Goal: Task Accomplishment & Management: Complete application form

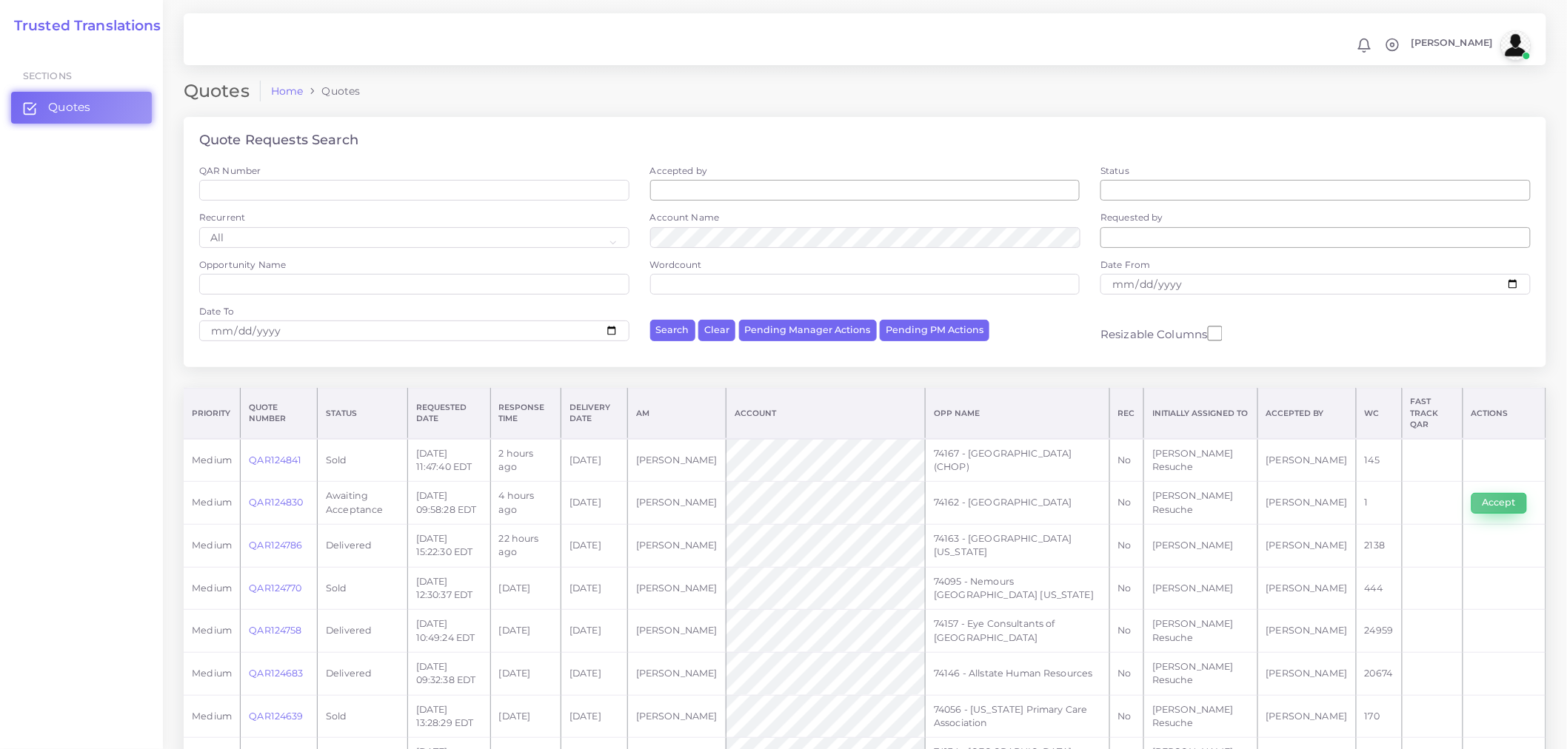
click at [1516, 493] on button "Accept" at bounding box center [1499, 503] width 56 height 21
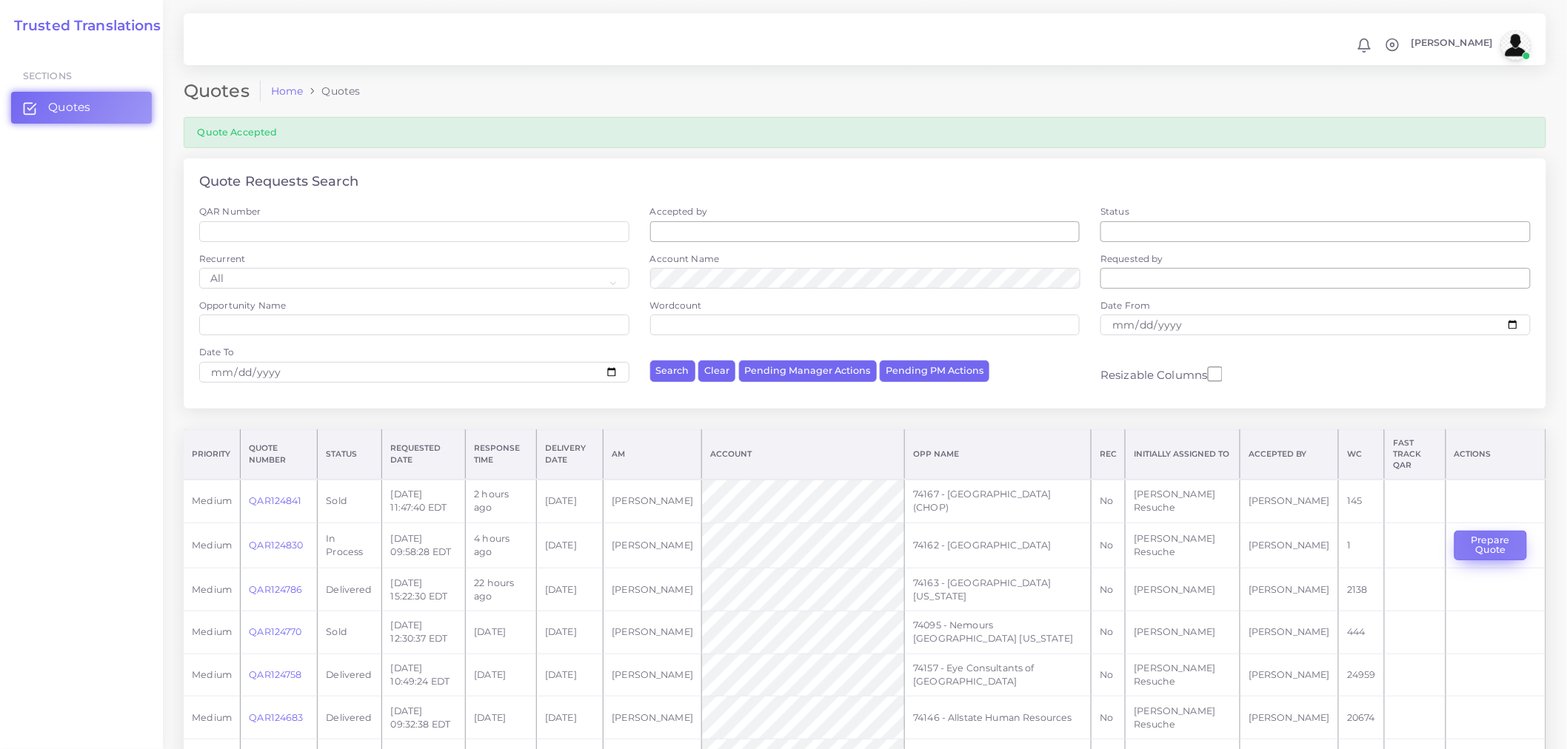
click at [1482, 531] on button "Prepare Quote" at bounding box center [1490, 546] width 73 height 30
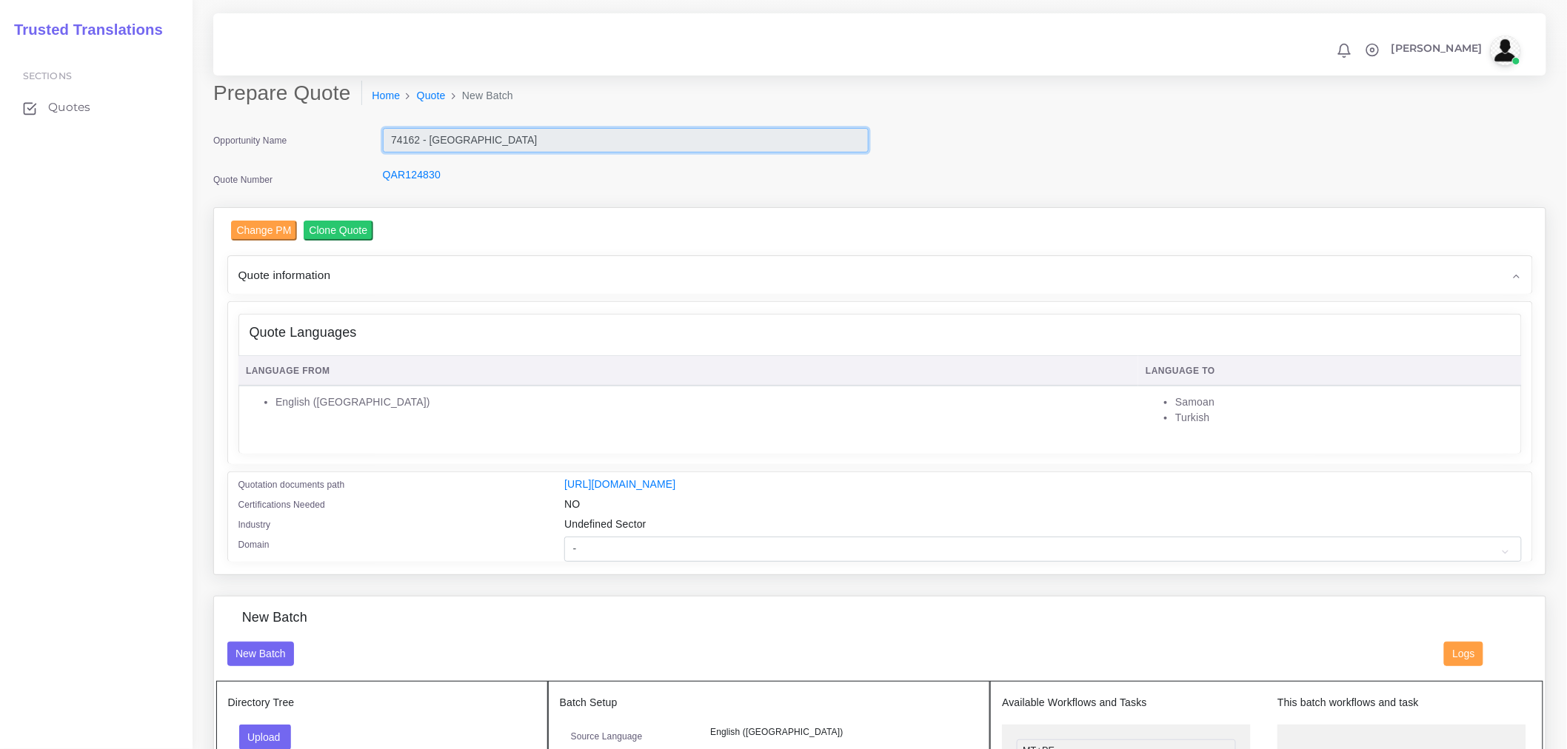
drag, startPoint x: 523, startPoint y: 141, endPoint x: 381, endPoint y: 153, distance: 142.7
click at [381, 153] on div "74162 - [GEOGRAPHIC_DATA]" at bounding box center [626, 143] width 508 height 30
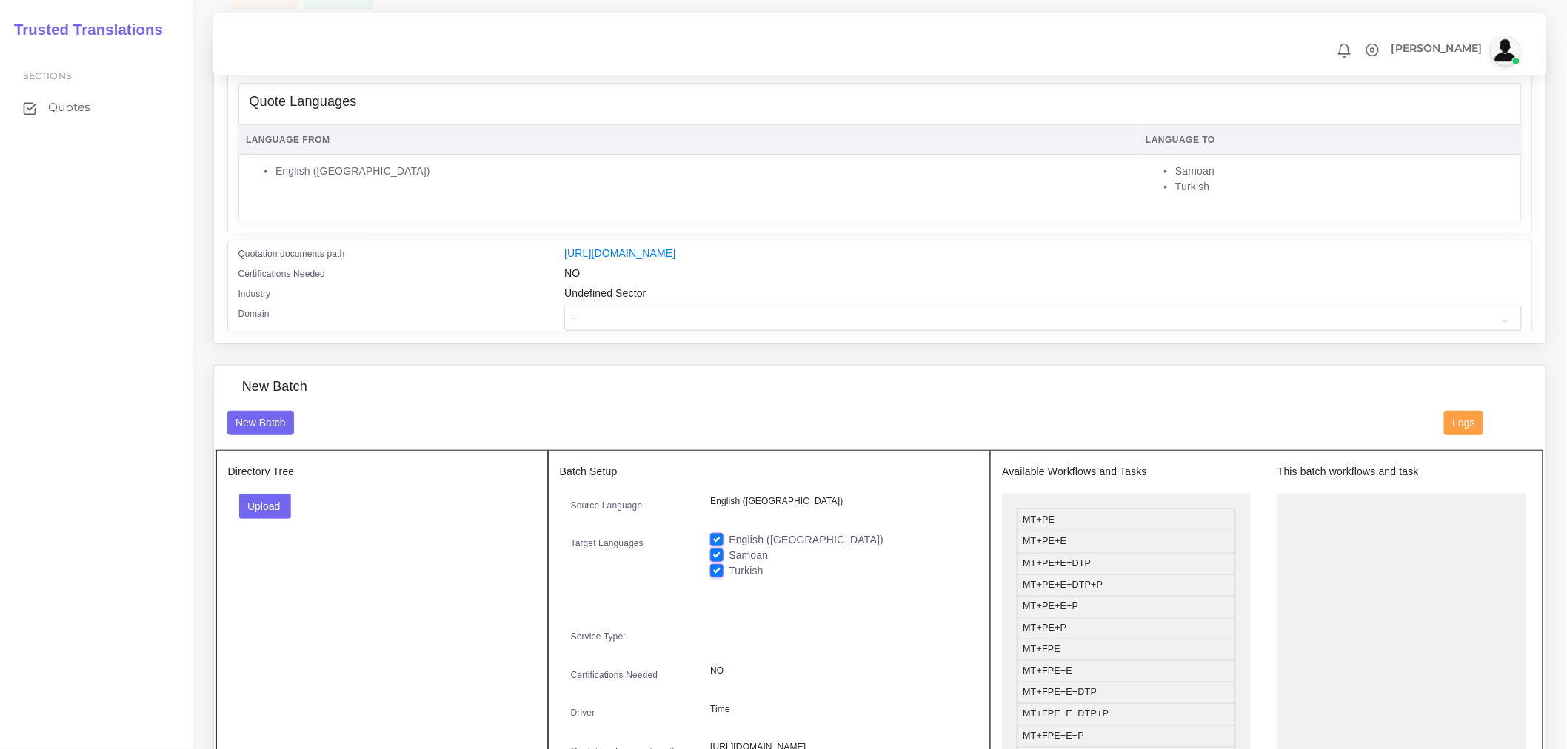
scroll to position [247, 0]
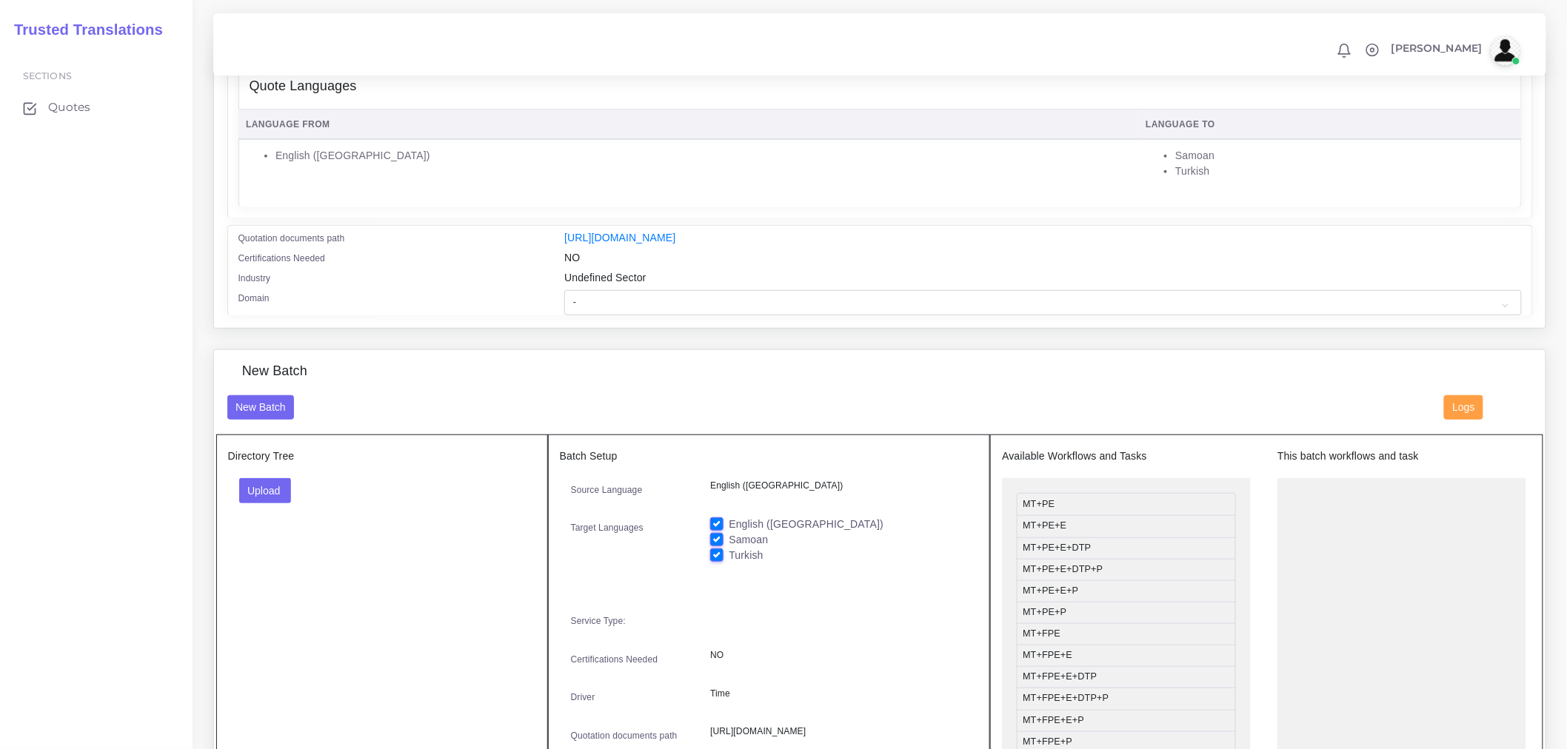
click at [746, 563] on label "Turkish" at bounding box center [746, 556] width 34 height 16
click at [723, 561] on input "Turkish" at bounding box center [716, 554] width 13 height 13
click at [746, 563] on label "Turkish" at bounding box center [746, 556] width 34 height 16
click at [723, 561] on input "Turkish" at bounding box center [716, 554] width 13 height 13
checkbox input "true"
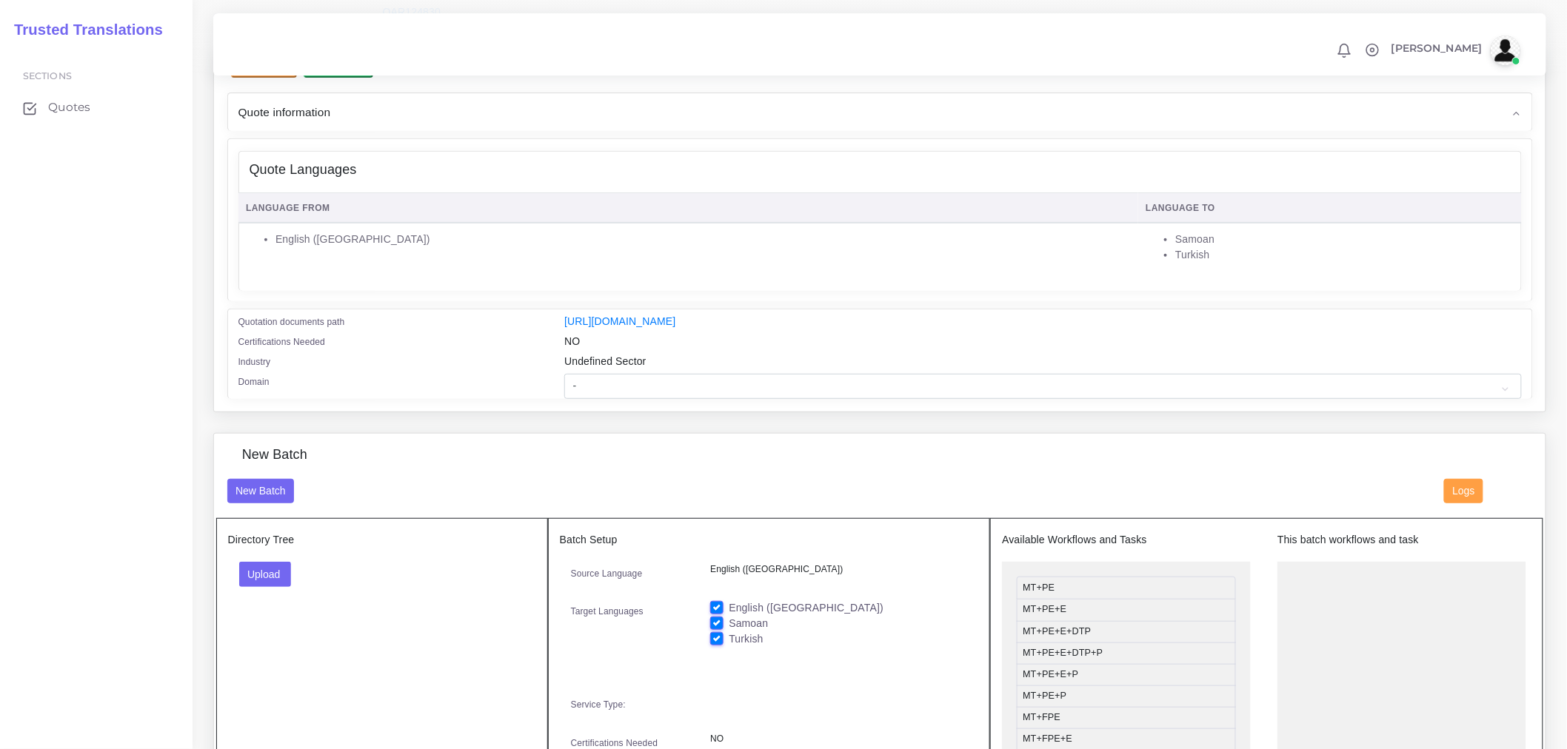
scroll to position [82, 0]
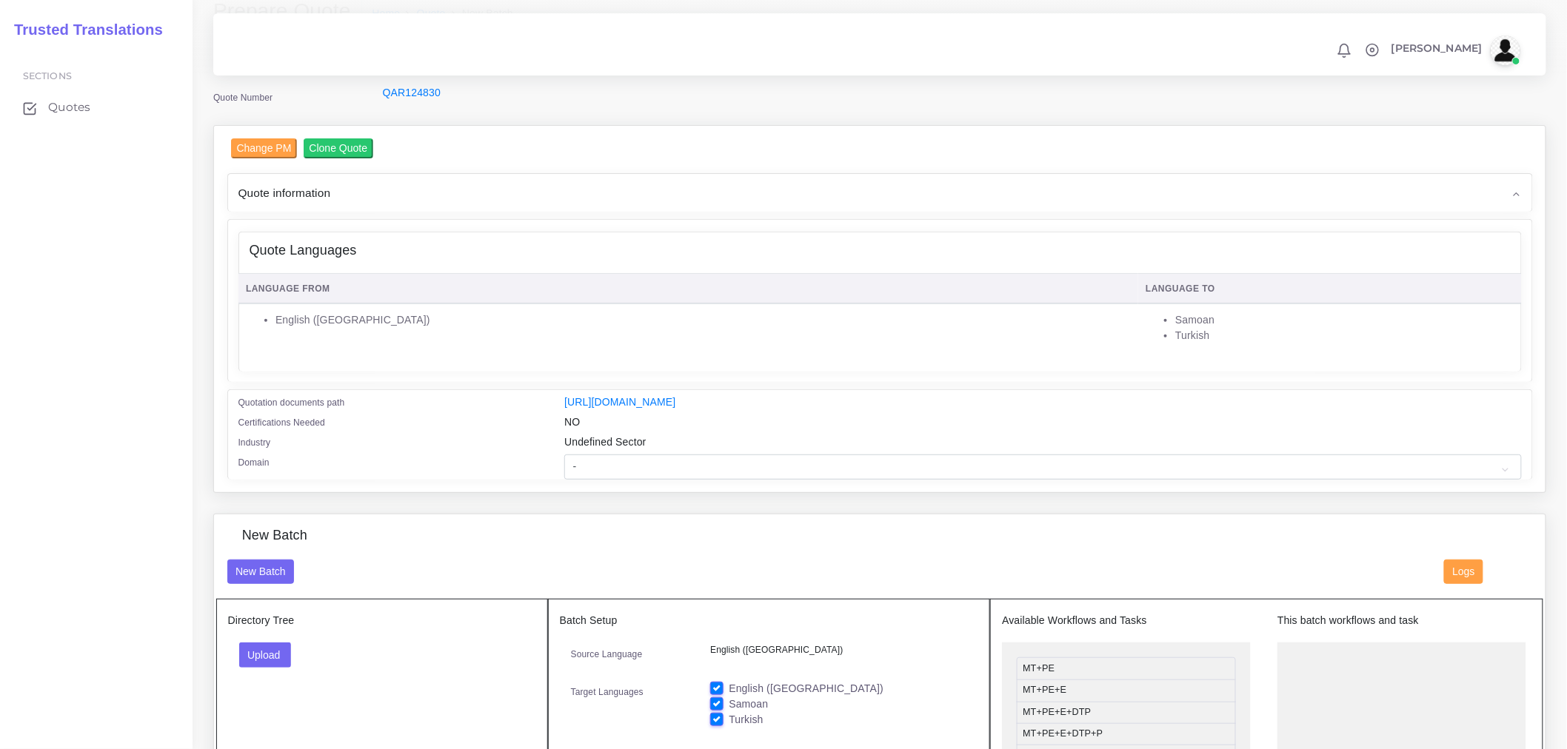
click at [349, 193] on div "Quote information" at bounding box center [880, 193] width 1304 height 38
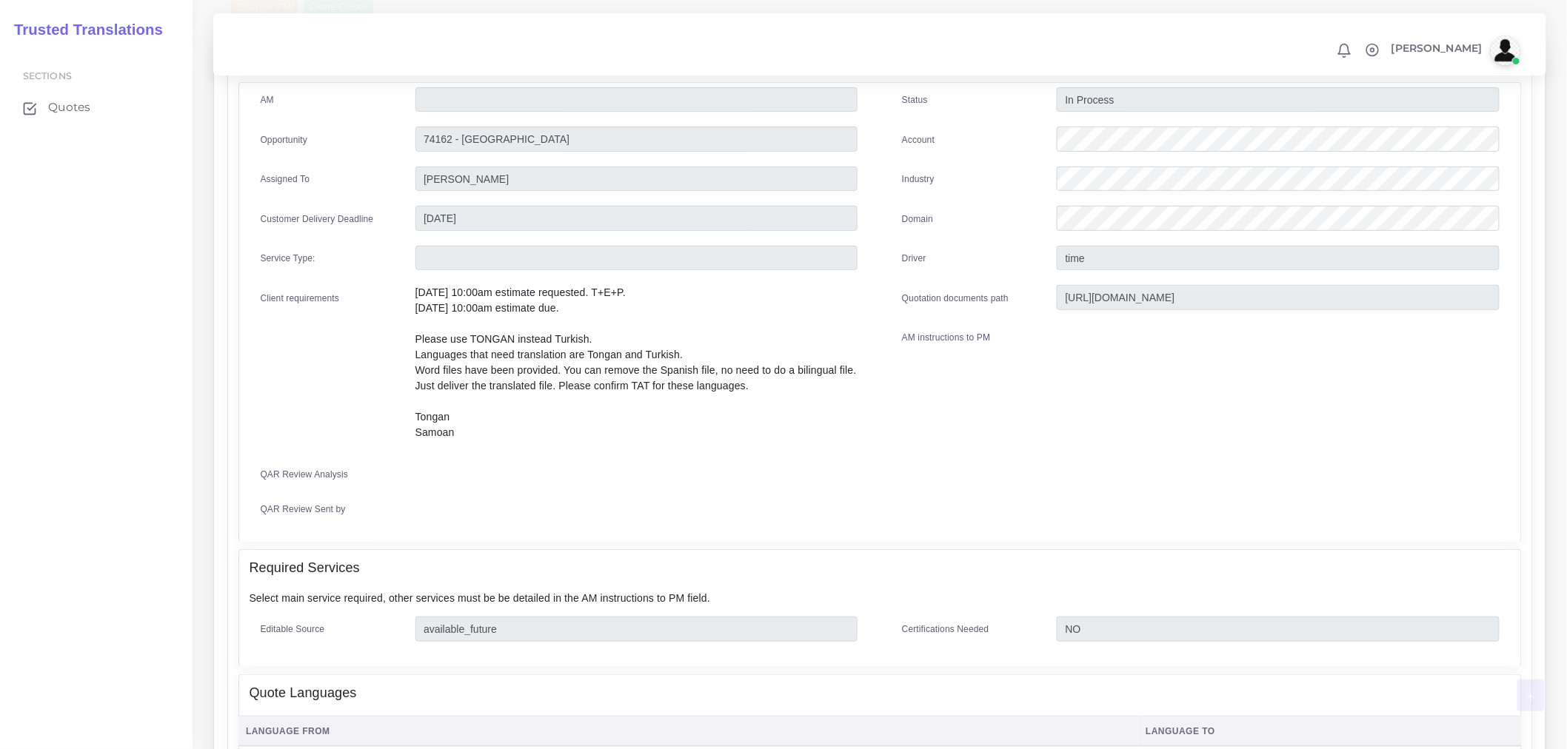
scroll to position [493, 0]
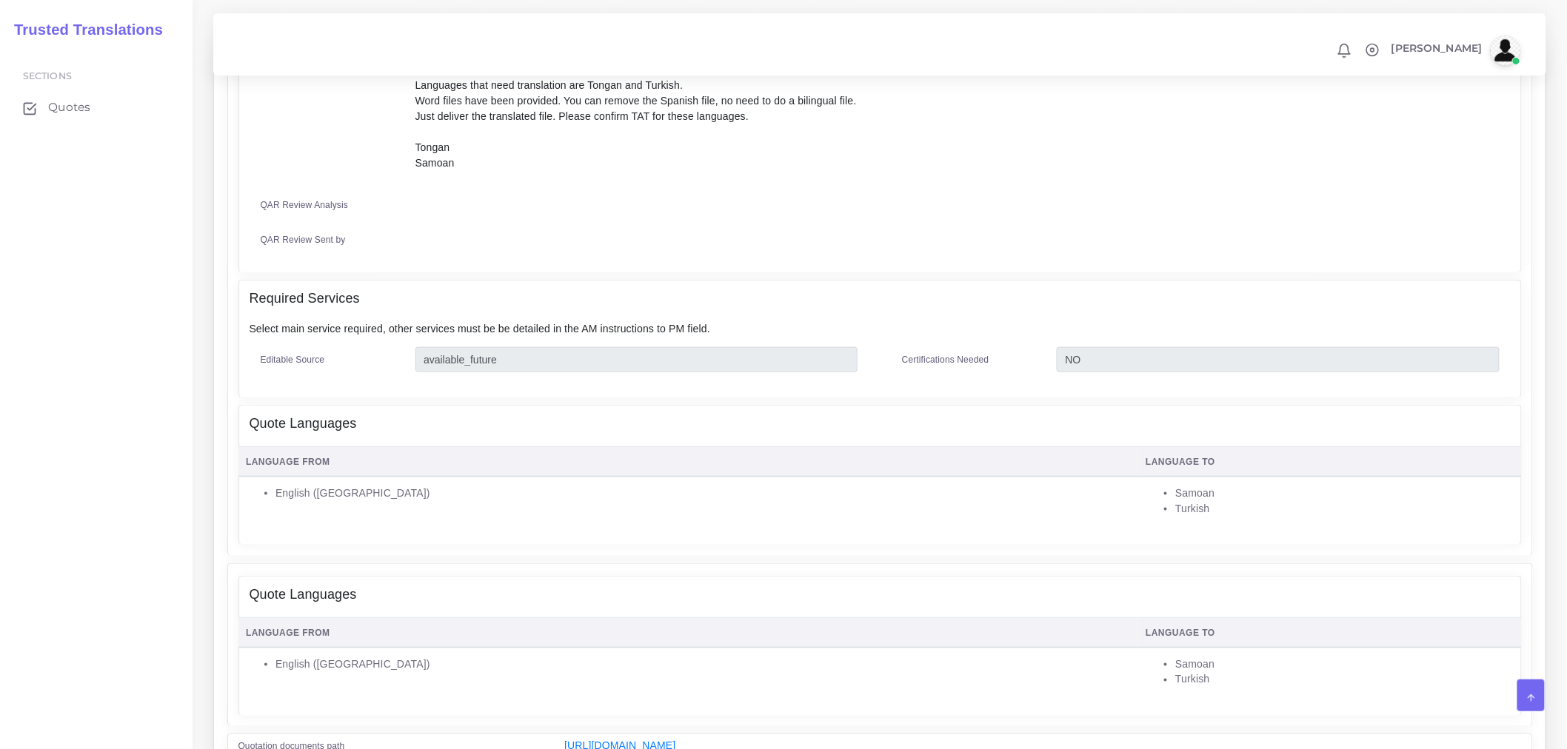
click at [334, 411] on div "Quote Languages" at bounding box center [880, 424] width 1282 height 37
click at [684, 421] on div "Quote Languages" at bounding box center [880, 424] width 1282 height 37
click at [312, 298] on h4 "Required Services" at bounding box center [305, 299] width 110 height 16
click at [339, 587] on h4 "Quote Languages" at bounding box center [303, 595] width 107 height 16
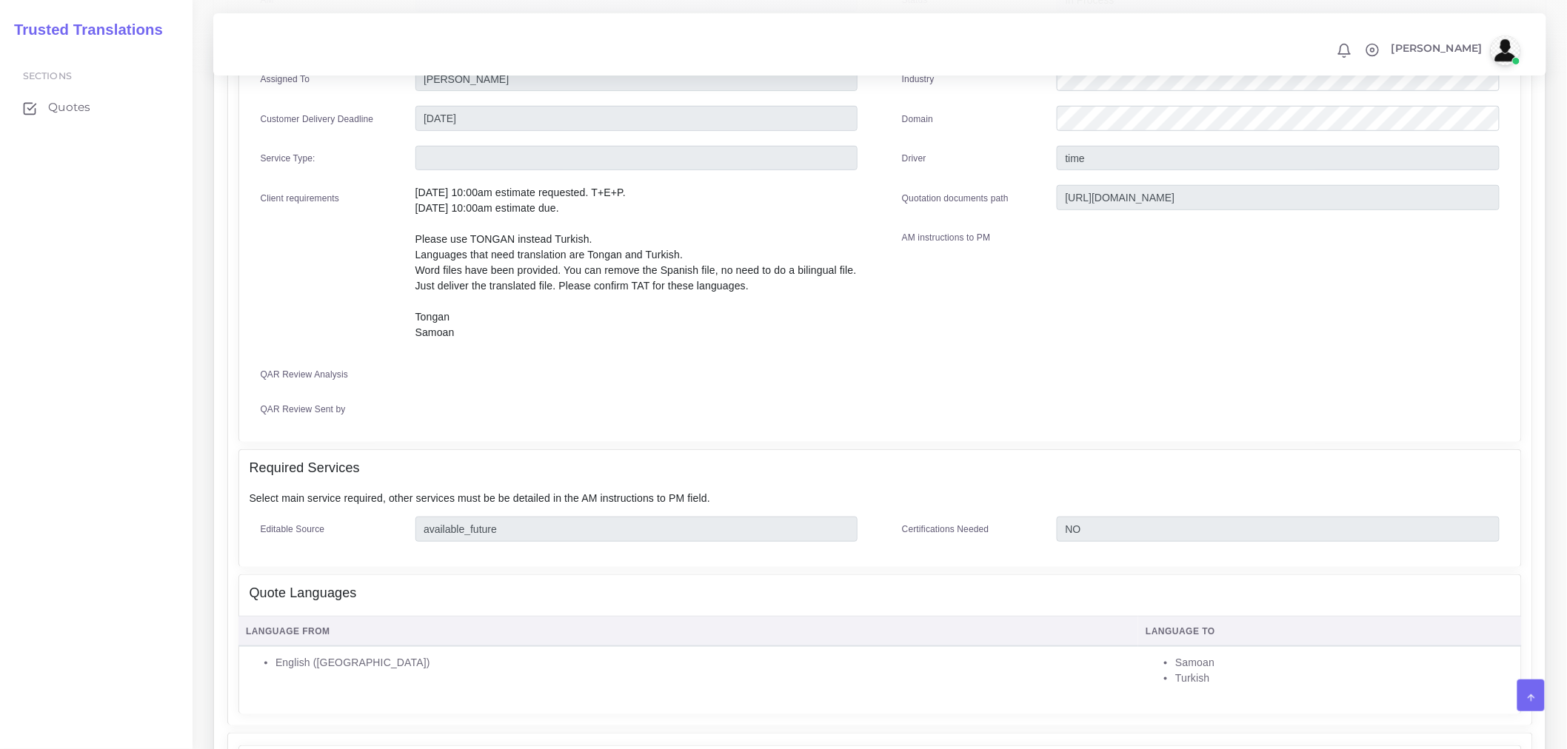
scroll to position [82, 0]
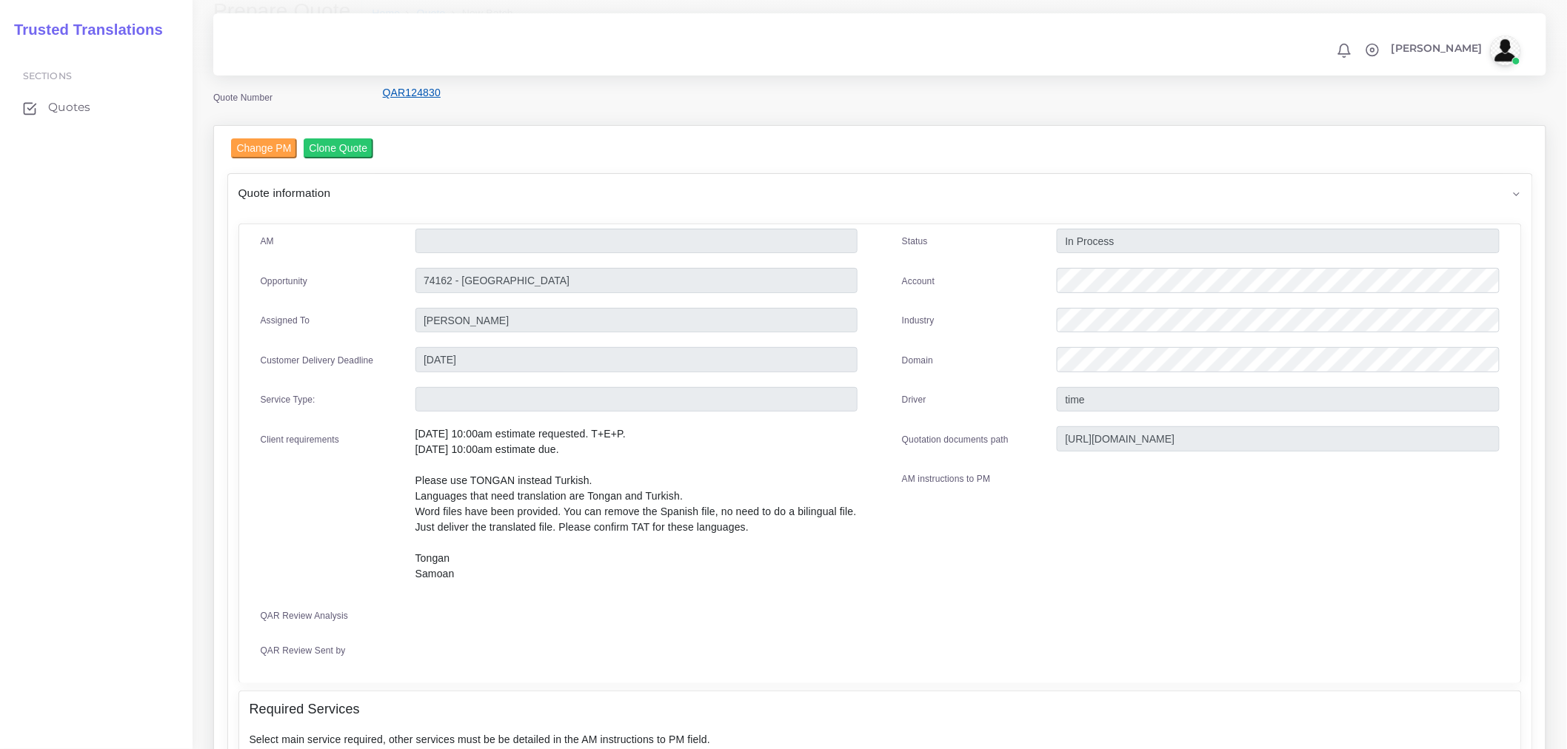
click at [388, 93] on link "QAR124830" at bounding box center [412, 93] width 58 height 12
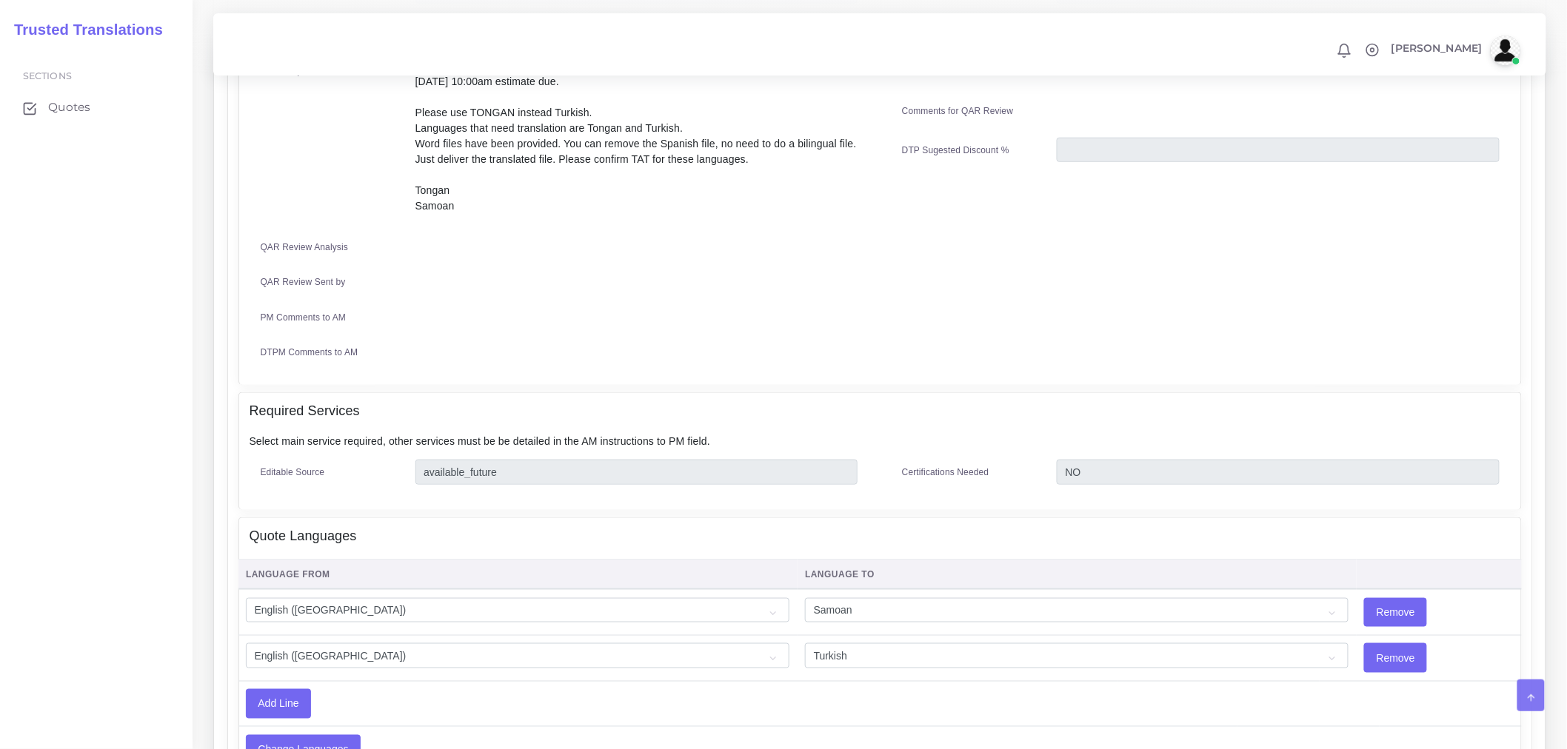
scroll to position [740, 0]
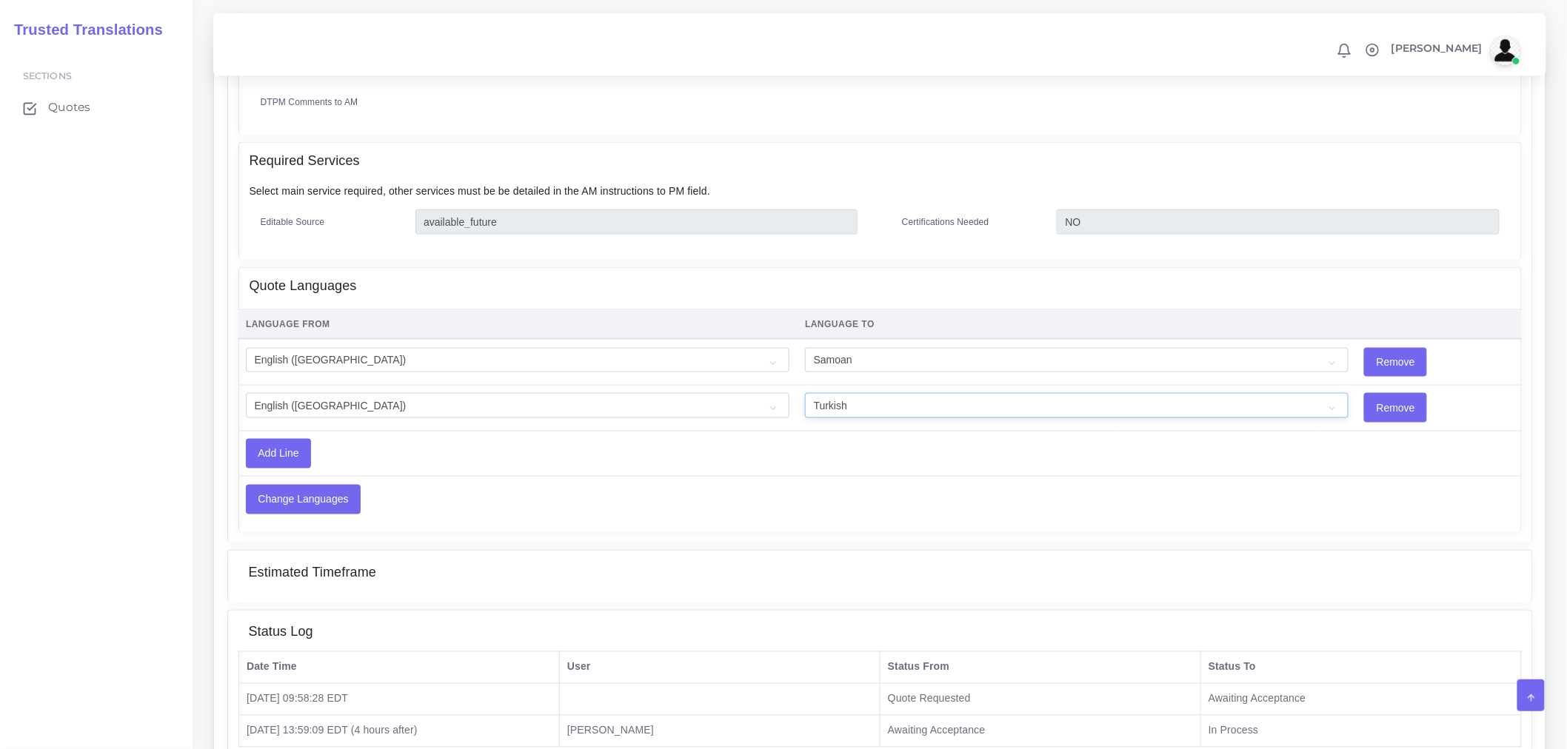
click at [1010, 395] on select "Acoli Afar Afrikaans Akan Akateko Albanian American Sign Language (ASL) Amharic…" at bounding box center [1076, 405] width 543 height 25
click at [920, 395] on select "Acoli Afar Afrikaans Akan Akateko Albanian American Sign Language (ASL) Amharic…" at bounding box center [1076, 405] width 543 height 25
select select "40226"
click at [805, 393] on select "Acoli Afar Afrikaans Akan Akateko Albanian American Sign Language (ASL) Amharic…" at bounding box center [1076, 405] width 543 height 25
click at [296, 452] on input "Add Line" at bounding box center [279, 454] width 64 height 28
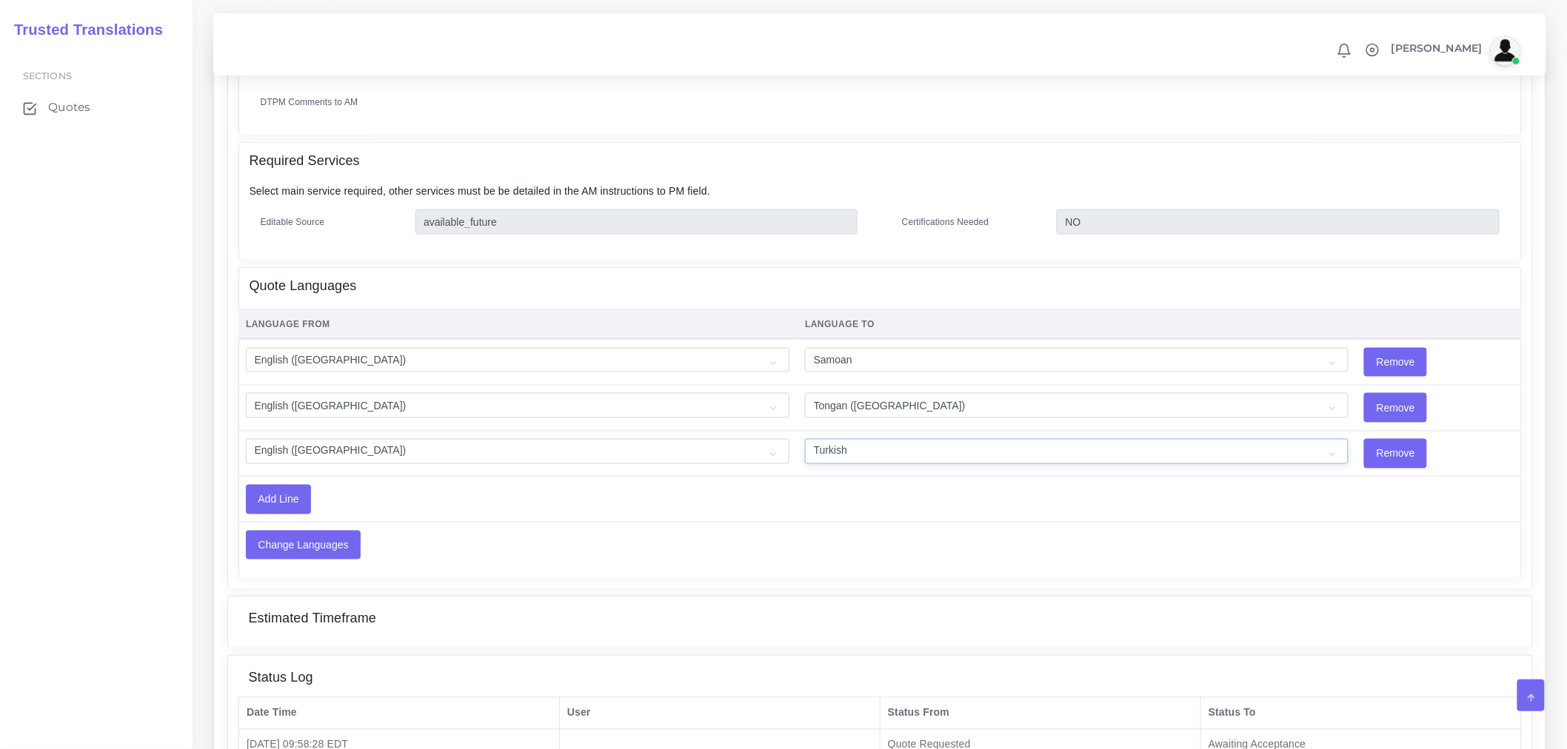
click at [1176, 446] on select "Acoli Afar Afrikaans Akan Akateko Albanian American Sign Language (ASL) Amharic…" at bounding box center [1076, 451] width 543 height 25
click at [1365, 455] on input "Remove" at bounding box center [1395, 454] width 61 height 28
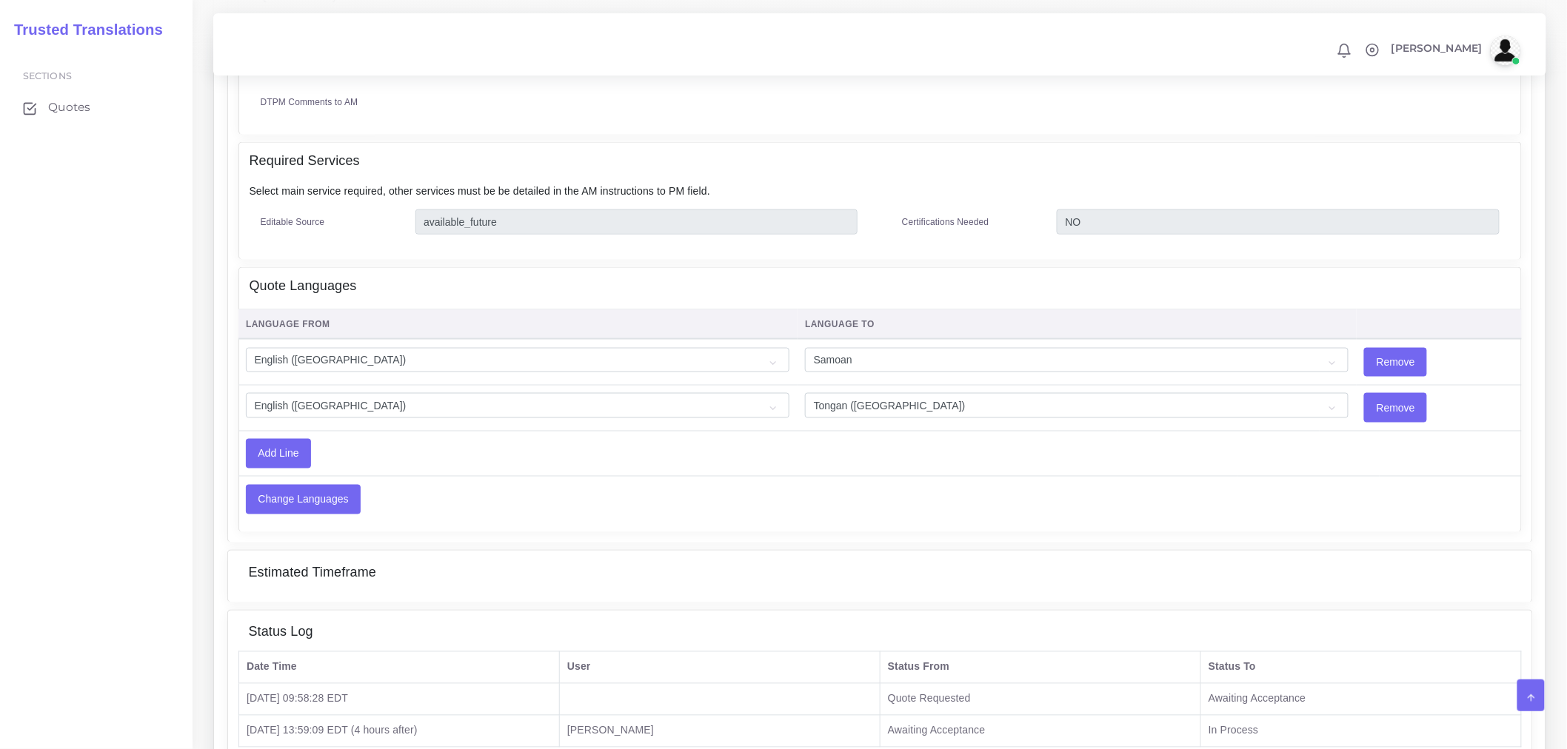
click at [293, 520] on td "Change Languages" at bounding box center [737, 499] width 999 height 45
click at [307, 506] on input "Change Languages" at bounding box center [303, 500] width 113 height 28
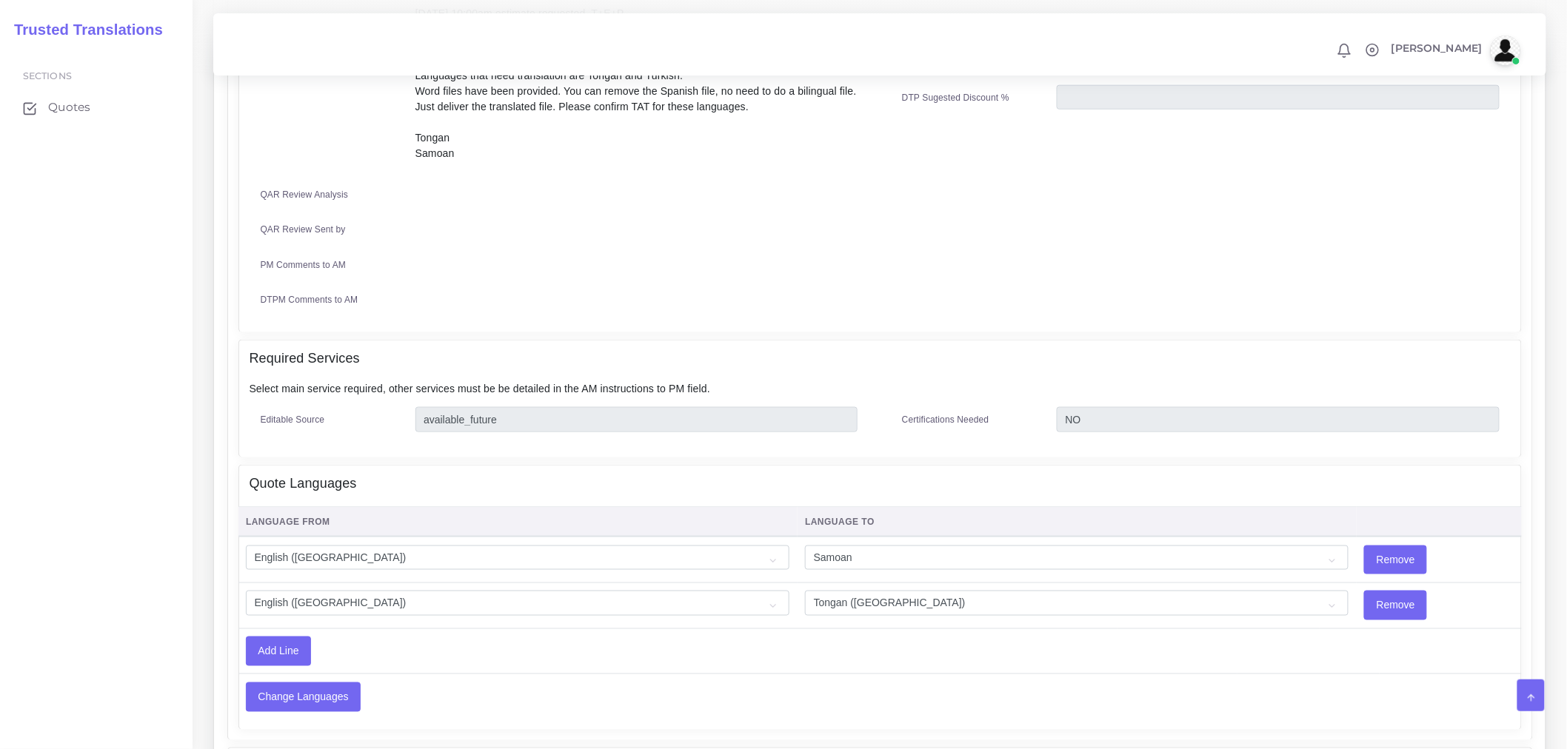
scroll to position [432, 0]
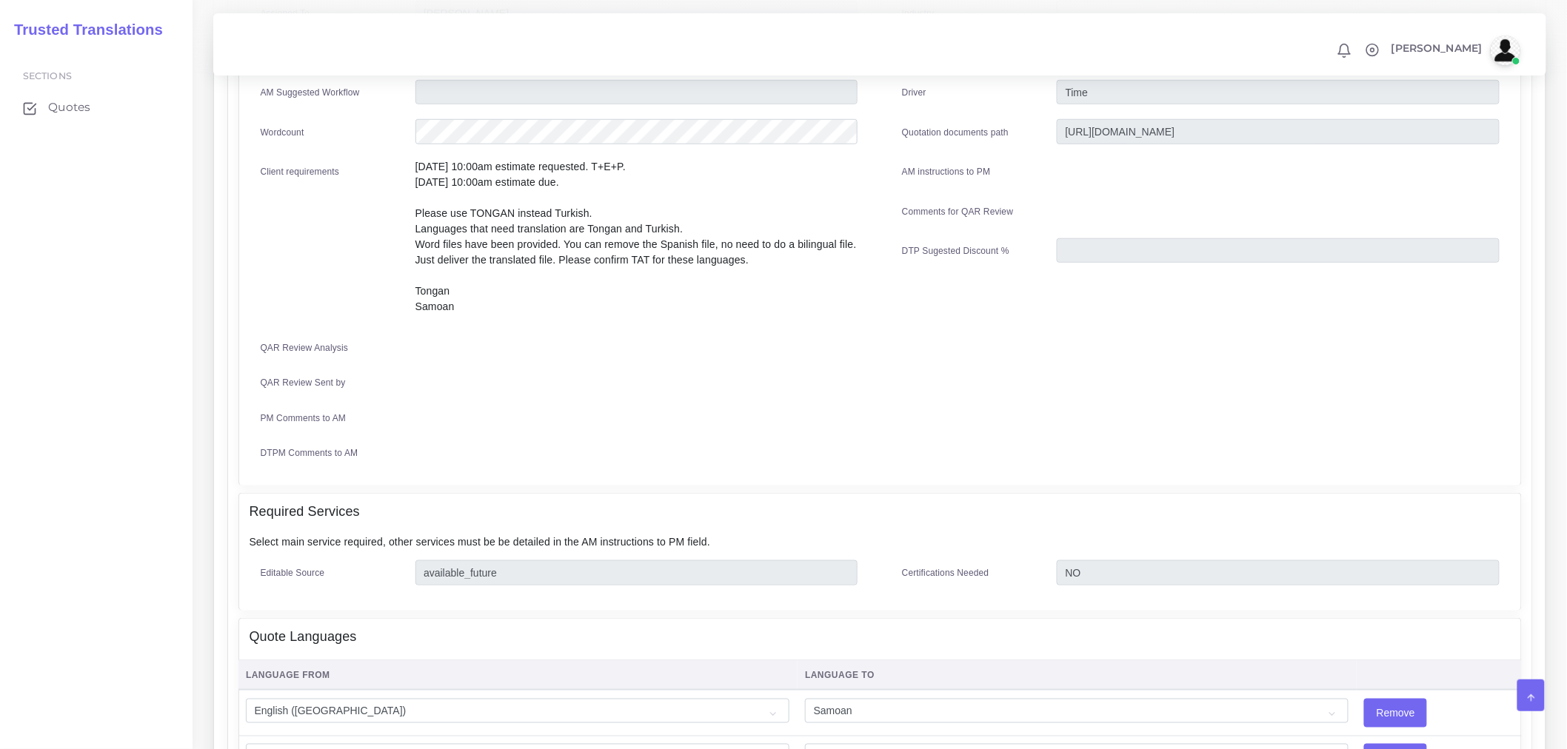
click at [324, 638] on h4 "Quote Languages" at bounding box center [303, 637] width 107 height 16
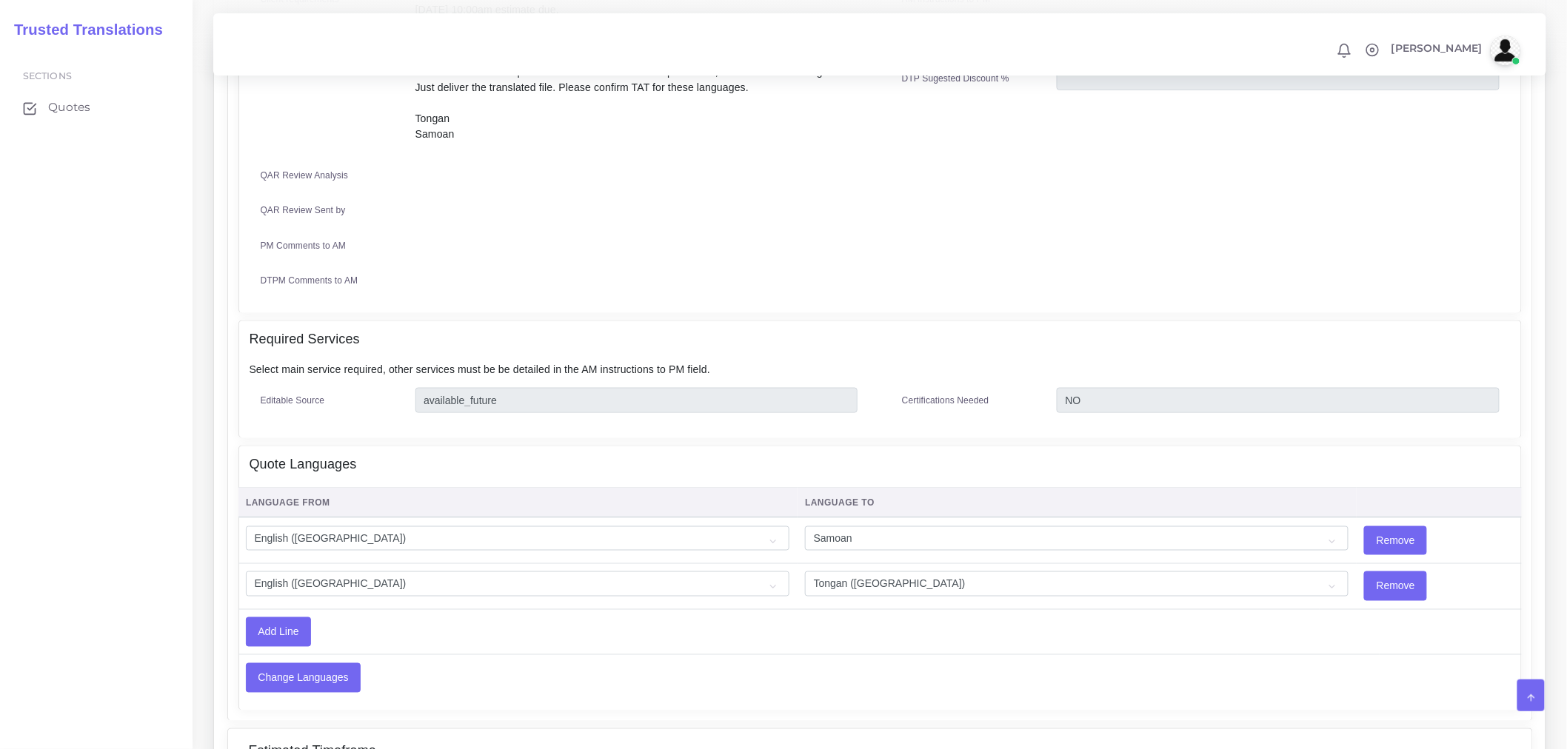
scroll to position [760, 0]
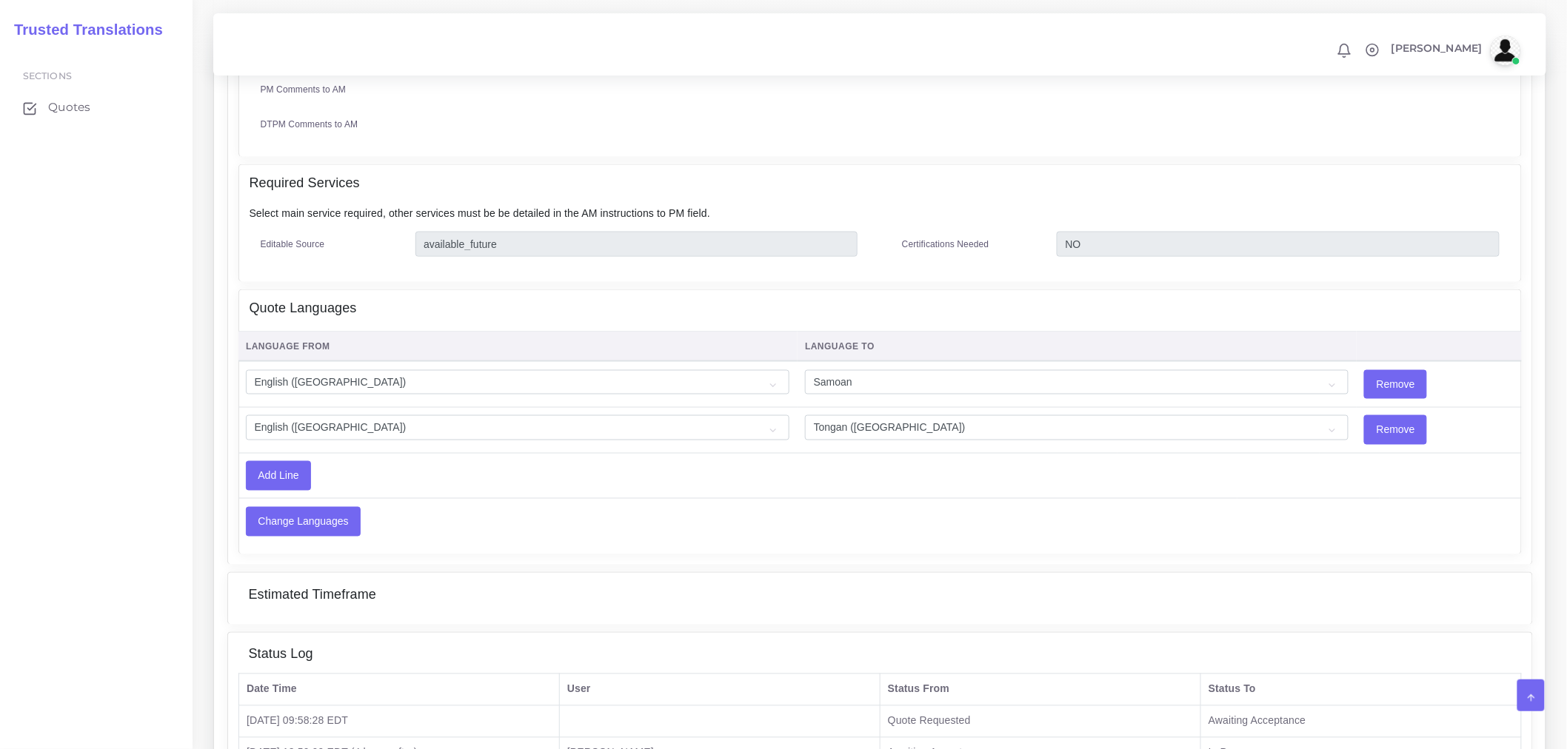
click at [352, 478] on td "Add Line" at bounding box center [678, 475] width 880 height 45
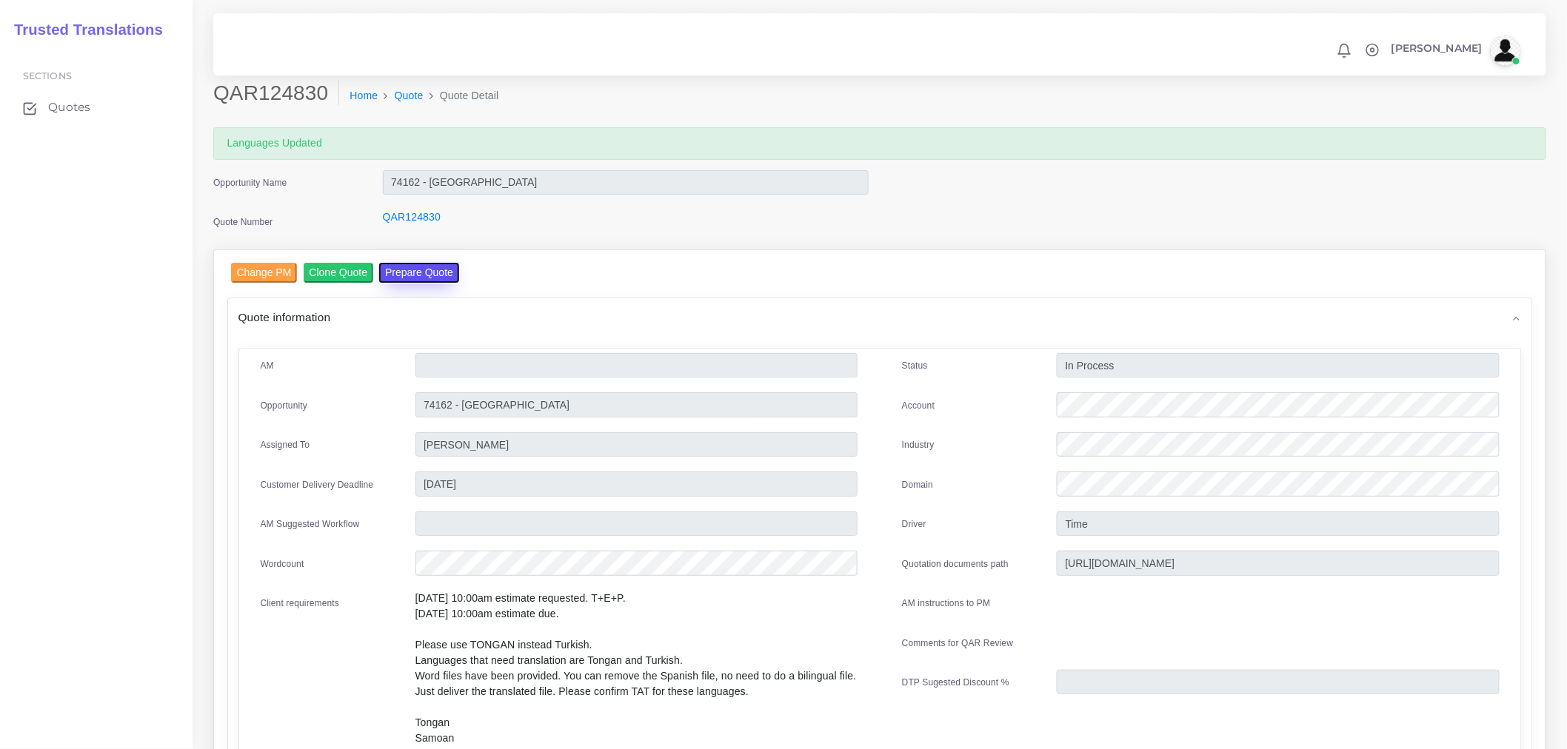
click at [439, 272] on button "Prepare Quote" at bounding box center [419, 273] width 80 height 20
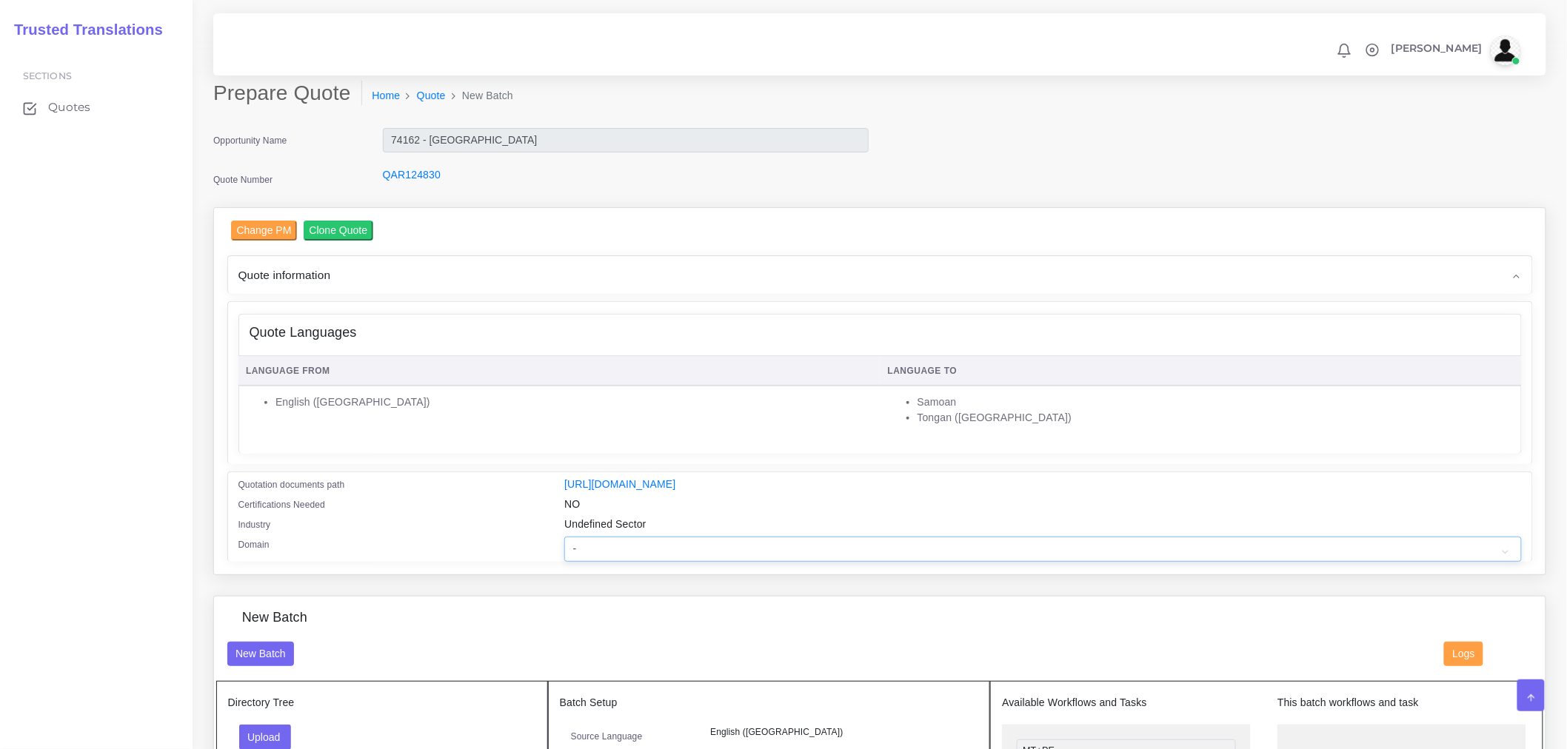
click at [637, 562] on select "- Advertising and Media Agriculture, Forestry and Fishing Architecture, Buildin…" at bounding box center [1042, 549] width 957 height 25
select select "Education"
click at [564, 546] on select "- Advertising and Media Agriculture, Forestry and Fishing Architecture, Buildin…" at bounding box center [1042, 549] width 957 height 25
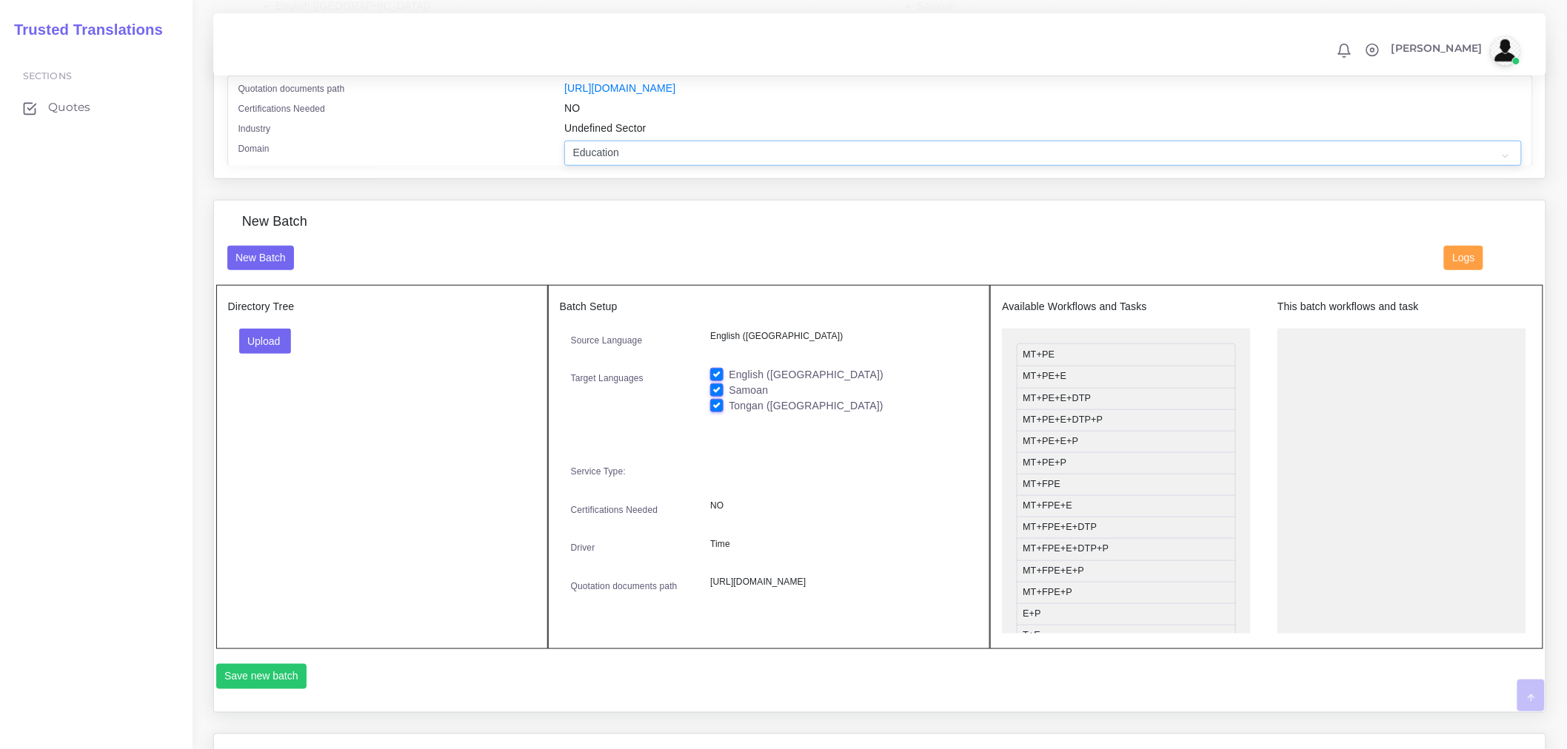
scroll to position [411, 0]
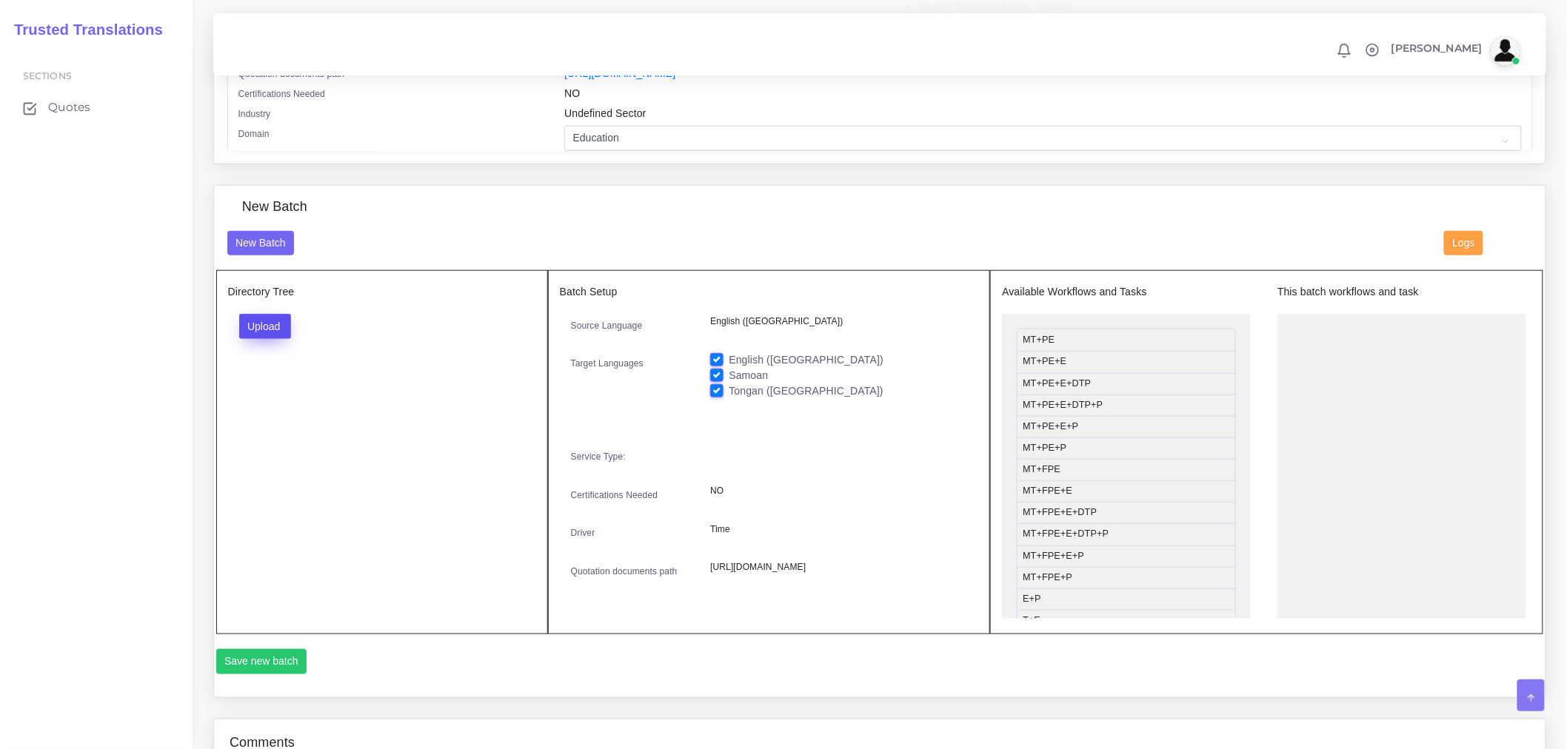
click at [256, 332] on button "Upload" at bounding box center [265, 326] width 53 height 25
click at [277, 392] on label "Files" at bounding box center [291, 382] width 102 height 19
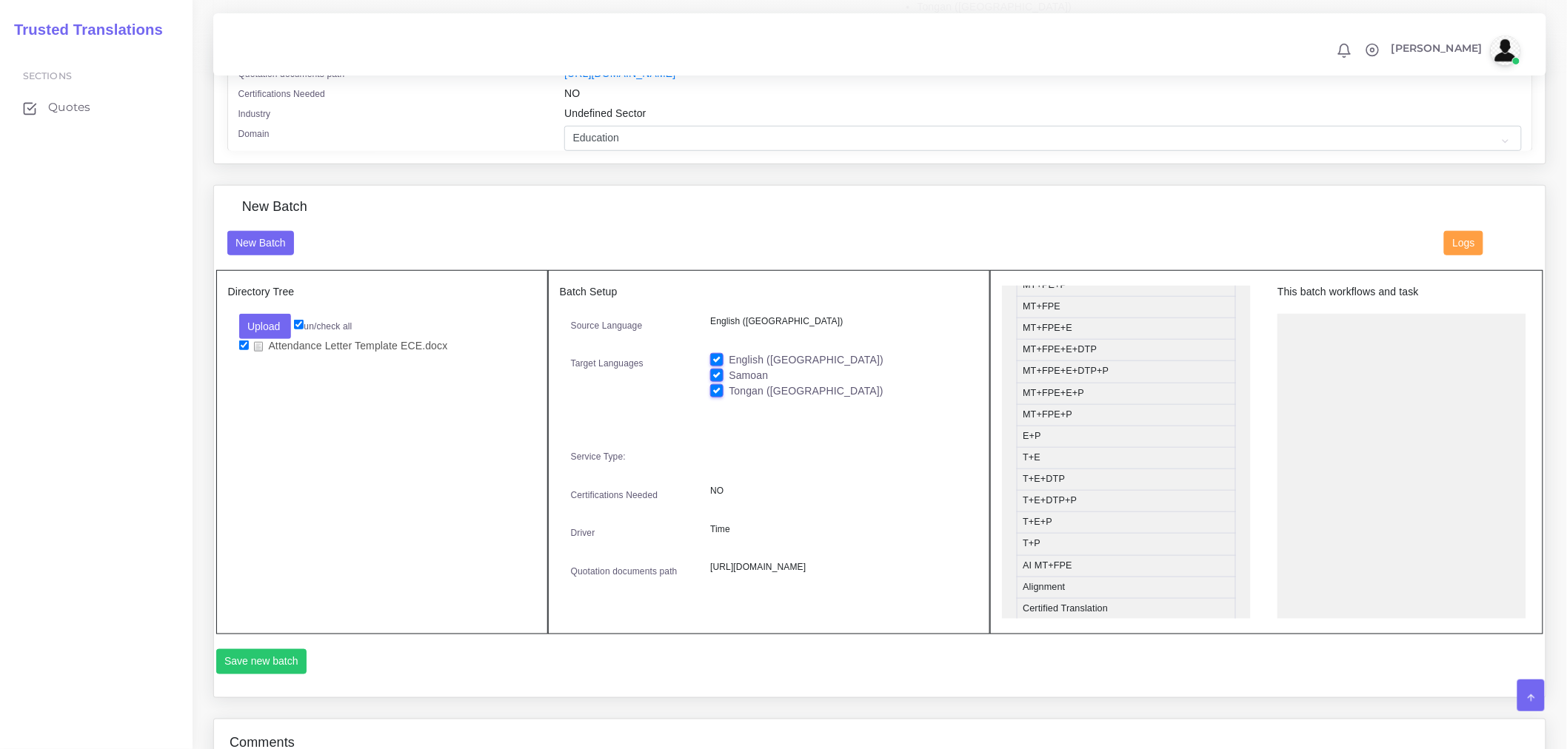
scroll to position [164, 0]
drag, startPoint x: 1062, startPoint y: 513, endPoint x: 1350, endPoint y: 366, distance: 322.5
click at [247, 674] on button "Save new batch" at bounding box center [261, 661] width 91 height 25
click at [729, 368] on label "English ([GEOGRAPHIC_DATA])" at bounding box center [806, 360] width 155 height 16
click at [715, 366] on input "English ([GEOGRAPHIC_DATA])" at bounding box center [716, 358] width 13 height 13
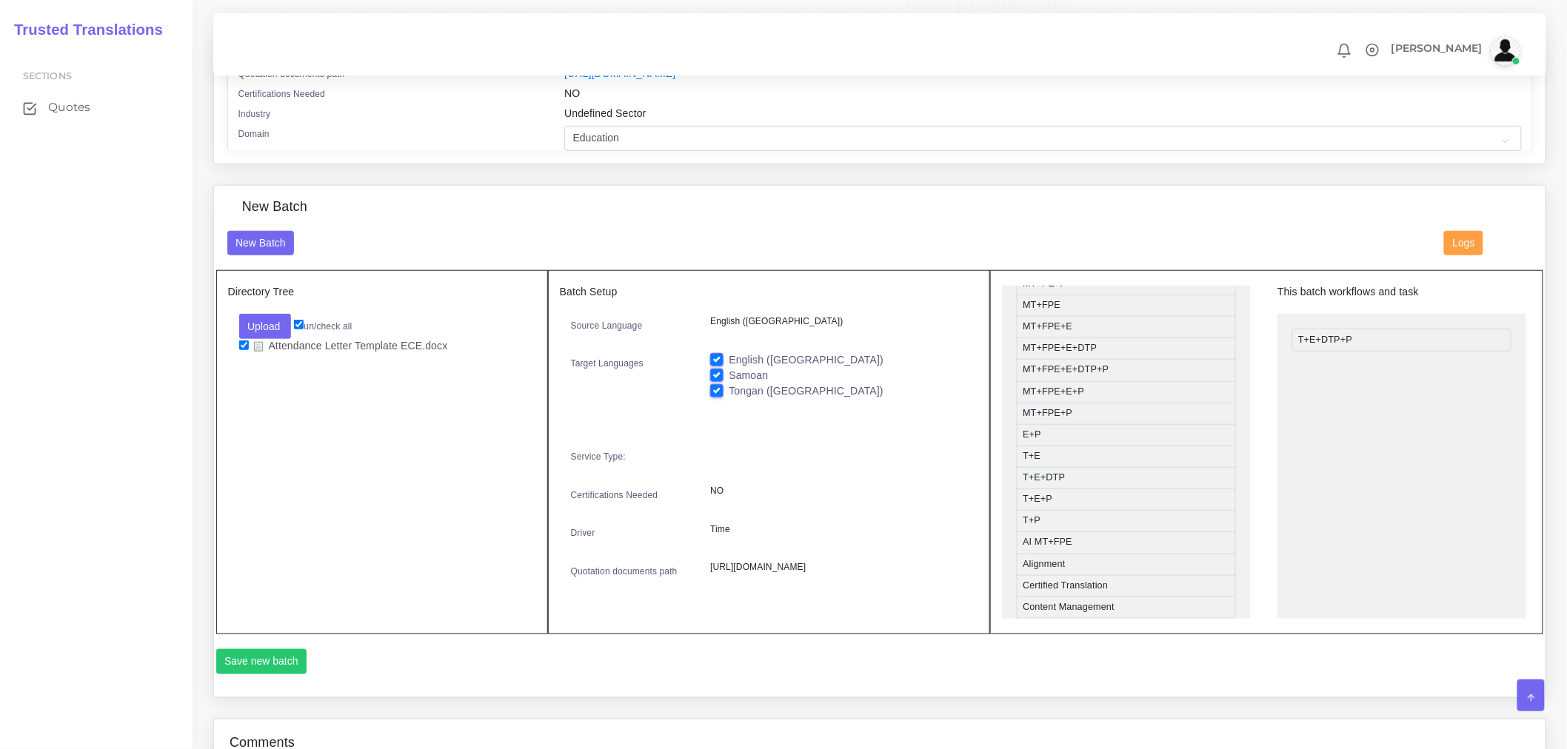
checkbox input "false"
click at [278, 674] on button "Save new batch" at bounding box center [261, 661] width 91 height 25
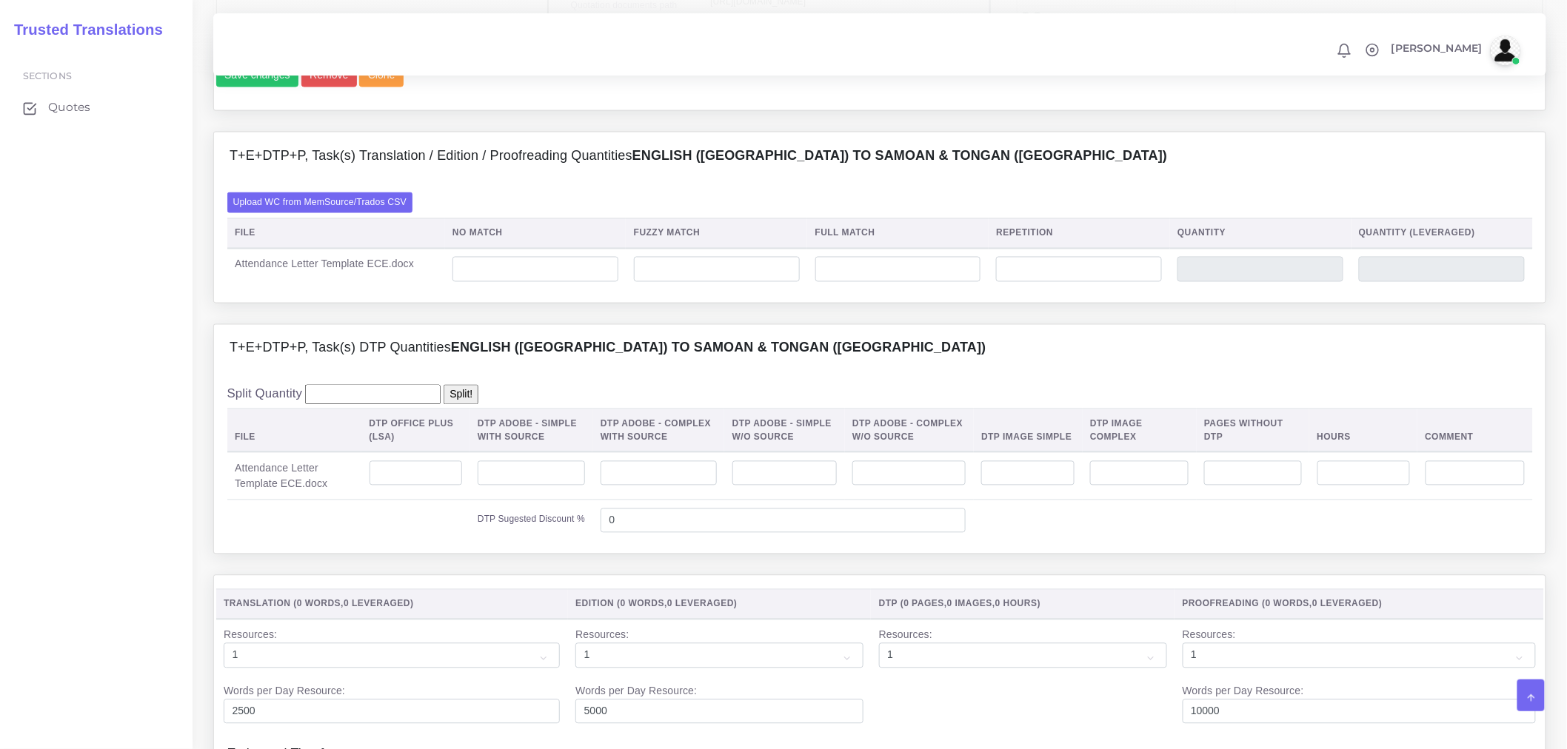
scroll to position [987, 0]
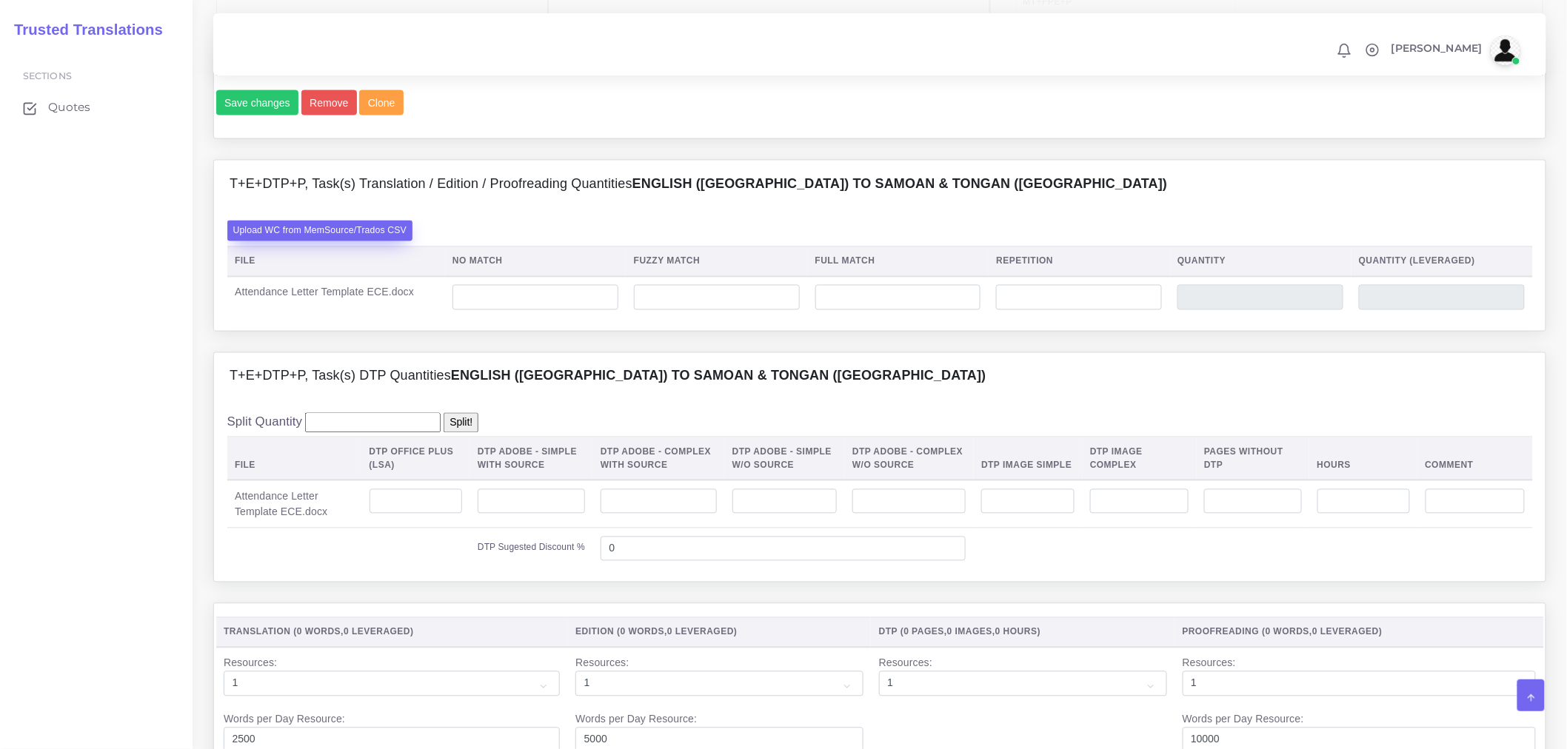
click at [373, 241] on label "Upload WC from MemSource/Trados CSV" at bounding box center [320, 231] width 186 height 20
click at [0, 0] on input "Upload WC from MemSource/Trados CSV" at bounding box center [0, 0] width 0 height 0
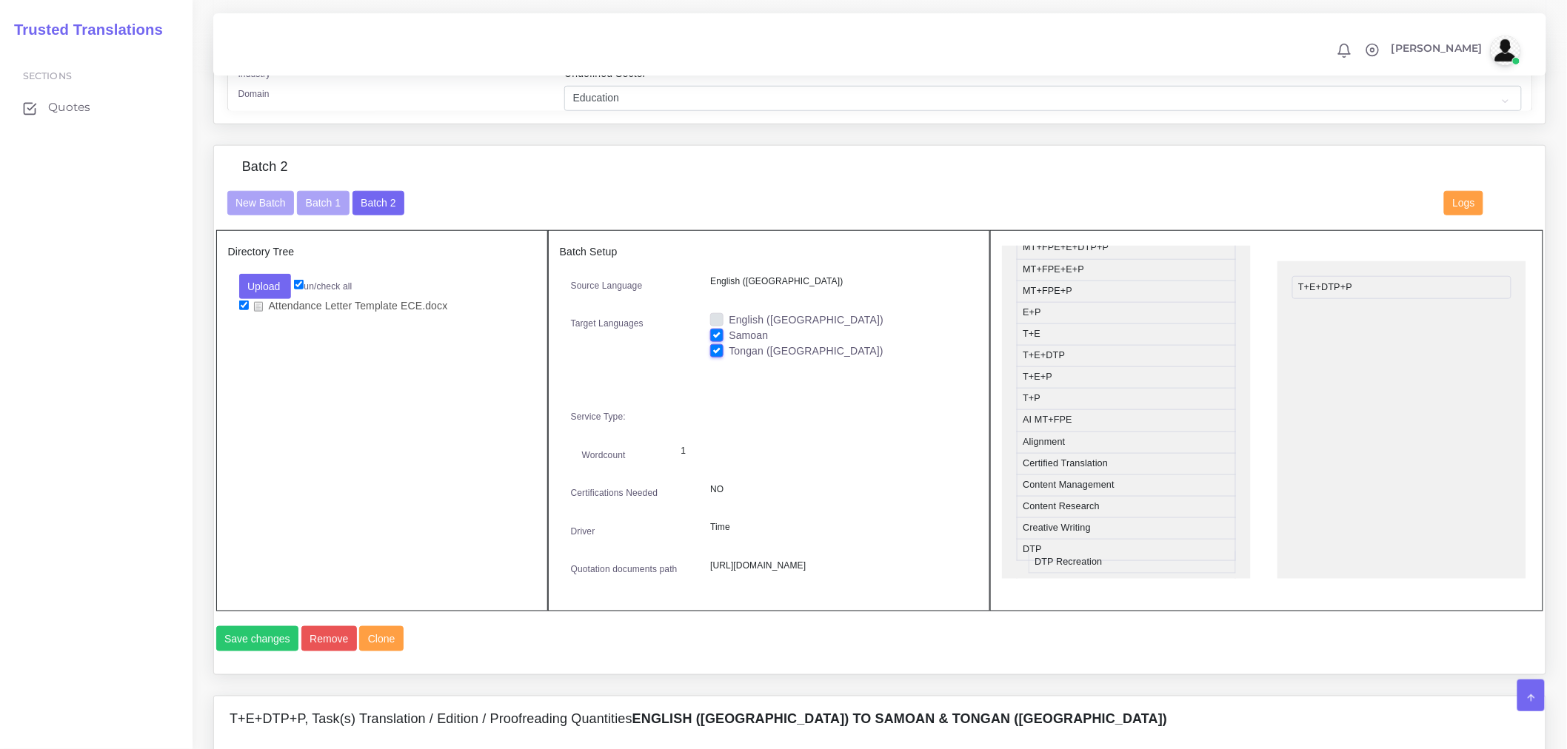
scroll to position [276, 0]
drag, startPoint x: 1077, startPoint y: 580, endPoint x: 1355, endPoint y: 289, distance: 402.2
click at [257, 652] on button "Save changes" at bounding box center [257, 638] width 83 height 25
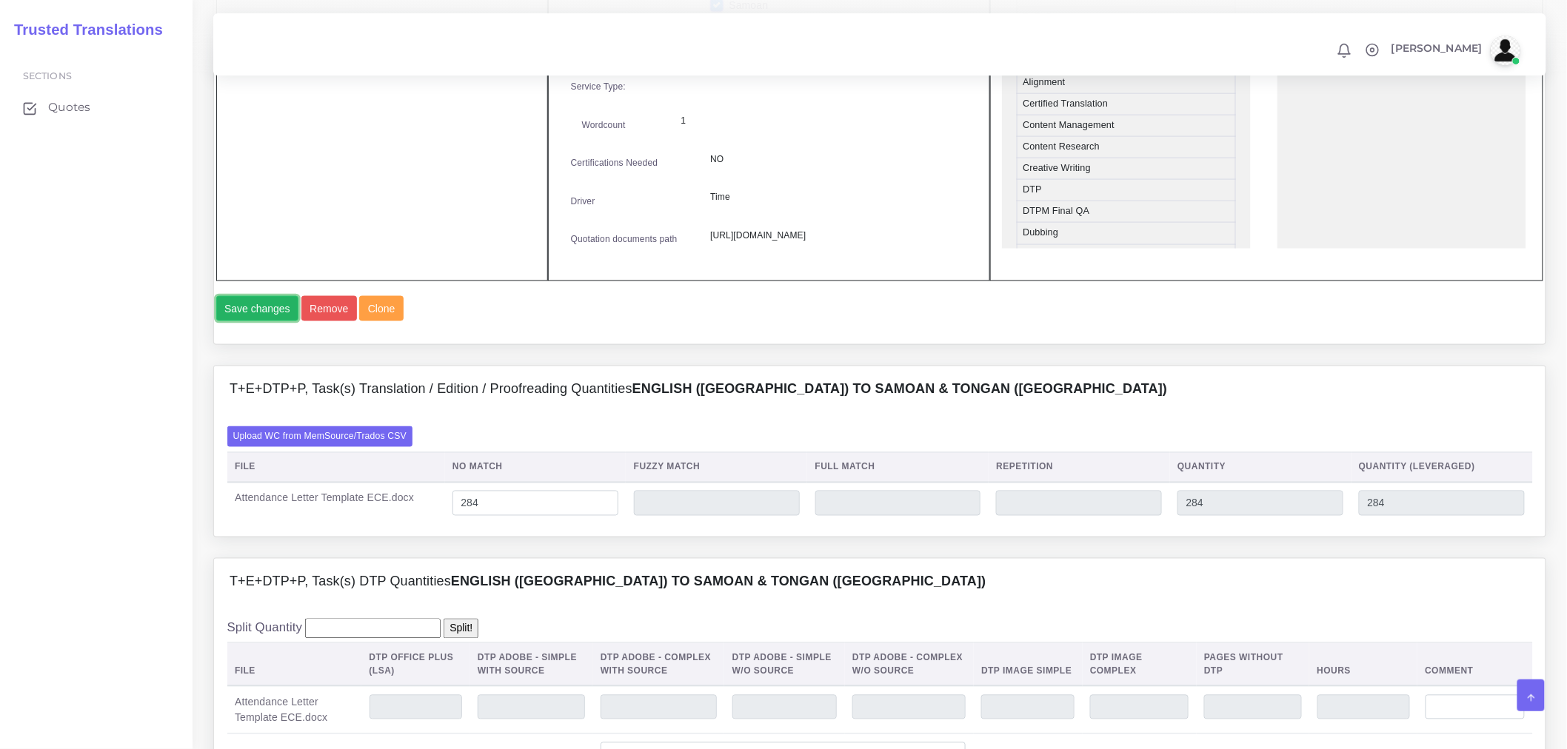
scroll to position [1069, 0]
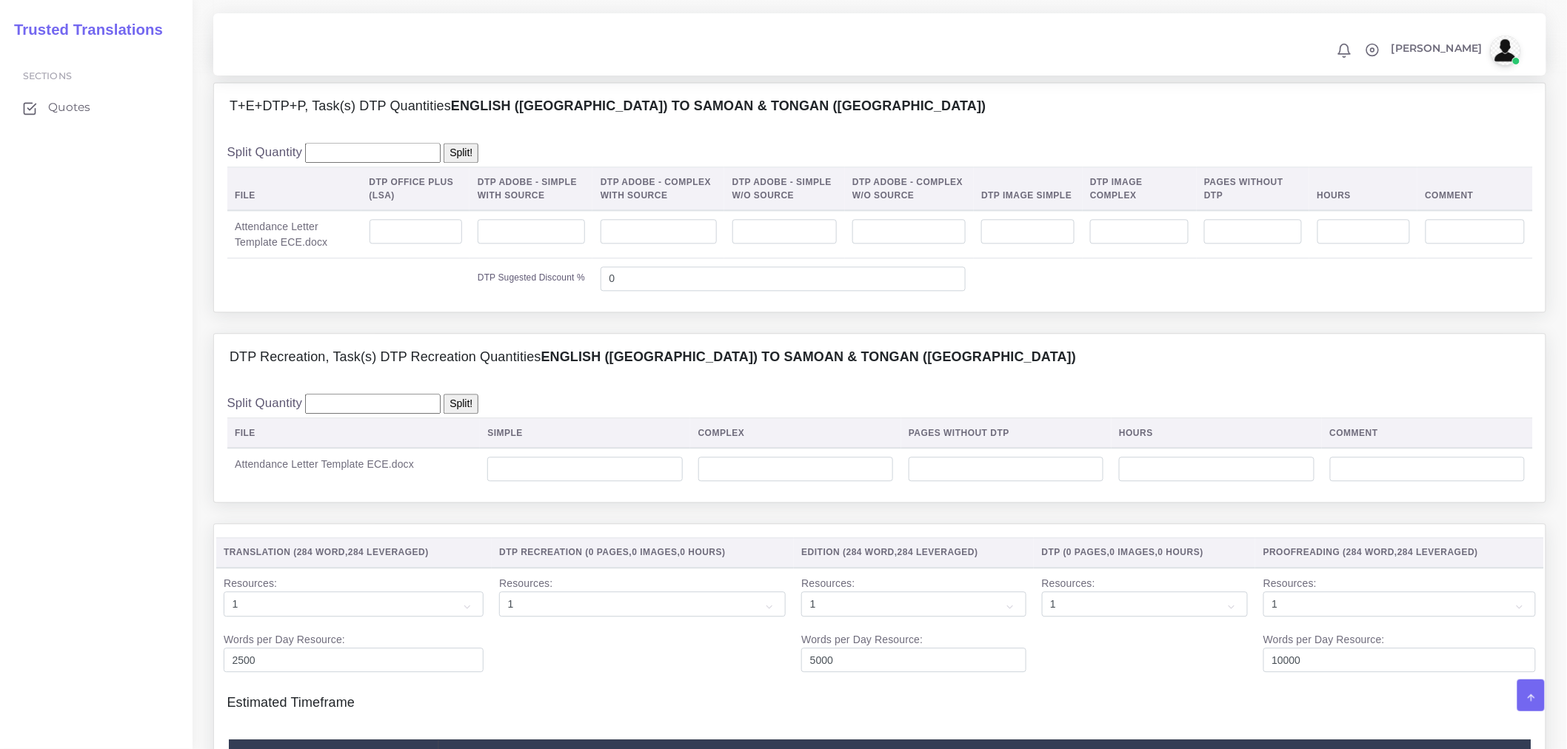
scroll to position [1316, 0]
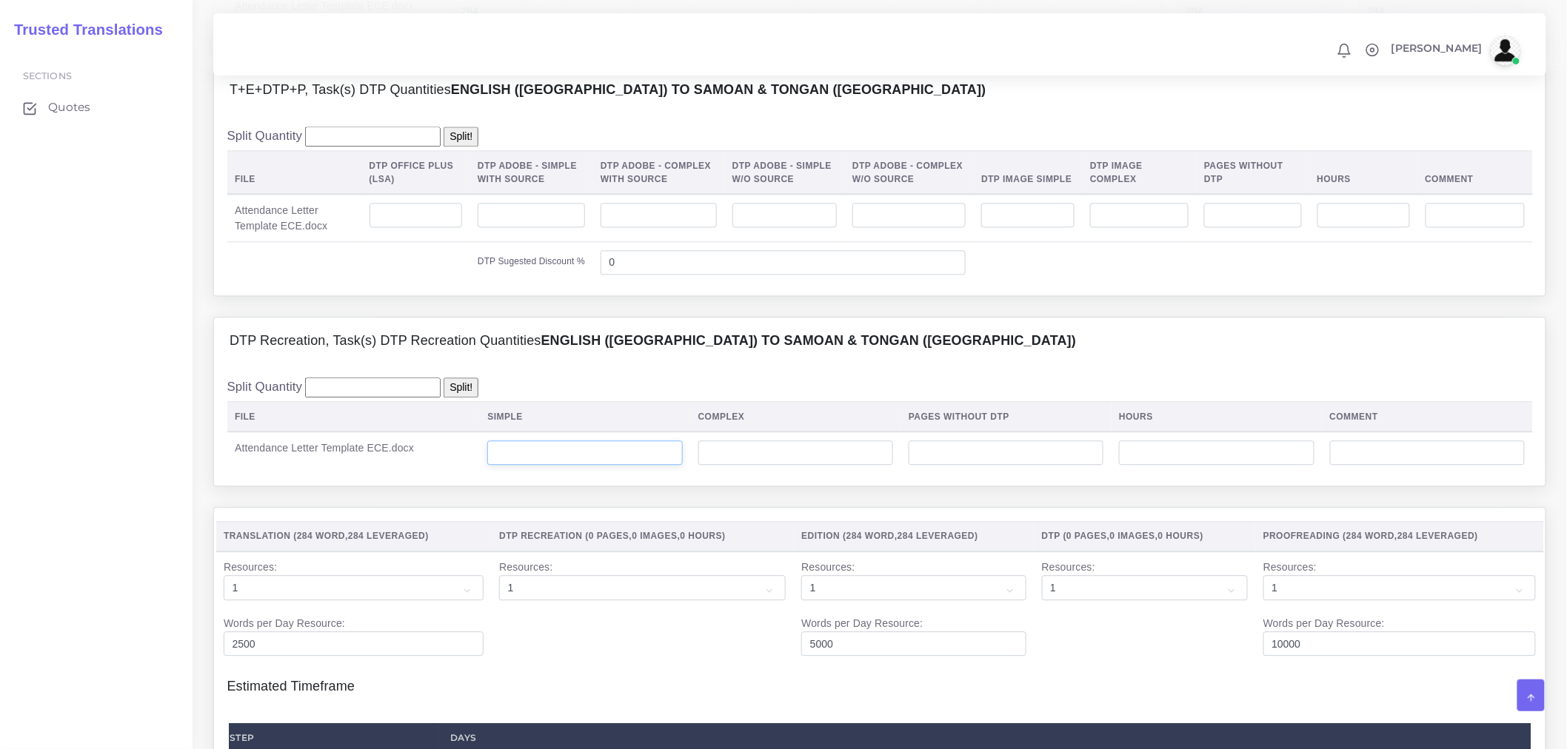
click at [600, 466] on input "number" at bounding box center [584, 453] width 195 height 25
drag, startPoint x: 600, startPoint y: 514, endPoint x: 549, endPoint y: 505, distance: 51.9
click at [574, 466] on input "number" at bounding box center [584, 453] width 195 height 25
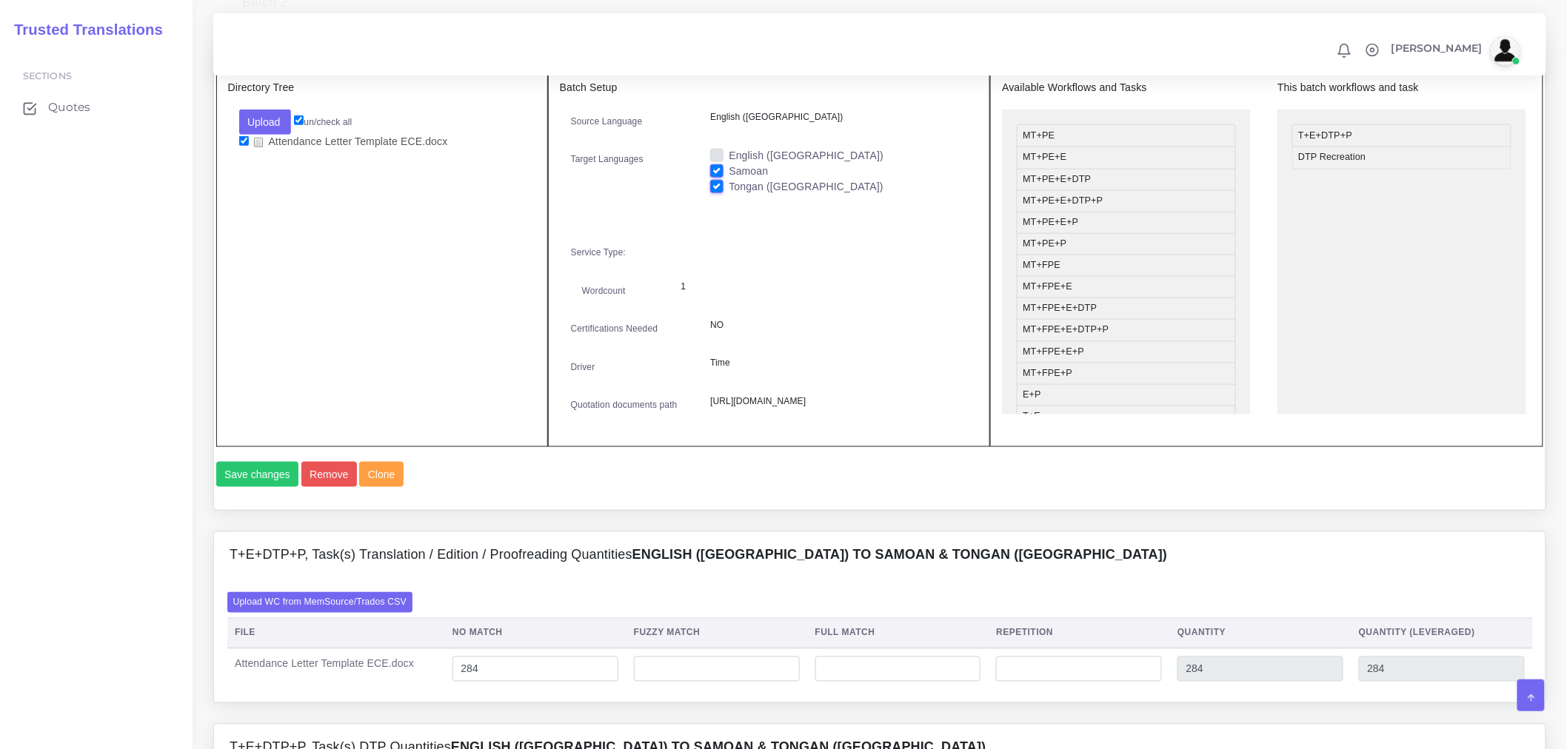
scroll to position [411, 0]
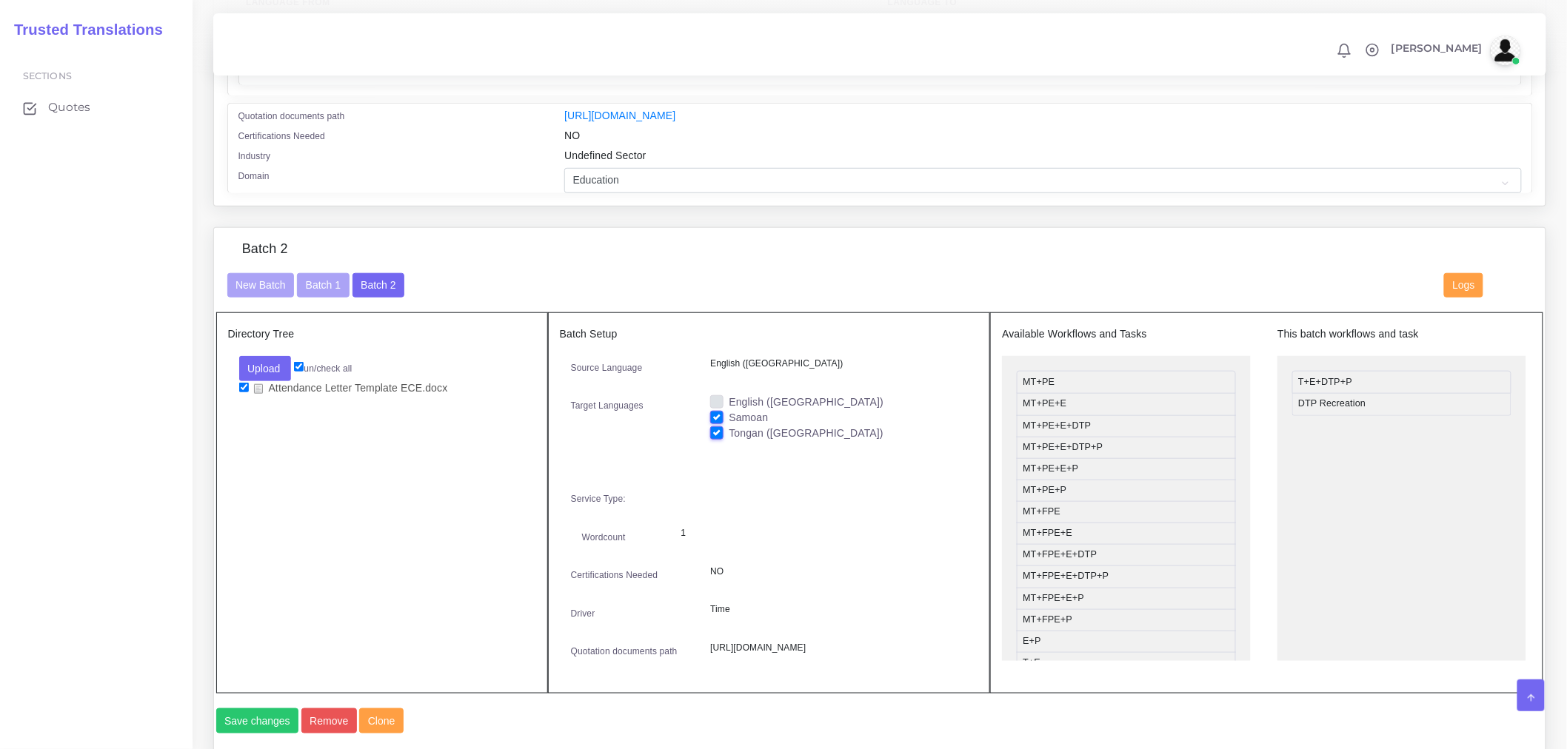
click at [729, 440] on label "Tongan ([GEOGRAPHIC_DATA])" at bounding box center [806, 434] width 155 height 16
click at [717, 439] on input "Tongan ([GEOGRAPHIC_DATA])" at bounding box center [716, 432] width 13 height 13
checkbox input "false"
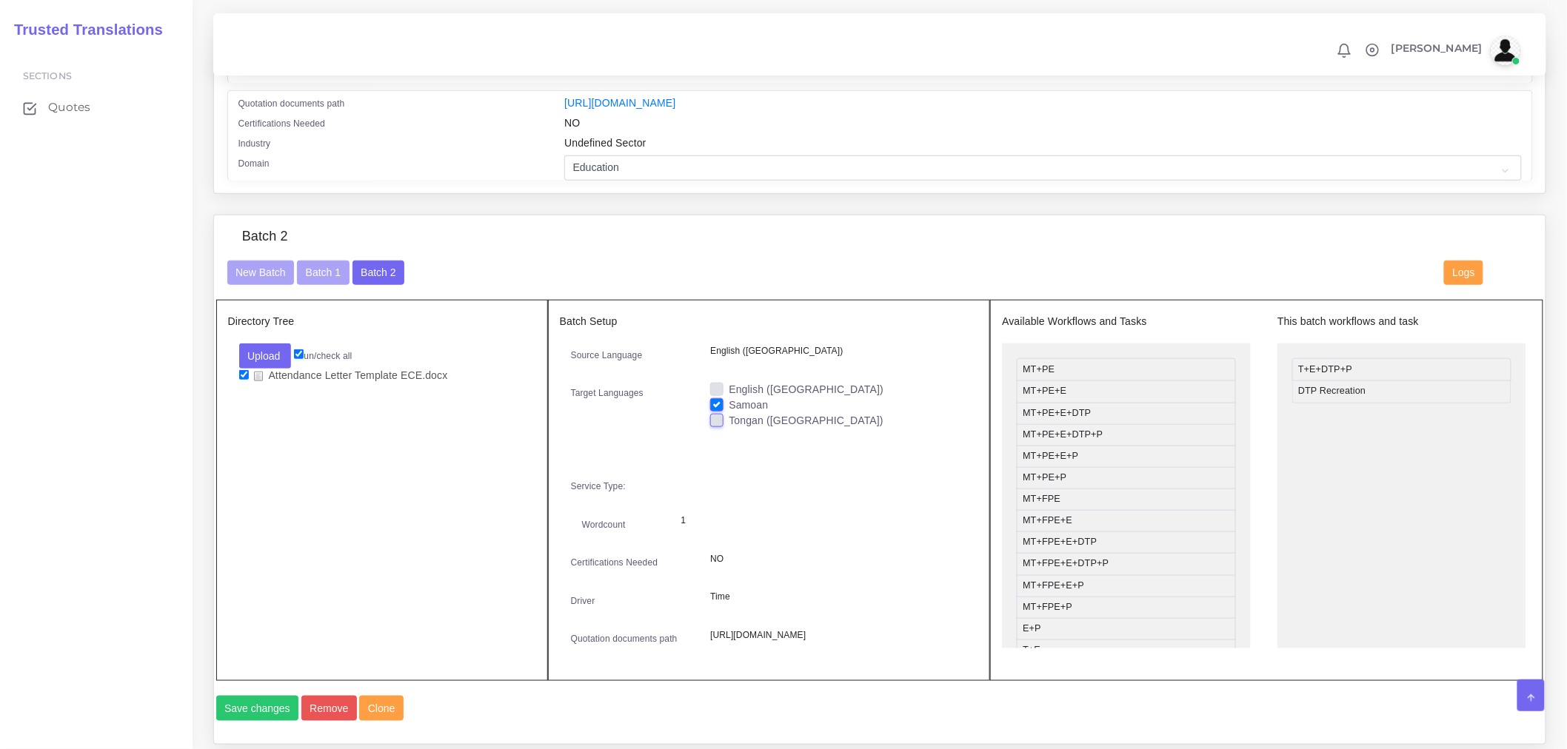
scroll to position [575, 0]
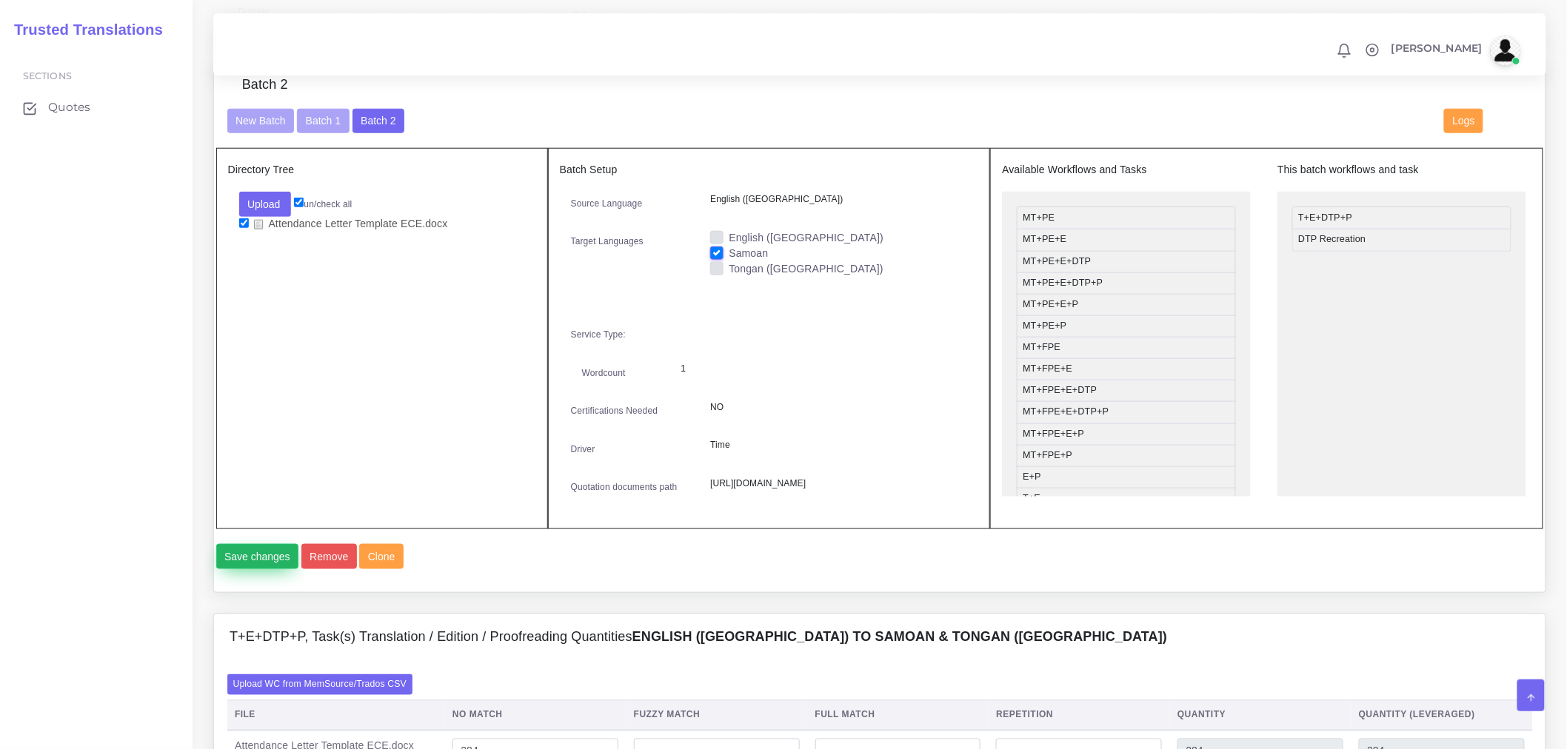
click at [267, 569] on button "Save changes" at bounding box center [257, 556] width 83 height 25
drag, startPoint x: 1396, startPoint y: 257, endPoint x: 1390, endPoint y: 224, distance: 33.0
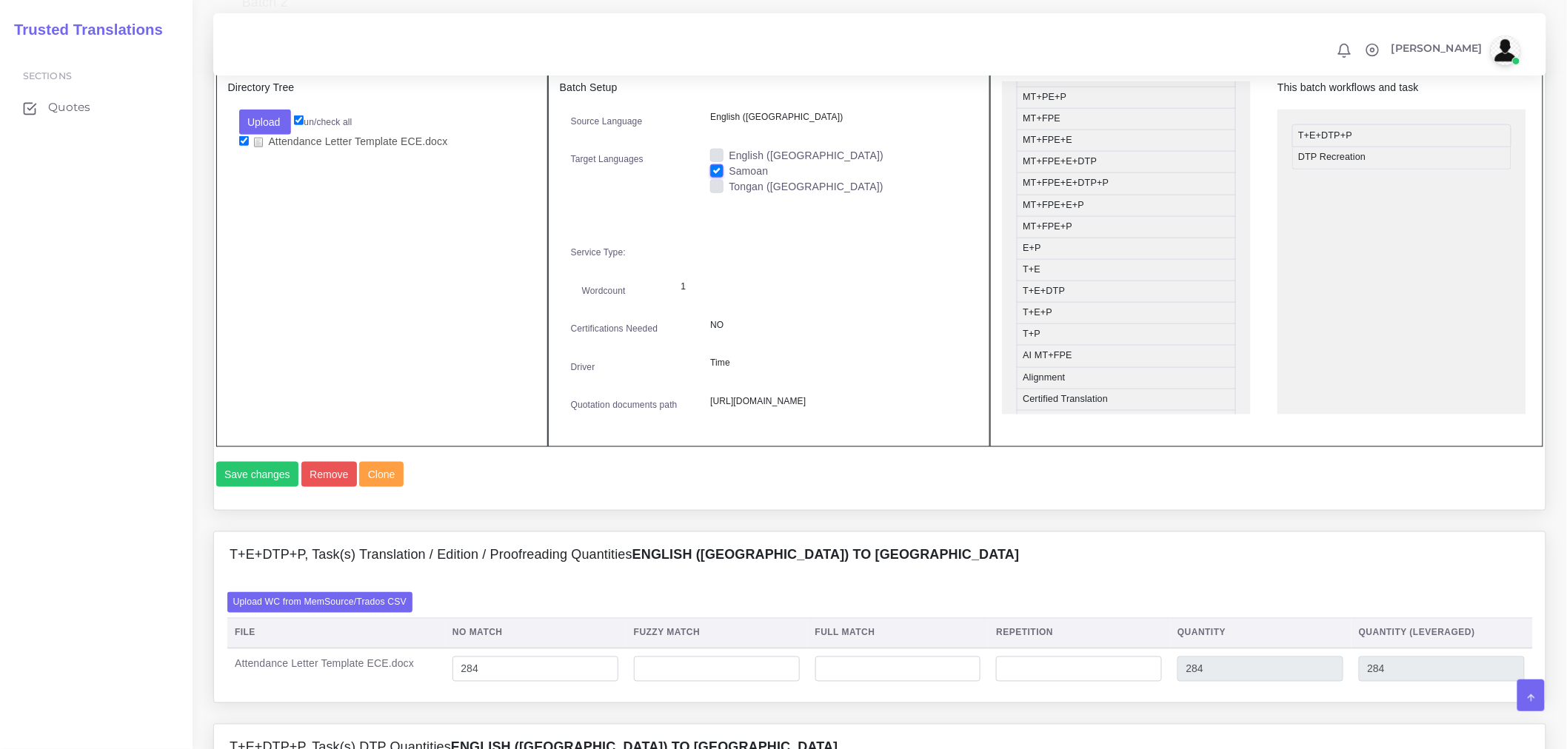
scroll to position [411, 0]
drag, startPoint x: 1311, startPoint y: 167, endPoint x: 1319, endPoint y: 129, distance: 39.4
click at [267, 487] on button "Save changes" at bounding box center [257, 474] width 83 height 25
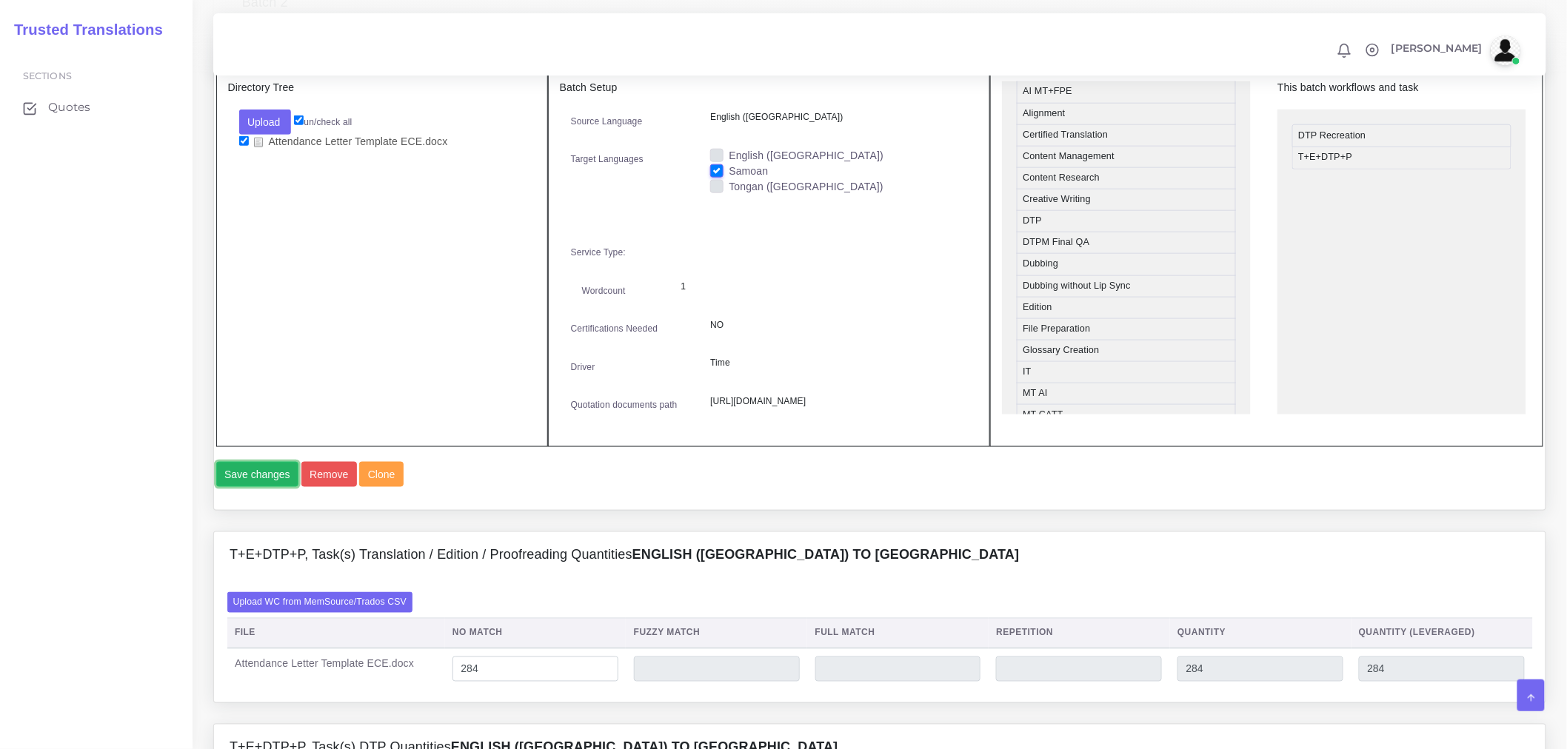
scroll to position [740, 0]
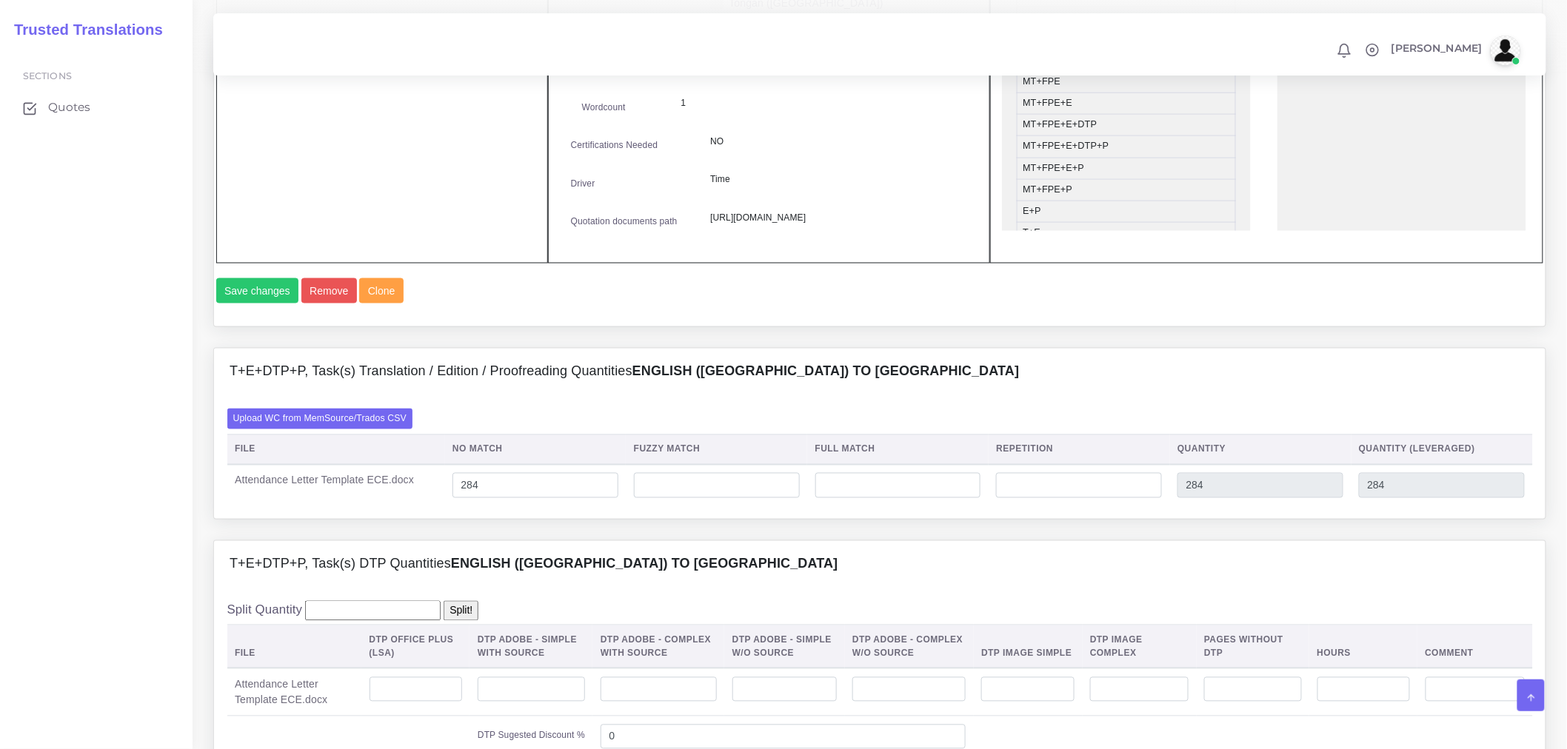
scroll to position [1253, 0]
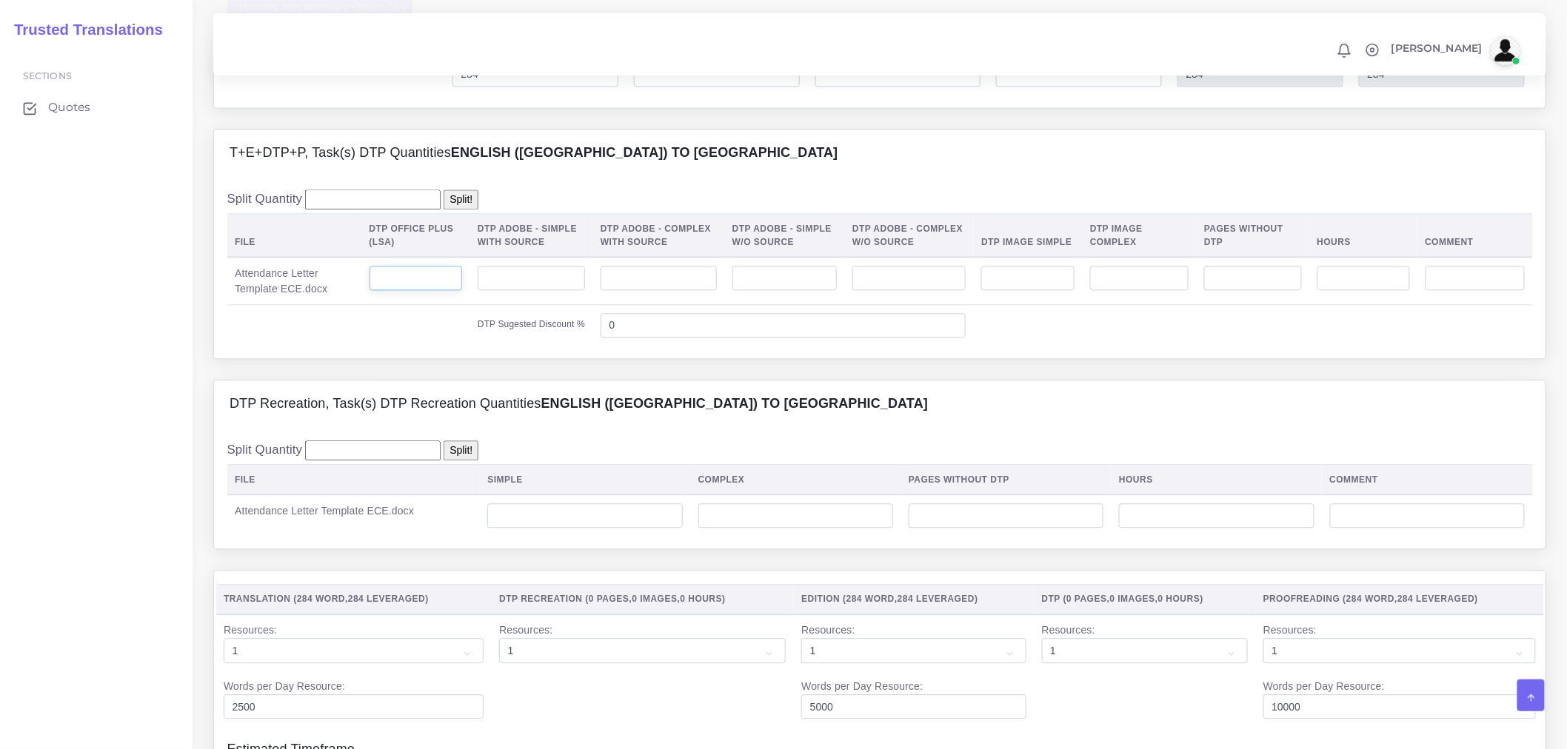
click at [424, 291] on input "number" at bounding box center [415, 278] width 93 height 25
type input "1"
click at [646, 529] on input "number" at bounding box center [584, 515] width 195 height 25
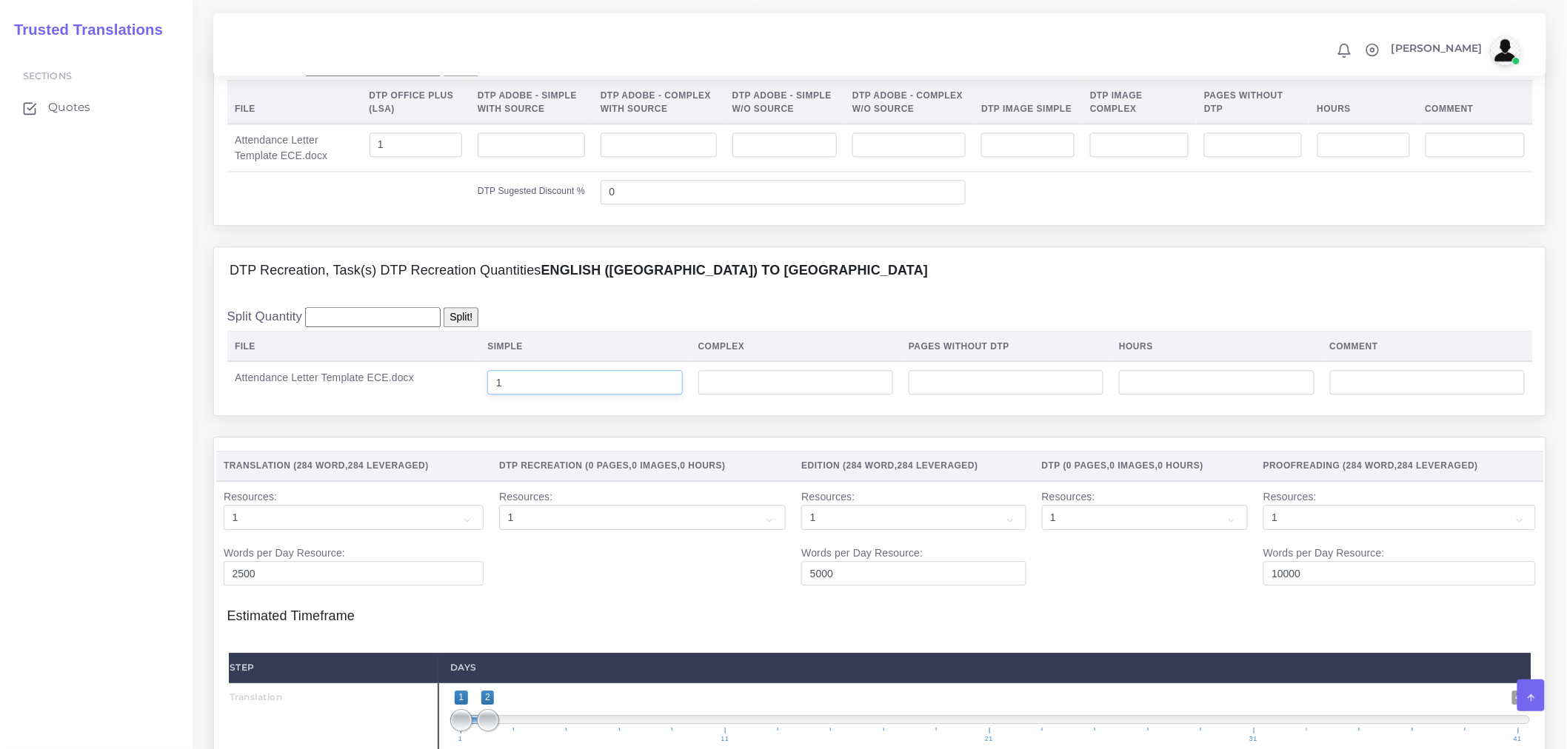
scroll to position [677, 0]
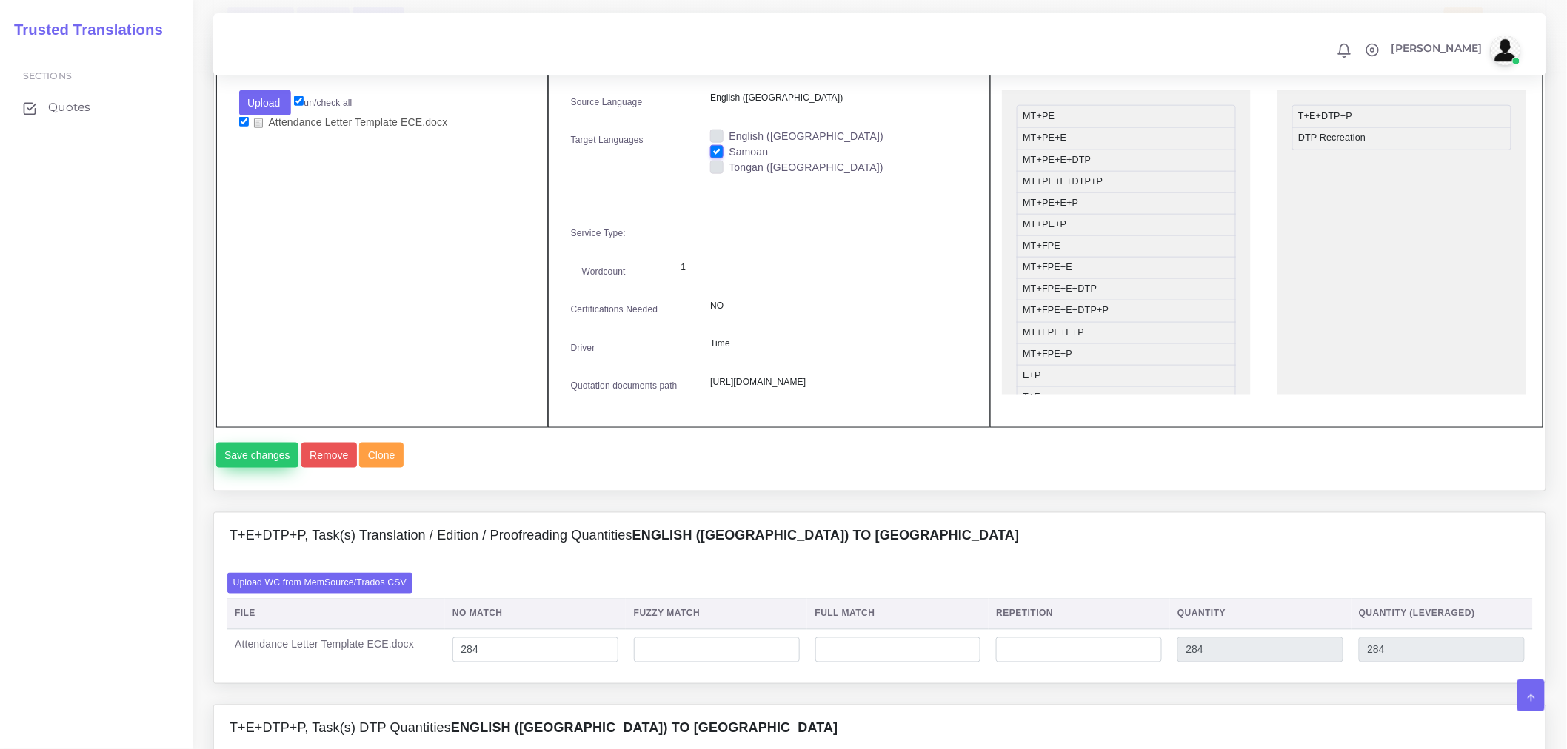
type input "1"
click at [255, 468] on button "Save changes" at bounding box center [257, 455] width 83 height 25
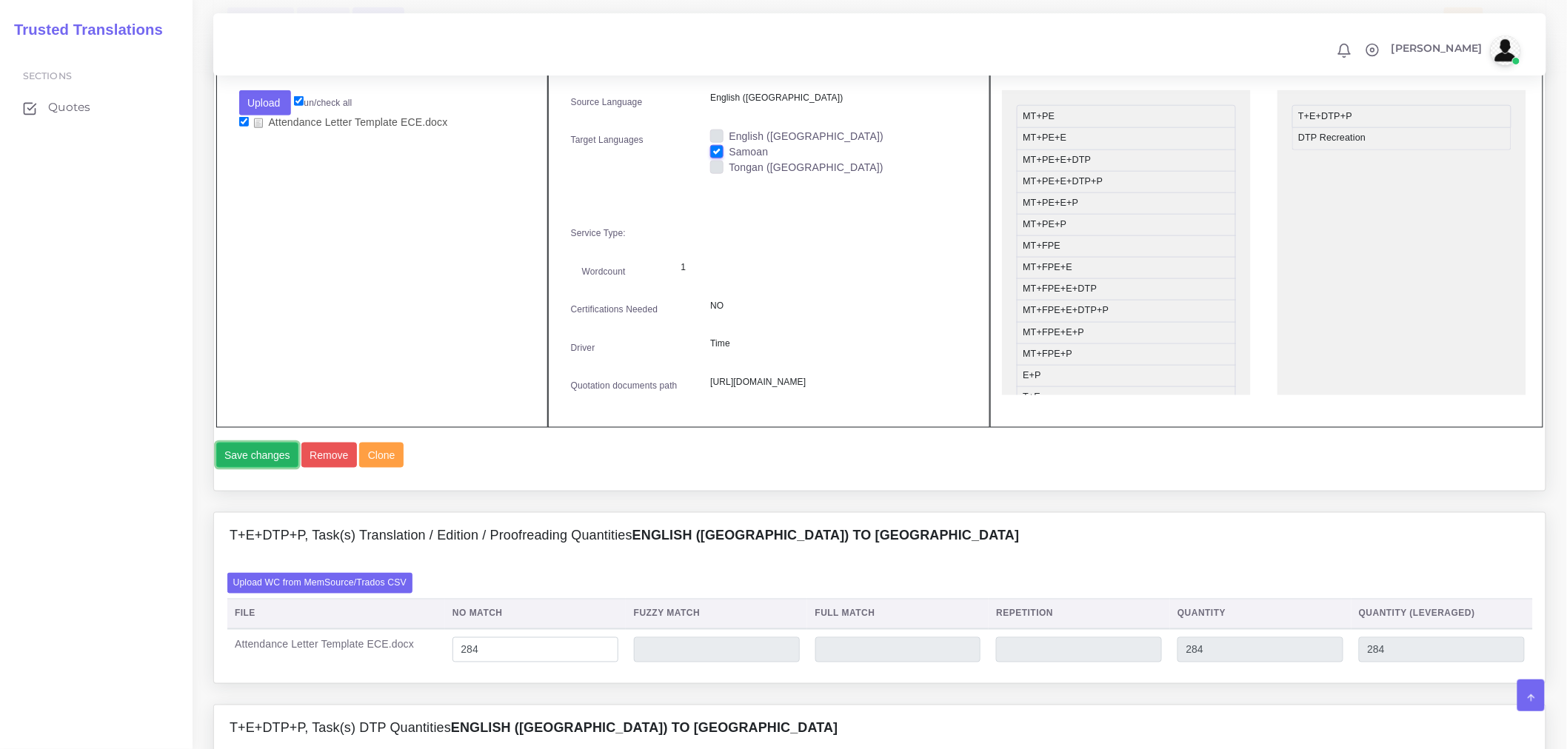
scroll to position [512, 0]
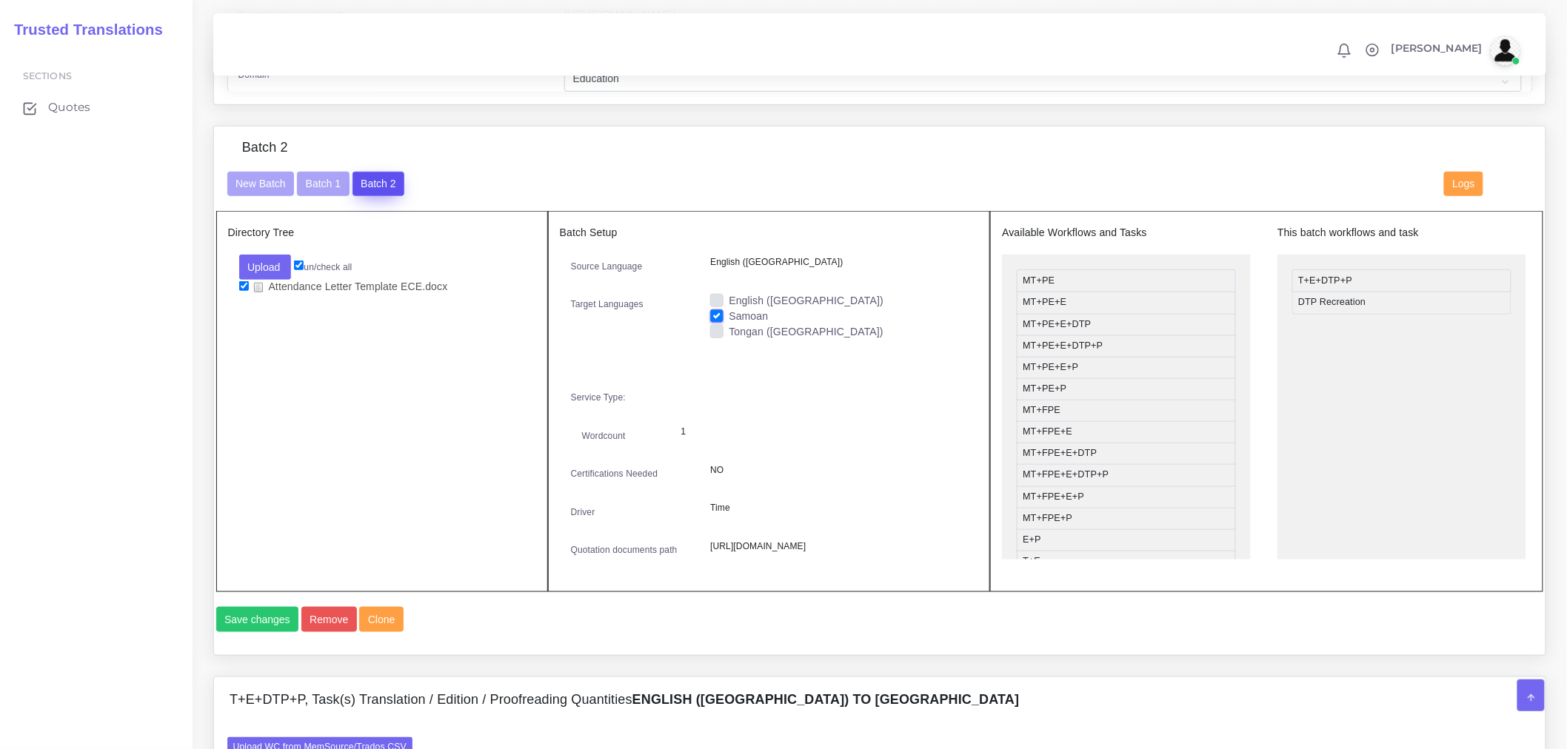
click at [382, 188] on button "Batch 2" at bounding box center [378, 184] width 52 height 25
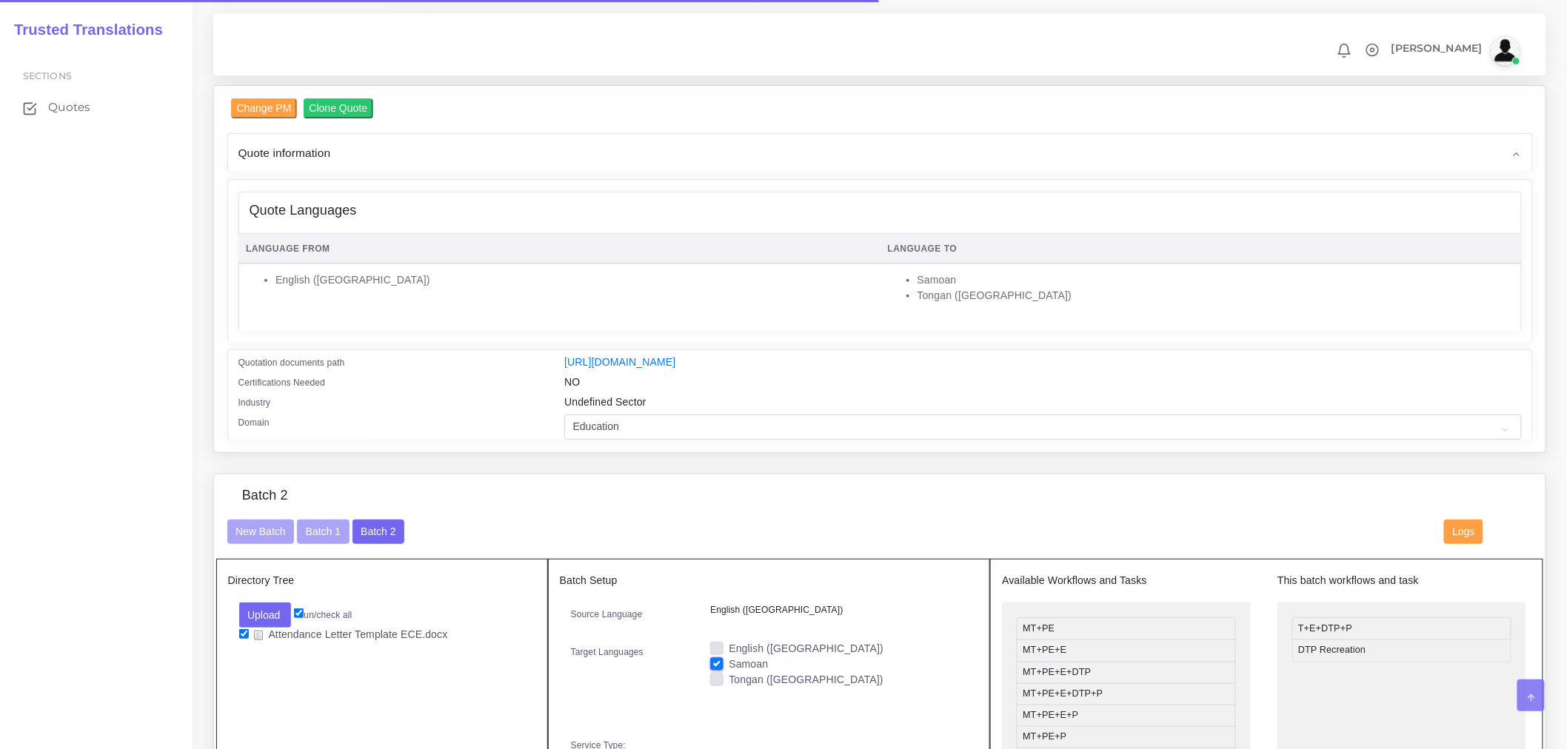
scroll to position [411, 0]
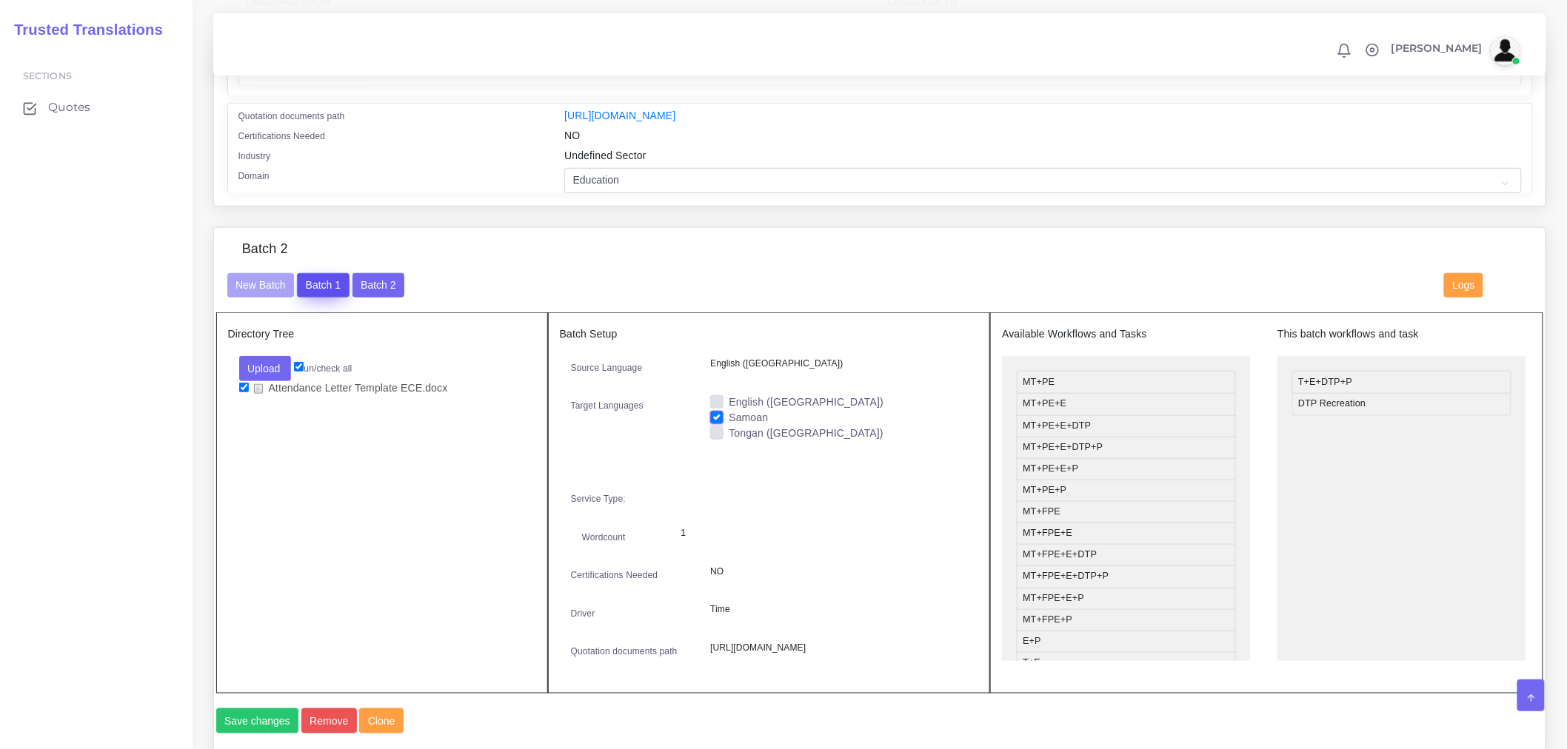
click at [324, 290] on button "Batch 1" at bounding box center [323, 285] width 52 height 25
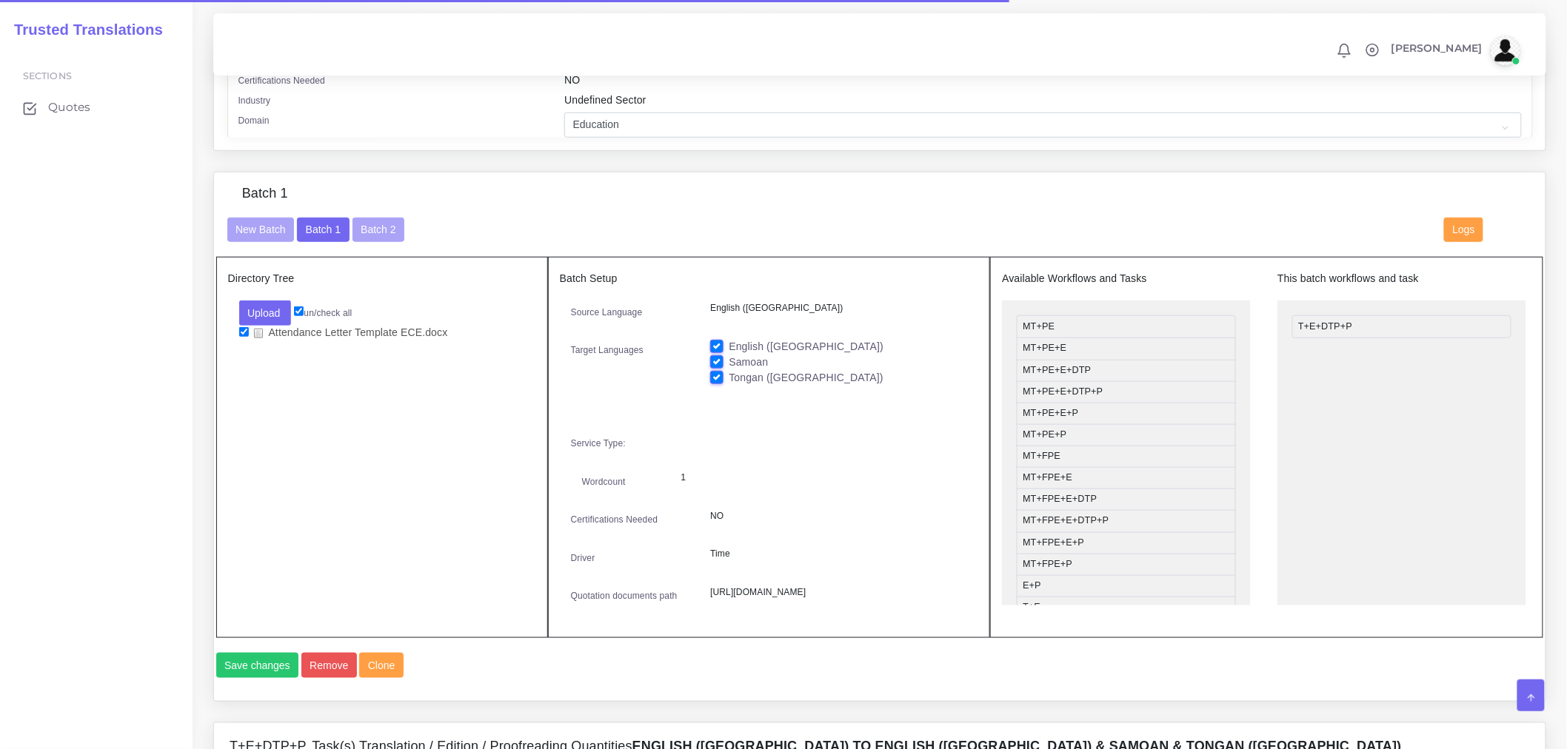
scroll to position [493, 0]
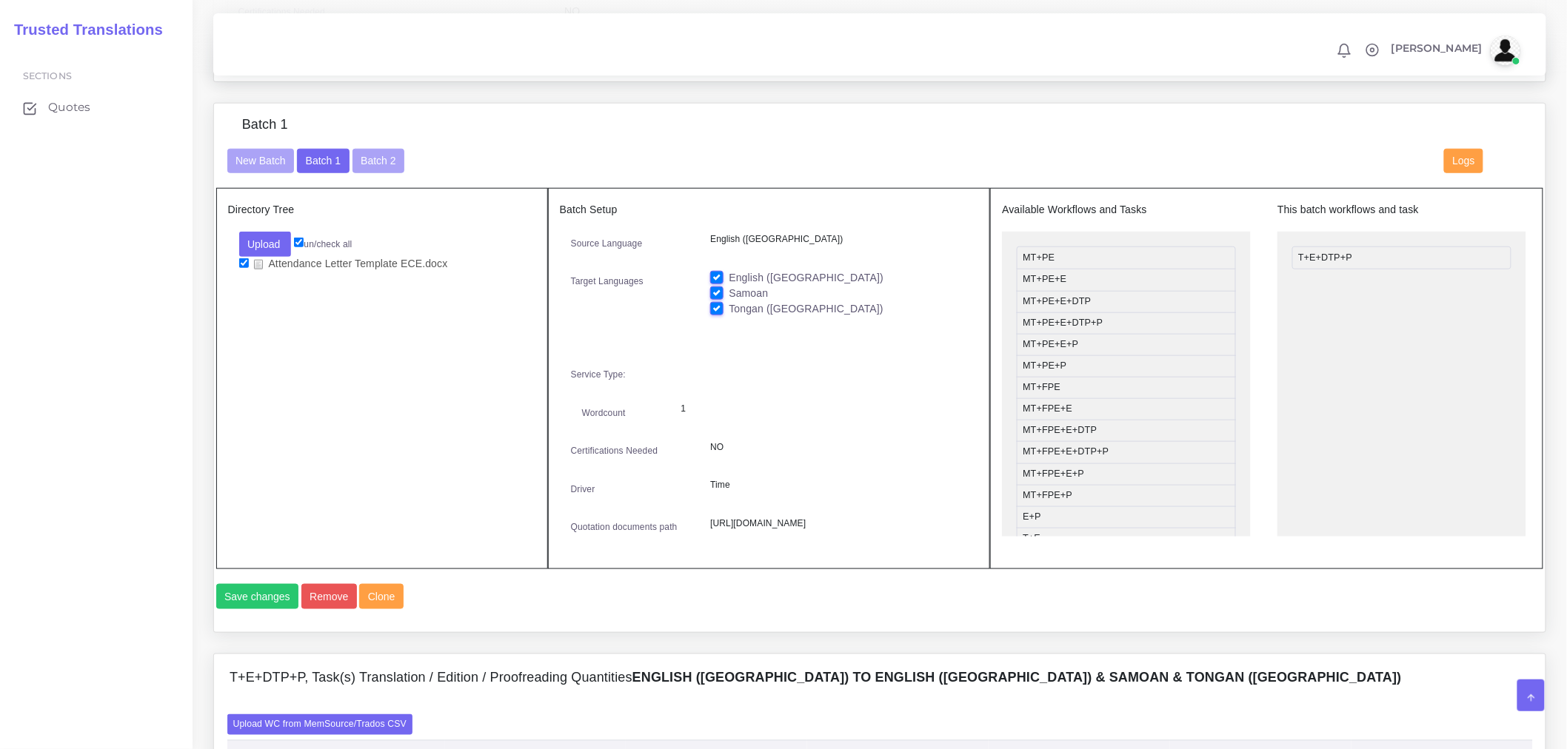
click at [729, 286] on label "English ([GEOGRAPHIC_DATA])" at bounding box center [806, 278] width 155 height 16
click at [715, 284] on input "English ([GEOGRAPHIC_DATA])" at bounding box center [716, 276] width 13 height 13
checkbox input "false"
click at [729, 317] on label "Tongan ([GEOGRAPHIC_DATA])" at bounding box center [806, 309] width 155 height 16
click at [717, 315] on input "Tongan ([GEOGRAPHIC_DATA])" at bounding box center [716, 307] width 13 height 13
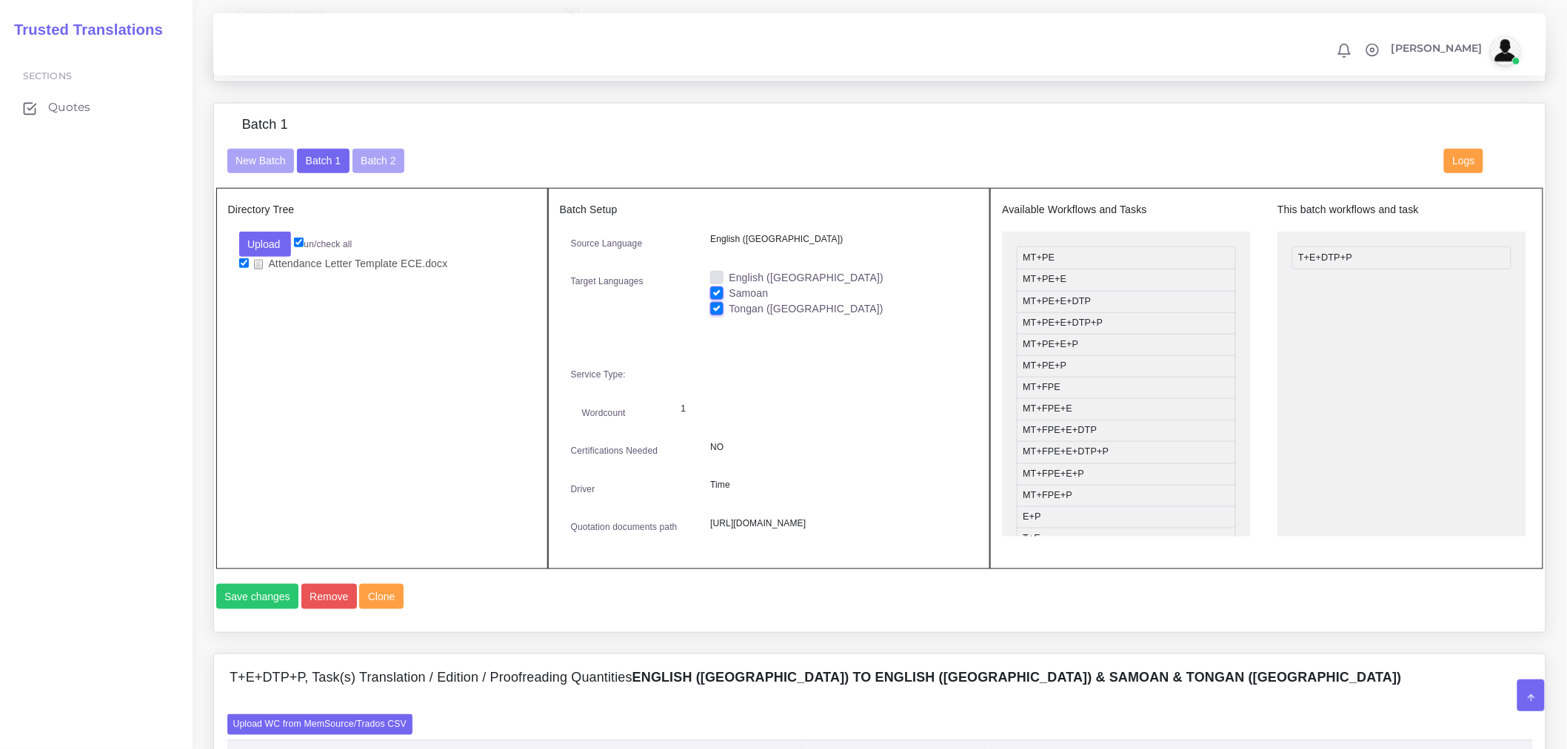
checkbox input "false"
click at [252, 609] on button "Save changes" at bounding box center [257, 596] width 83 height 25
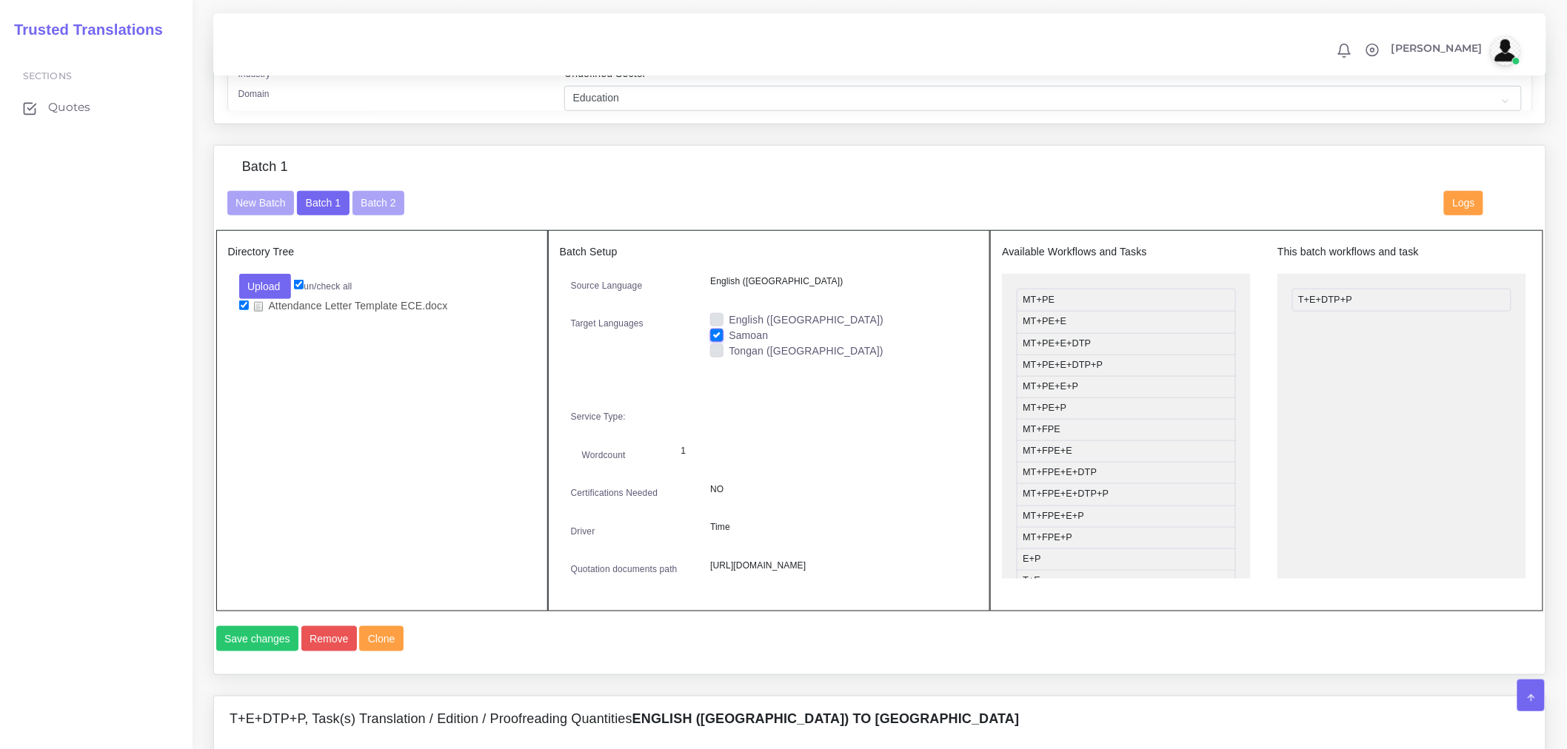
scroll to position [905, 0]
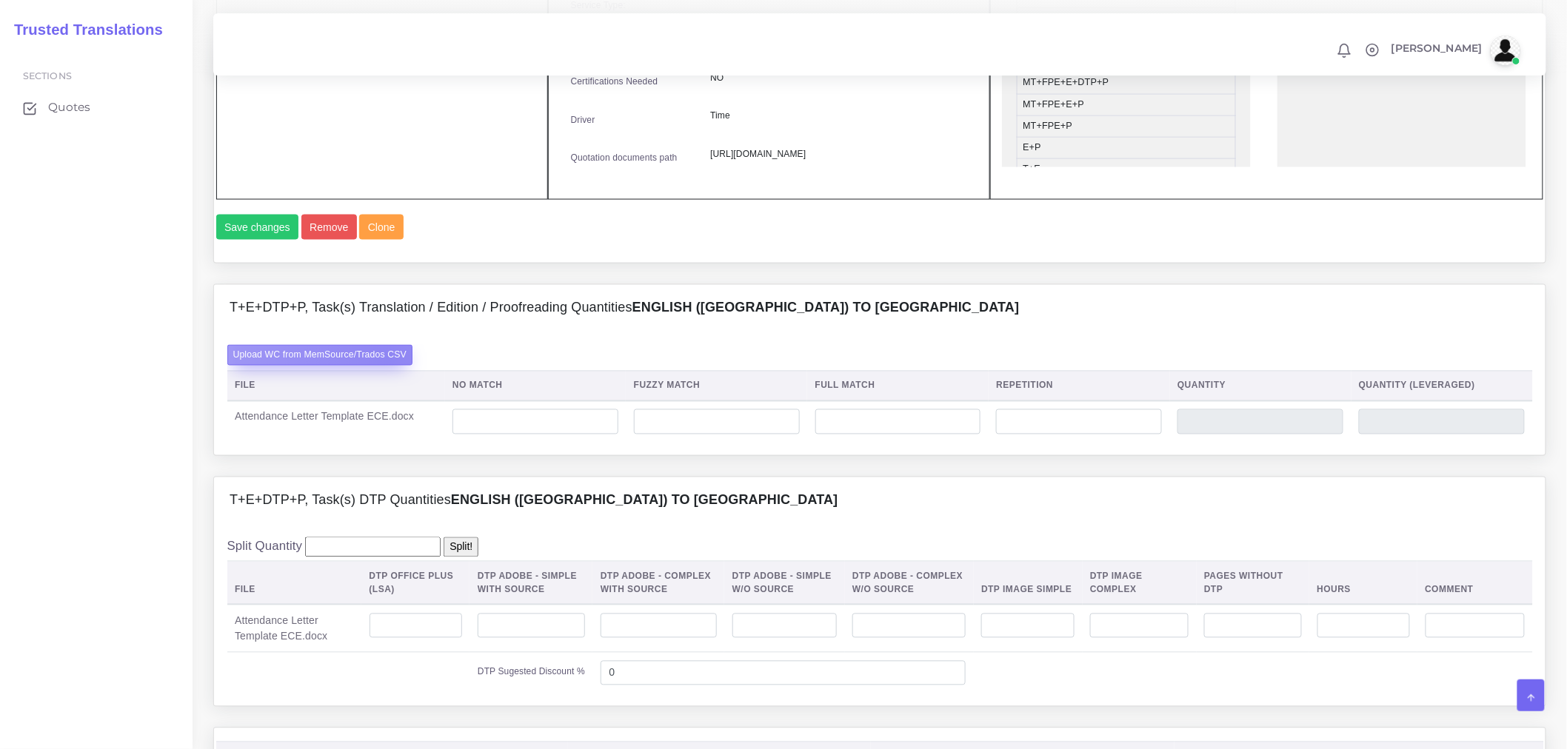
click at [389, 365] on label "Upload WC from MemSource/Trados CSV" at bounding box center [320, 355] width 186 height 20
click at [0, 0] on input "Upload WC from MemSource/Trados CSV" at bounding box center [0, 0] width 0 height 0
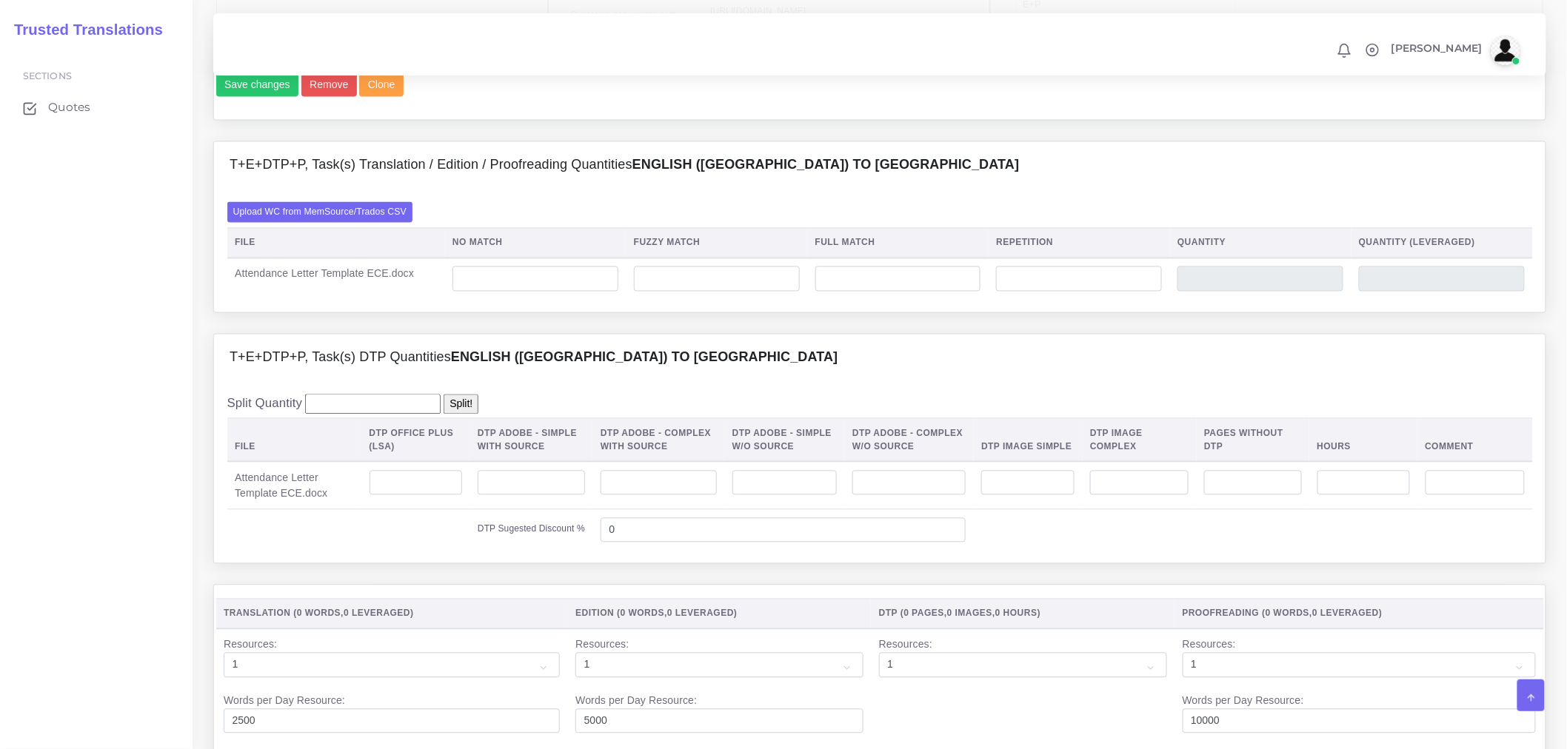
scroll to position [1233, 0]
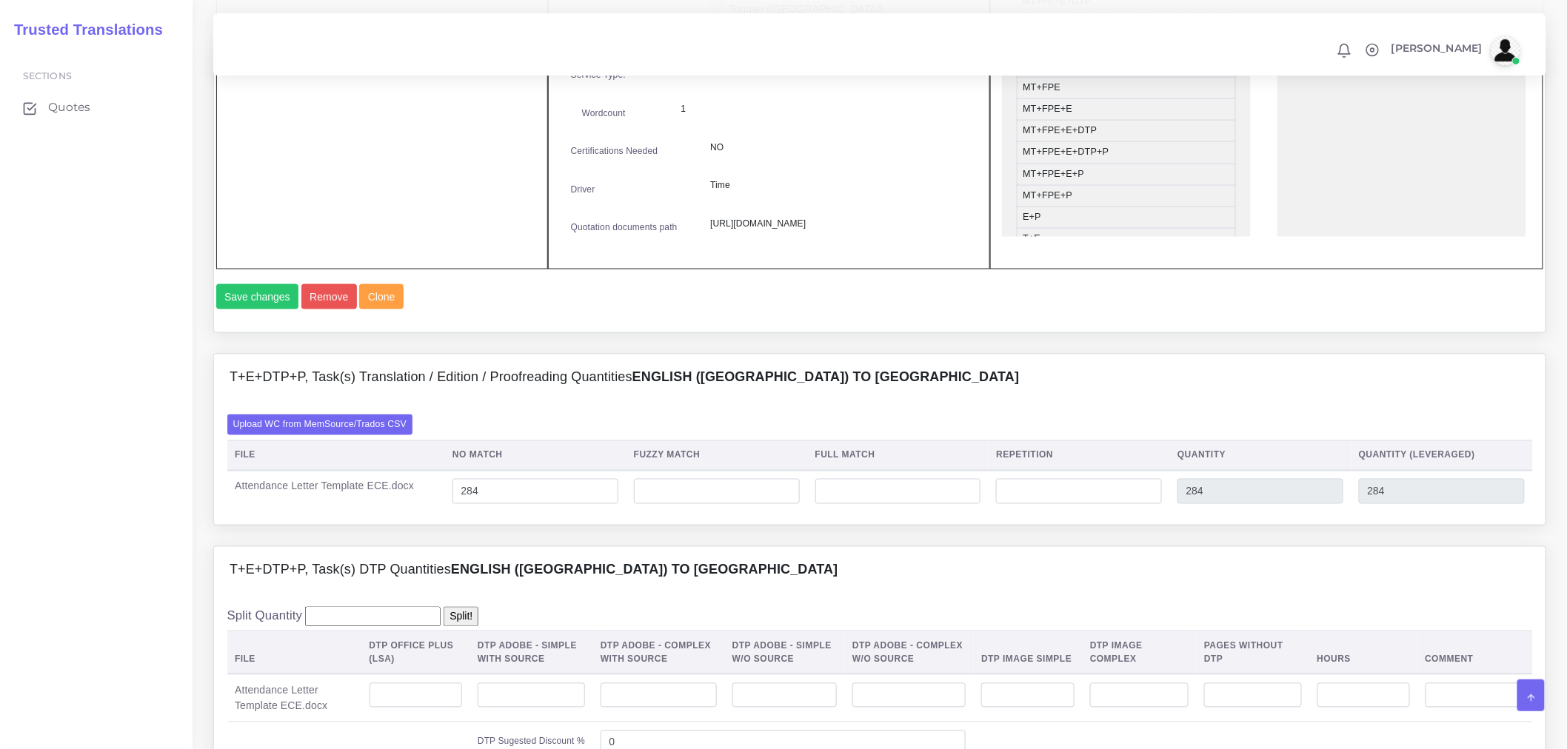
scroll to position [1069, 0]
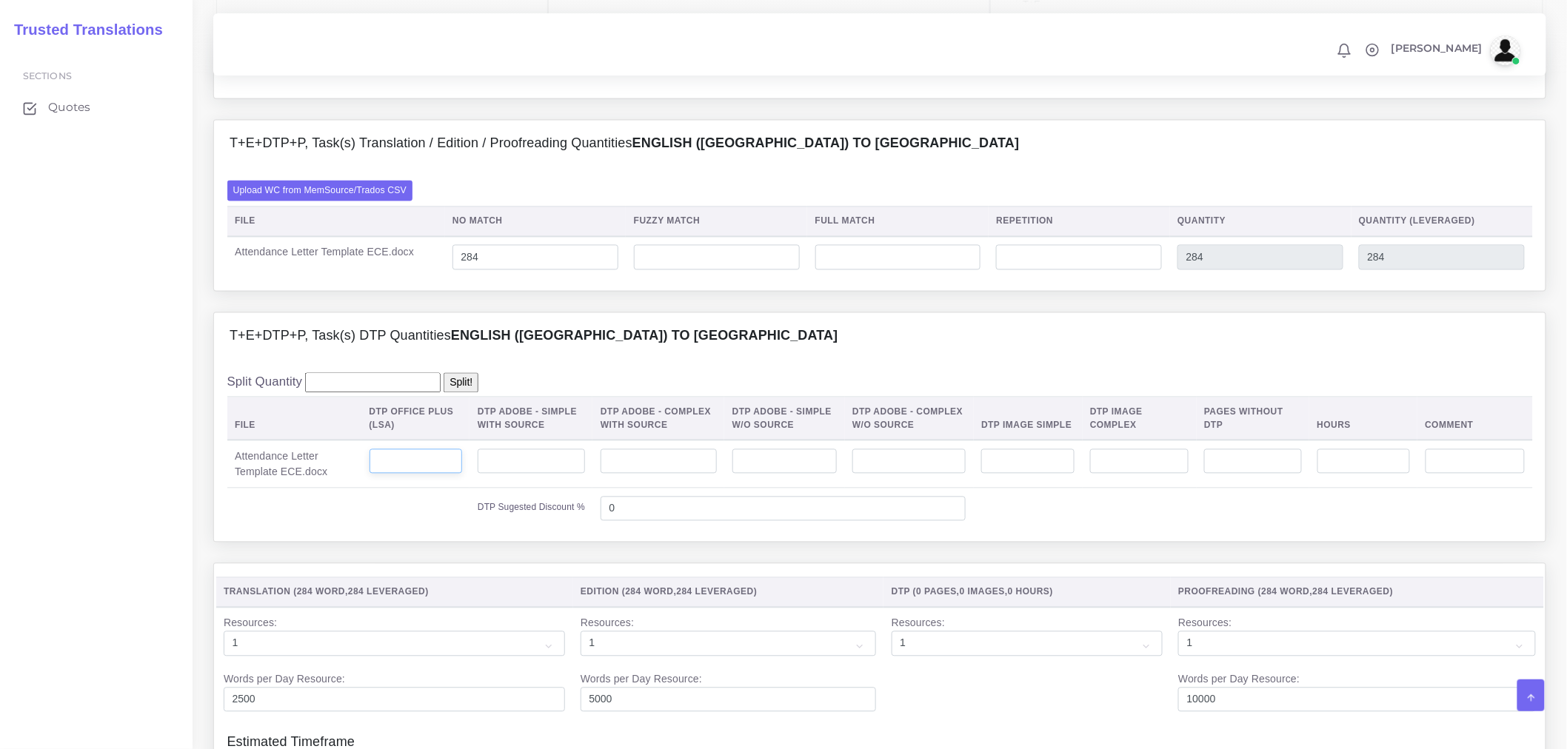
click at [427, 475] on input "number" at bounding box center [415, 461] width 93 height 25
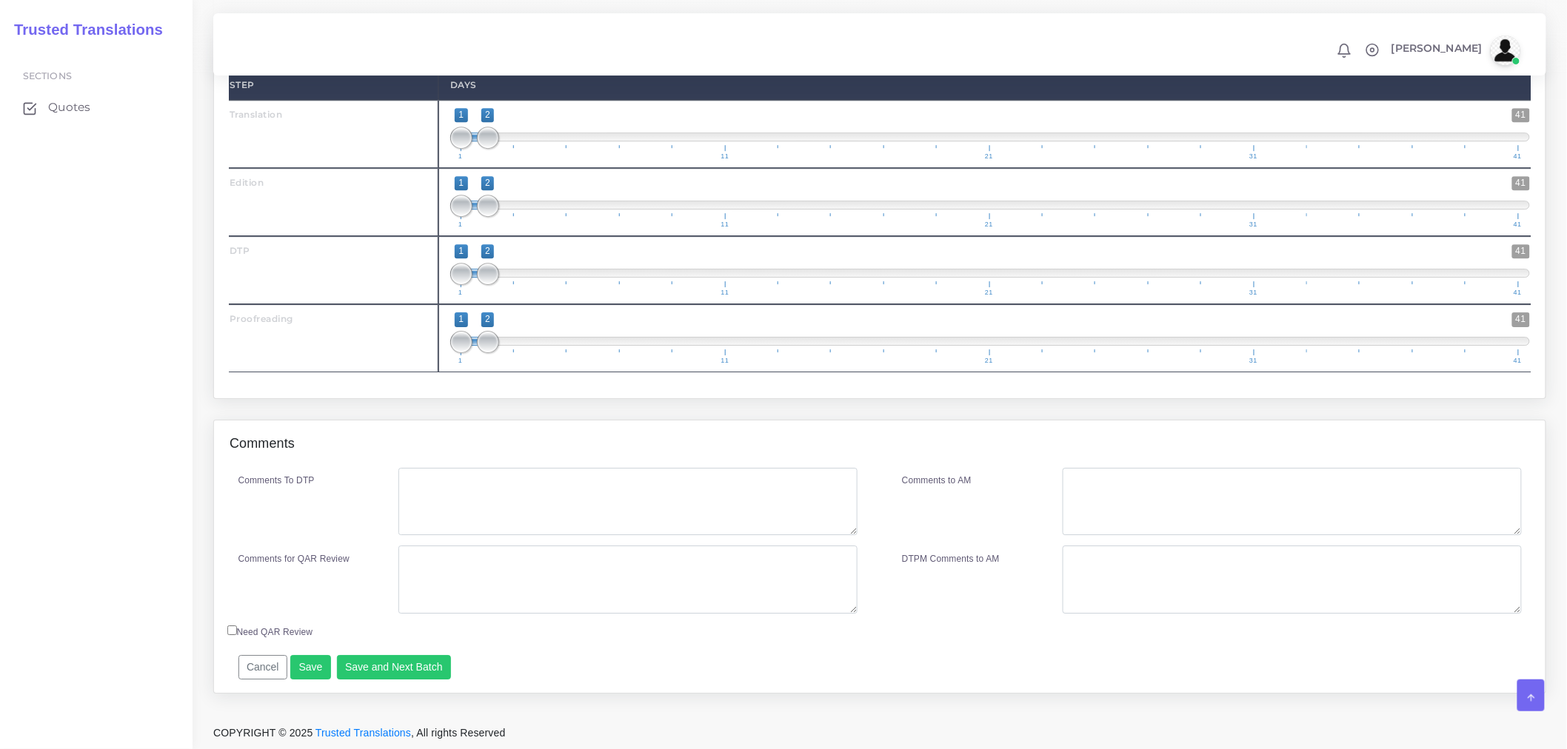
scroll to position [1833, 0]
type input "1"
click at [396, 660] on button "Save and Next Batch" at bounding box center [394, 667] width 115 height 25
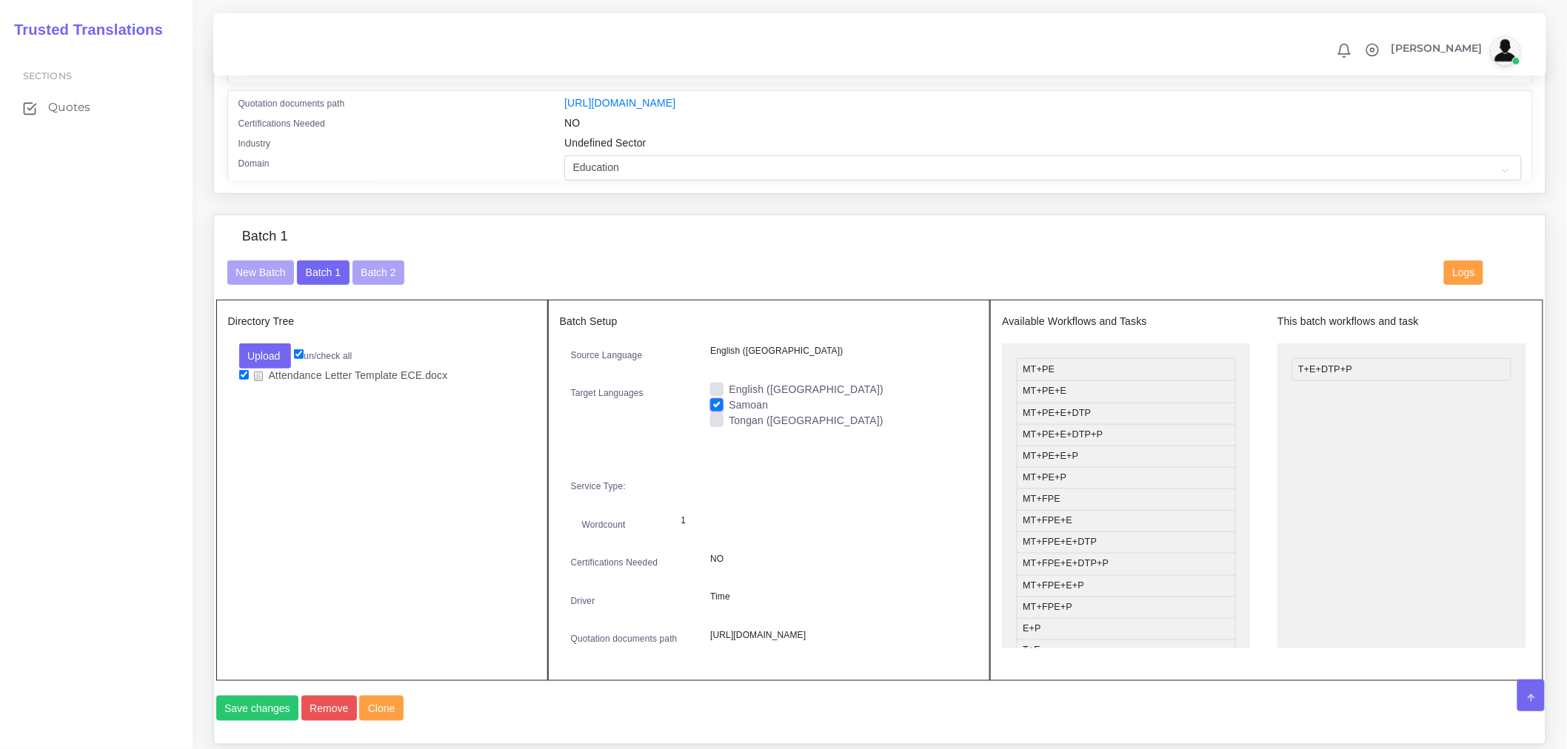
scroll to position [352, 0]
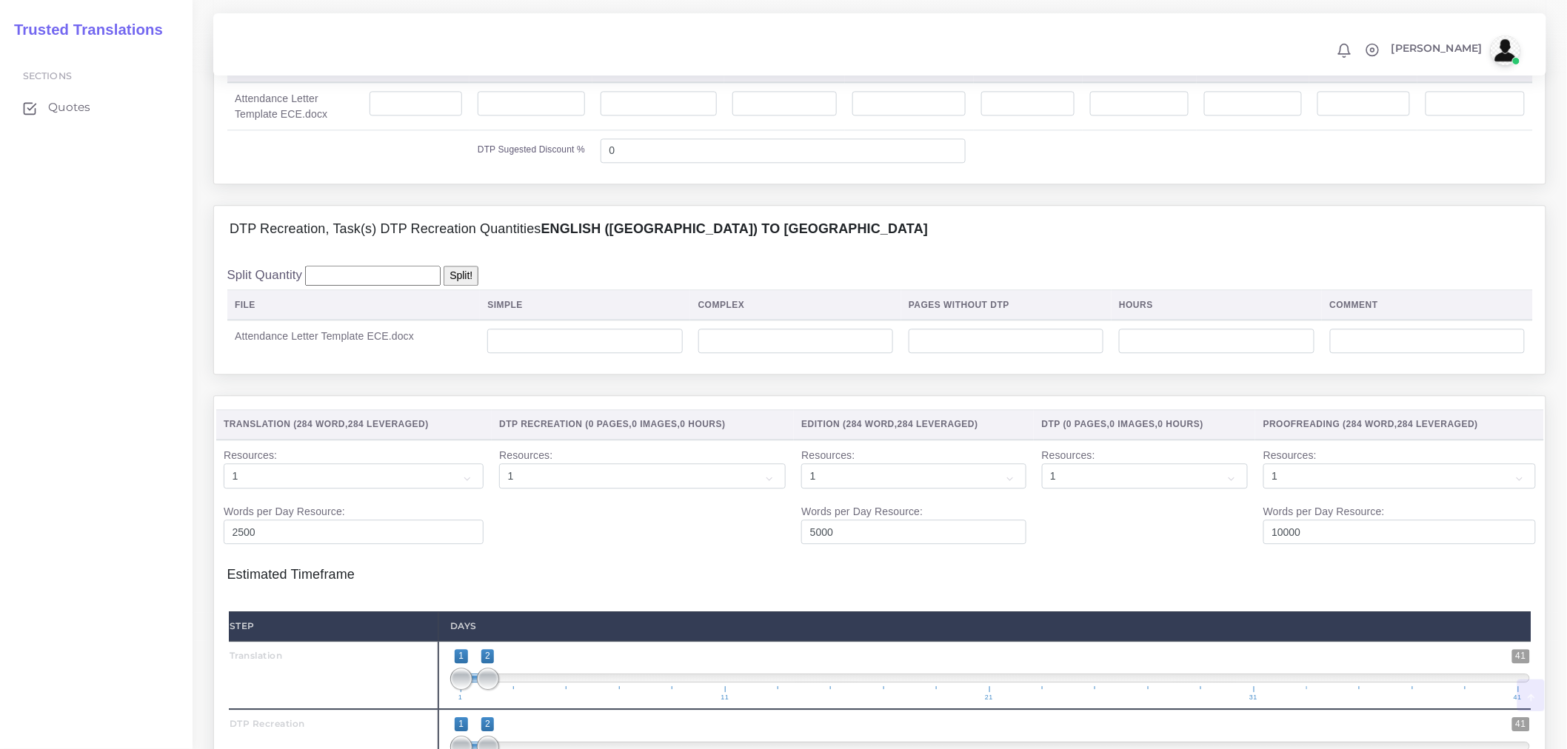
scroll to position [1810, 0]
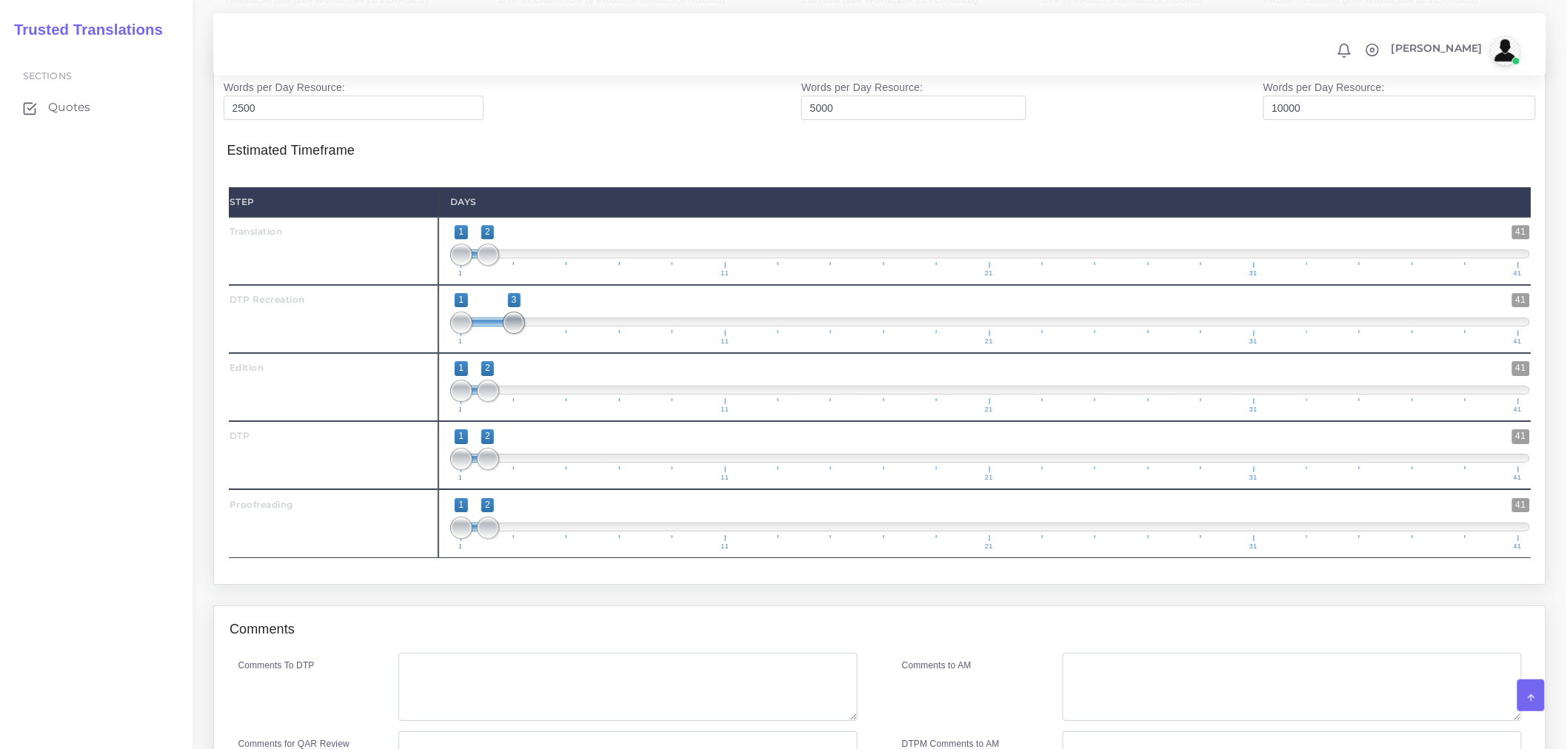
drag, startPoint x: 492, startPoint y: 373, endPoint x: 509, endPoint y: 378, distance: 17.6
click at [509, 334] on span at bounding box center [514, 323] width 22 height 22
type input "1;2"
drag, startPoint x: 516, startPoint y: 373, endPoint x: 485, endPoint y: 379, distance: 31.7
click at [485, 334] on span at bounding box center [488, 323] width 22 height 22
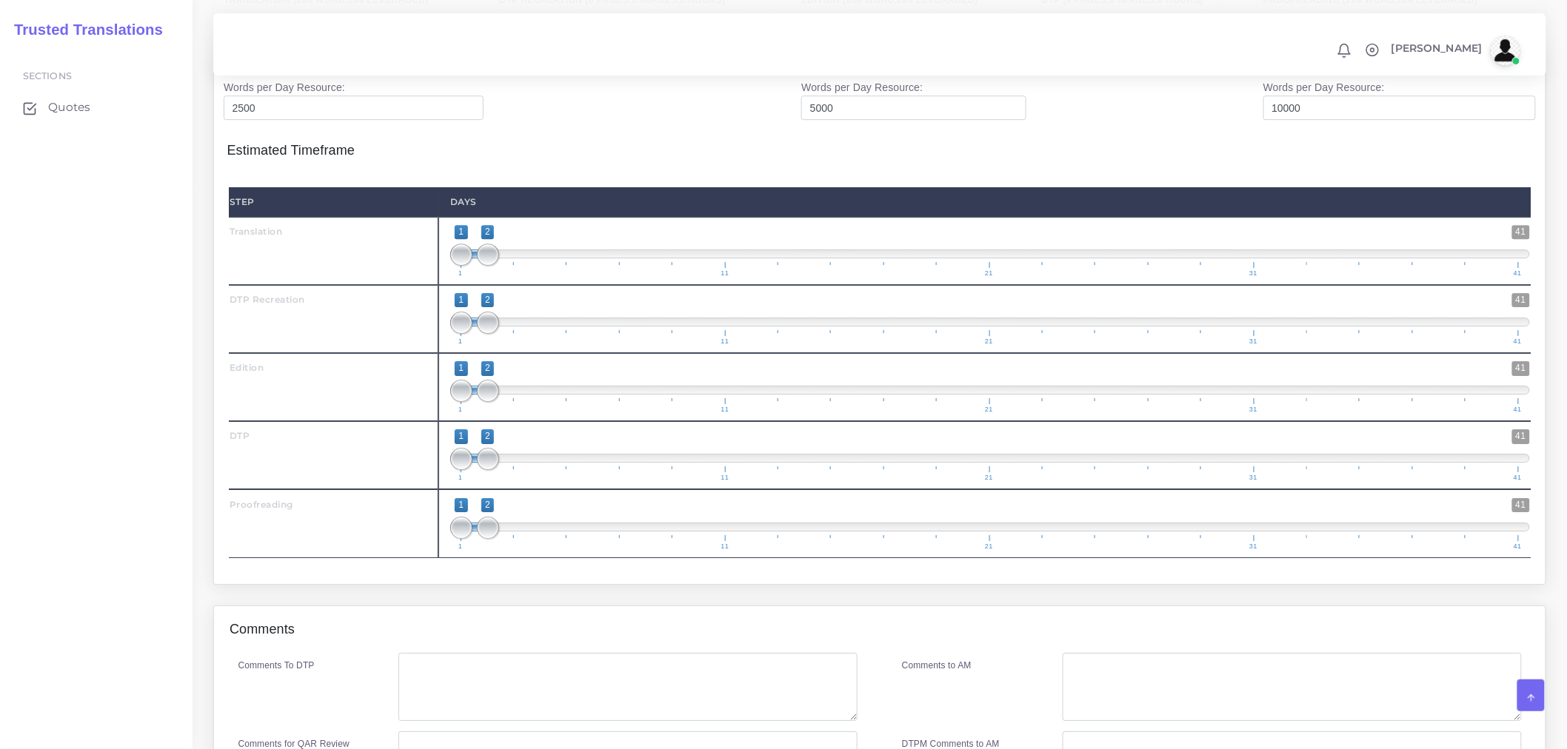
drag, startPoint x: 481, startPoint y: 296, endPoint x: 514, endPoint y: 306, distance: 34.0
click at [514, 277] on span "1 41 1 2 1 — 2 1 11 21 31 41" at bounding box center [989, 251] width 1079 height 52
drag, startPoint x: 496, startPoint y: 302, endPoint x: 519, endPoint y: 302, distance: 23.0
click at [519, 266] on span at bounding box center [514, 255] width 22 height 22
type input "2;3"
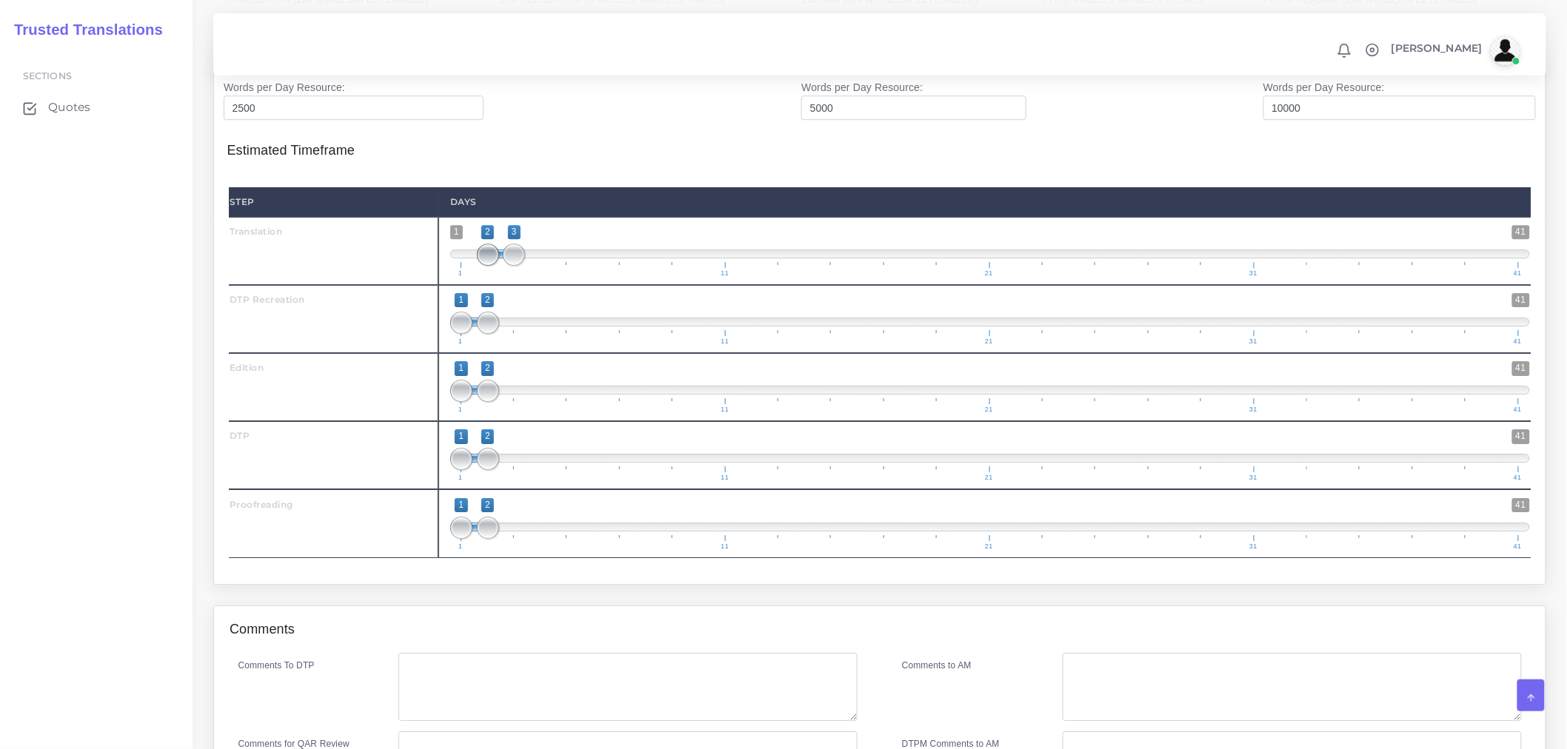
drag, startPoint x: 481, startPoint y: 309, endPoint x: 492, endPoint y: 312, distance: 10.6
click at [492, 266] on span at bounding box center [488, 255] width 22 height 22
drag, startPoint x: 503, startPoint y: 434, endPoint x: 546, endPoint y: 435, distance: 43.0
click at [546, 402] on span at bounding box center [540, 391] width 22 height 22
type input "3;4"
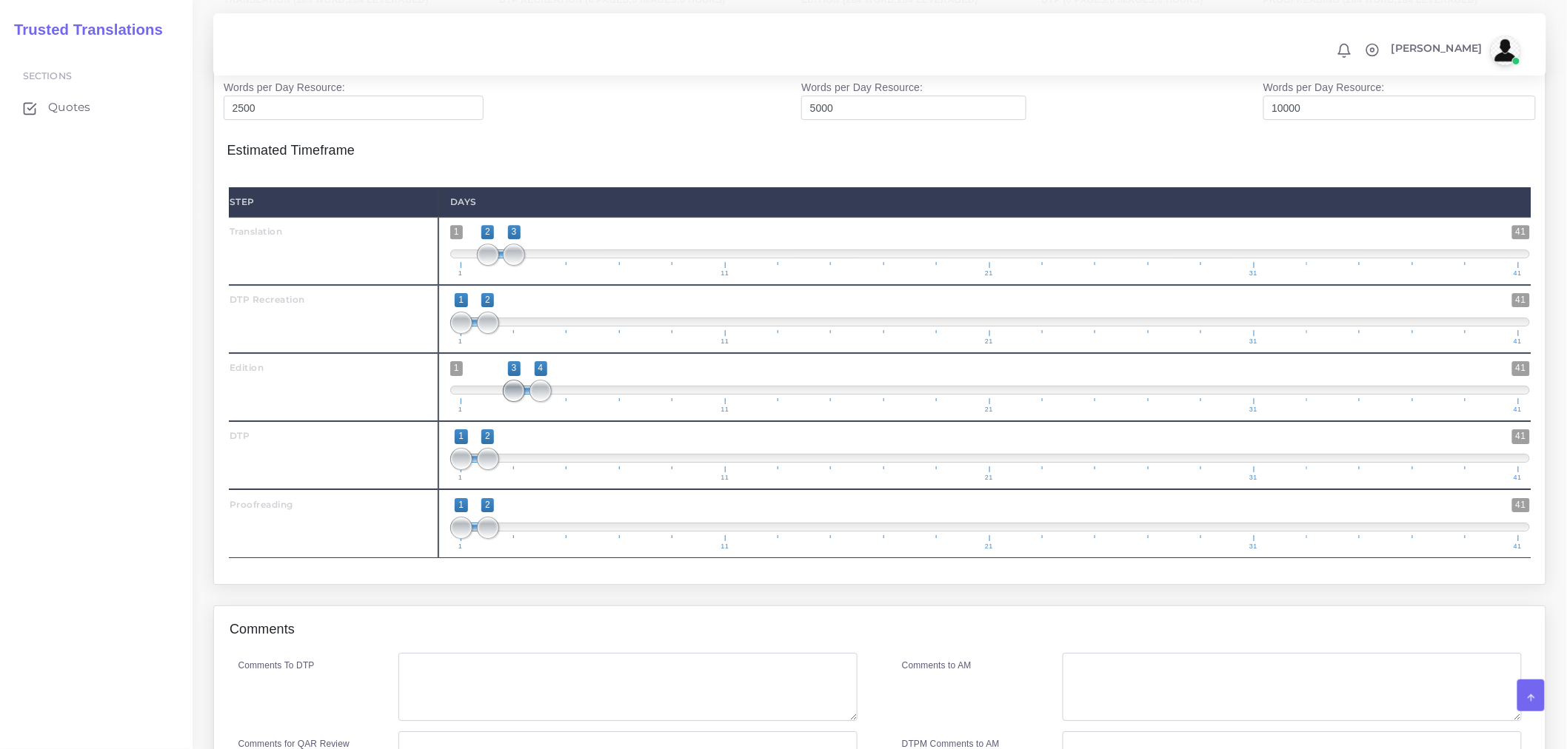
drag, startPoint x: 458, startPoint y: 445, endPoint x: 518, endPoint y: 446, distance: 60.7
click at [518, 402] on span at bounding box center [514, 391] width 22 height 22
drag, startPoint x: 492, startPoint y: 514, endPoint x: 570, endPoint y: 507, distance: 78.0
click at [570, 470] on span at bounding box center [567, 459] width 22 height 22
type input "4;5"
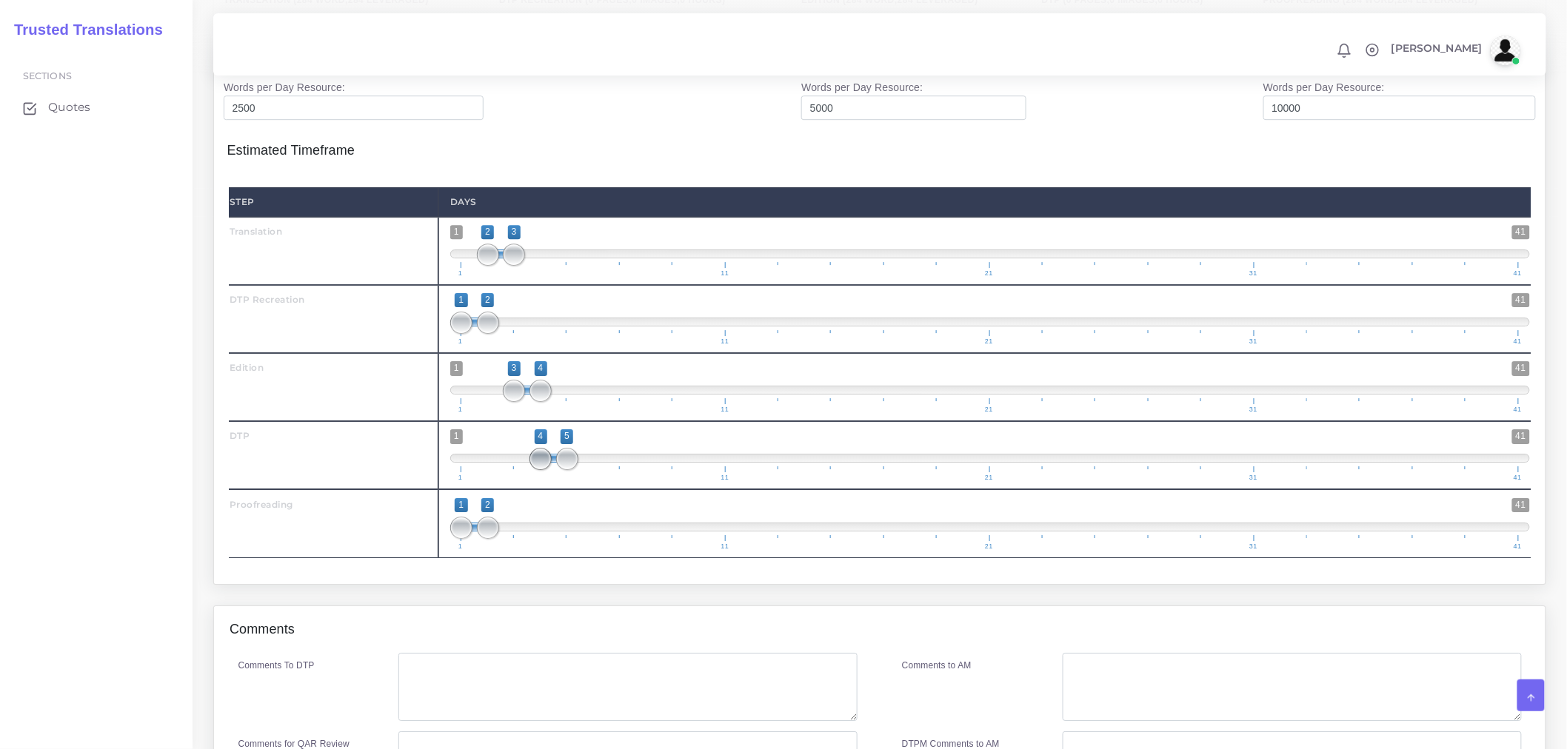
drag, startPoint x: 461, startPoint y: 509, endPoint x: 546, endPoint y: 508, distance: 85.1
click at [546, 470] on span at bounding box center [540, 459] width 22 height 22
drag, startPoint x: 486, startPoint y: 578, endPoint x: 600, endPoint y: 578, distance: 114.0
click at [600, 539] on span at bounding box center [594, 528] width 22 height 22
type input "5;6"
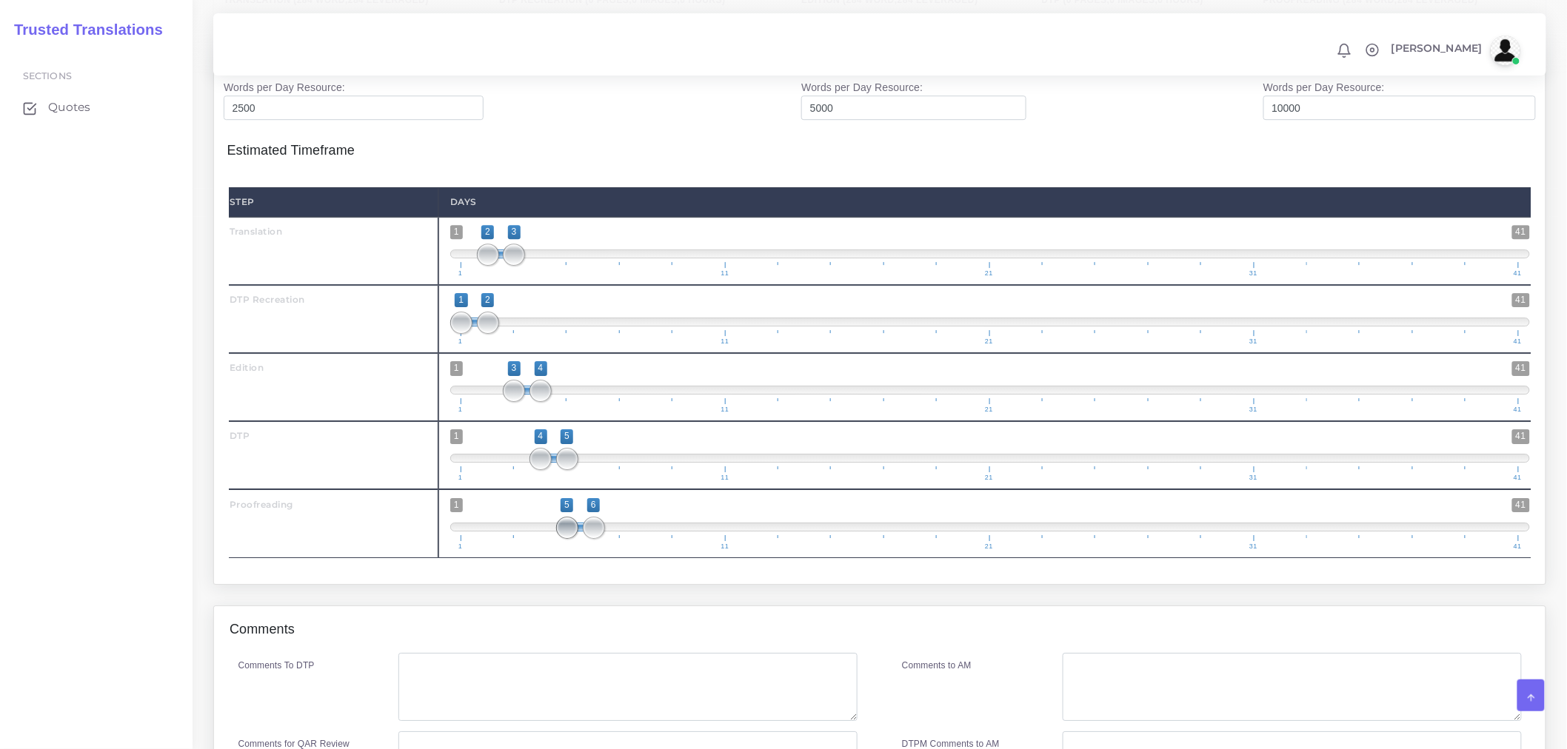
drag, startPoint x: 456, startPoint y: 581, endPoint x: 575, endPoint y: 575, distance: 118.6
click at [575, 539] on span at bounding box center [567, 528] width 22 height 22
click at [560, 571] on div "Step Days Translation 1 41 2" at bounding box center [879, 373] width 1305 height 396
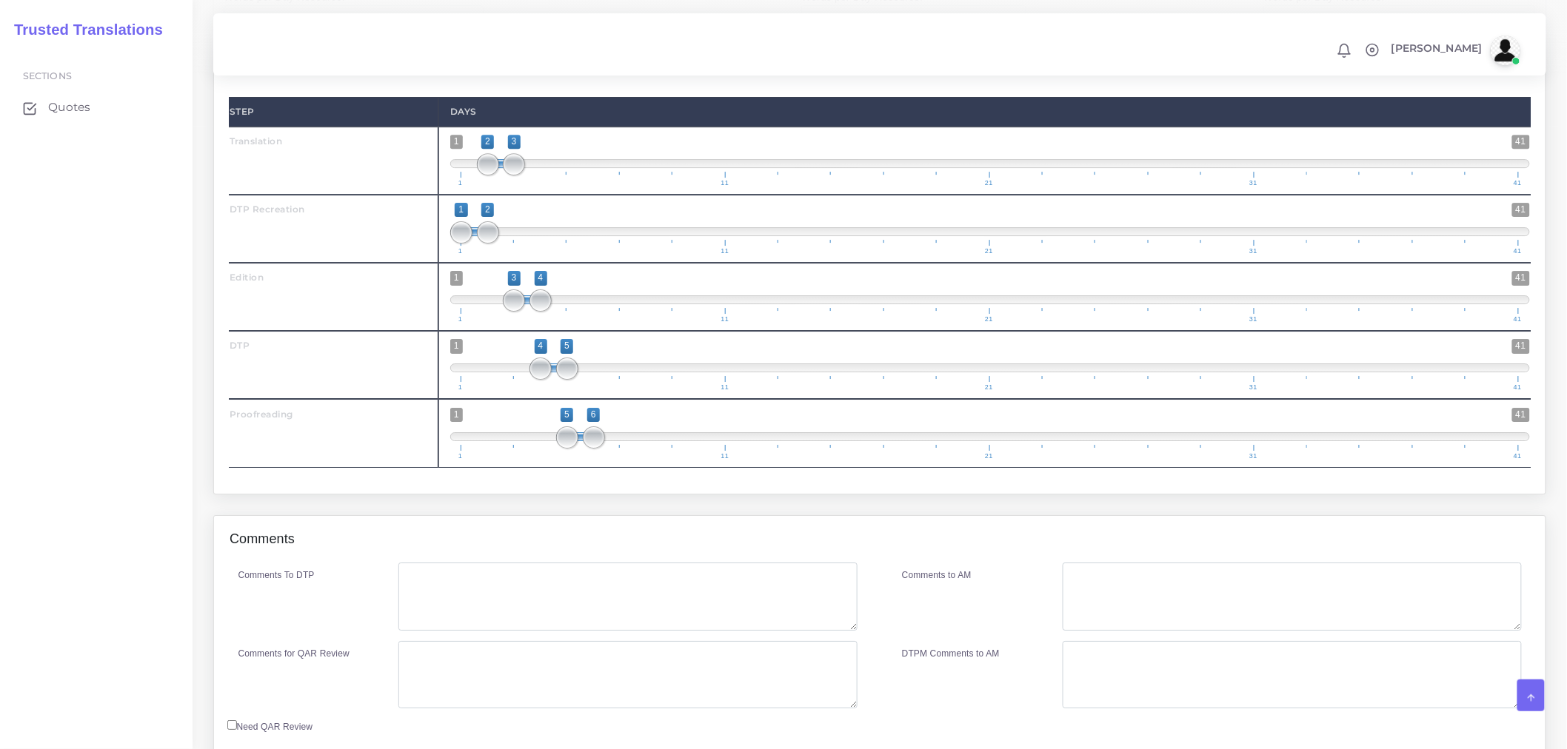
scroll to position [2049, 0]
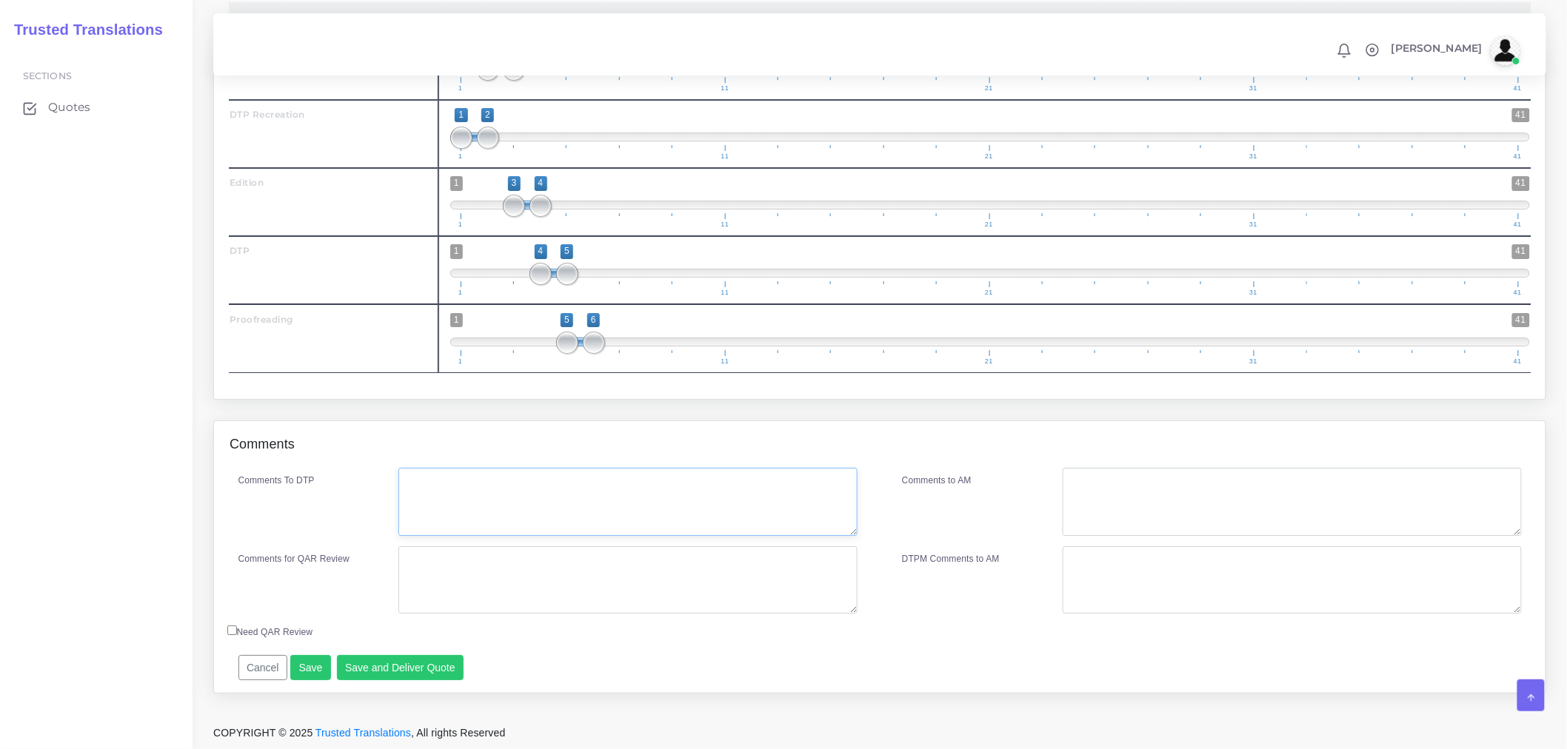
click at [491, 513] on textarea "Comments To DTP" at bounding box center [627, 502] width 459 height 68
type textarea "DTP Recreation for PDF first page. DTP in Word."
click at [468, 567] on textarea "Comments for QAR Review" at bounding box center [627, 580] width 459 height 68
drag, startPoint x: 496, startPoint y: 575, endPoint x: 372, endPoint y: 568, distance: 123.8
click at [372, 568] on div "Comments for QAR Review DTP Recreation + PE + E + DTP + PRF" at bounding box center [548, 580] width 642 height 68
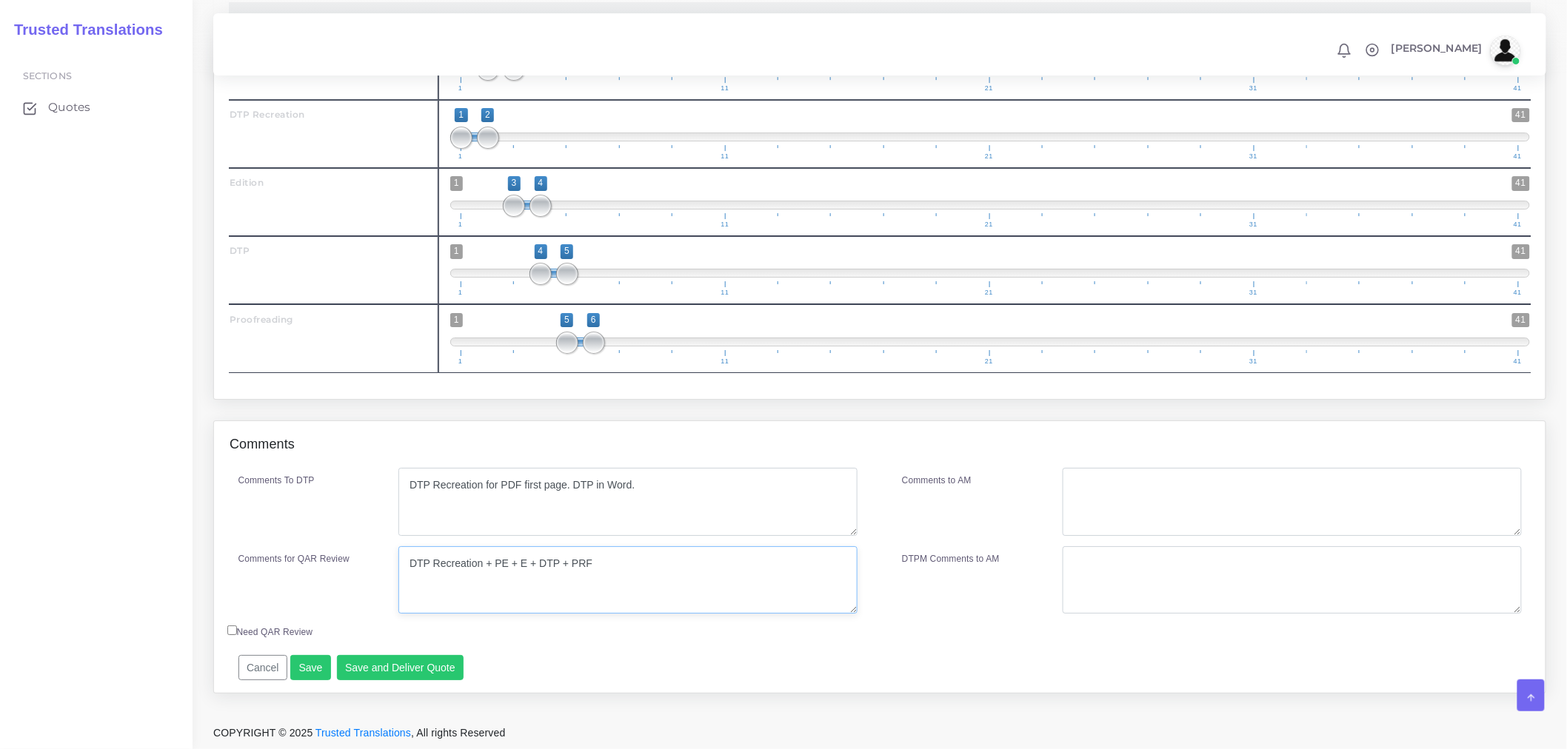
type textarea "DTP Recreation + PE + E + DTP + PRF"
click at [1194, 495] on textarea "Comments to AM" at bounding box center [1291, 502] width 459 height 68
paste textarea "DTP Recreation + PE + E + DTP + PRF"
type textarea "DTP Recreation + PE + E + DTP + PRF"
click at [415, 670] on button "Save and Deliver Quote" at bounding box center [400, 667] width 127 height 25
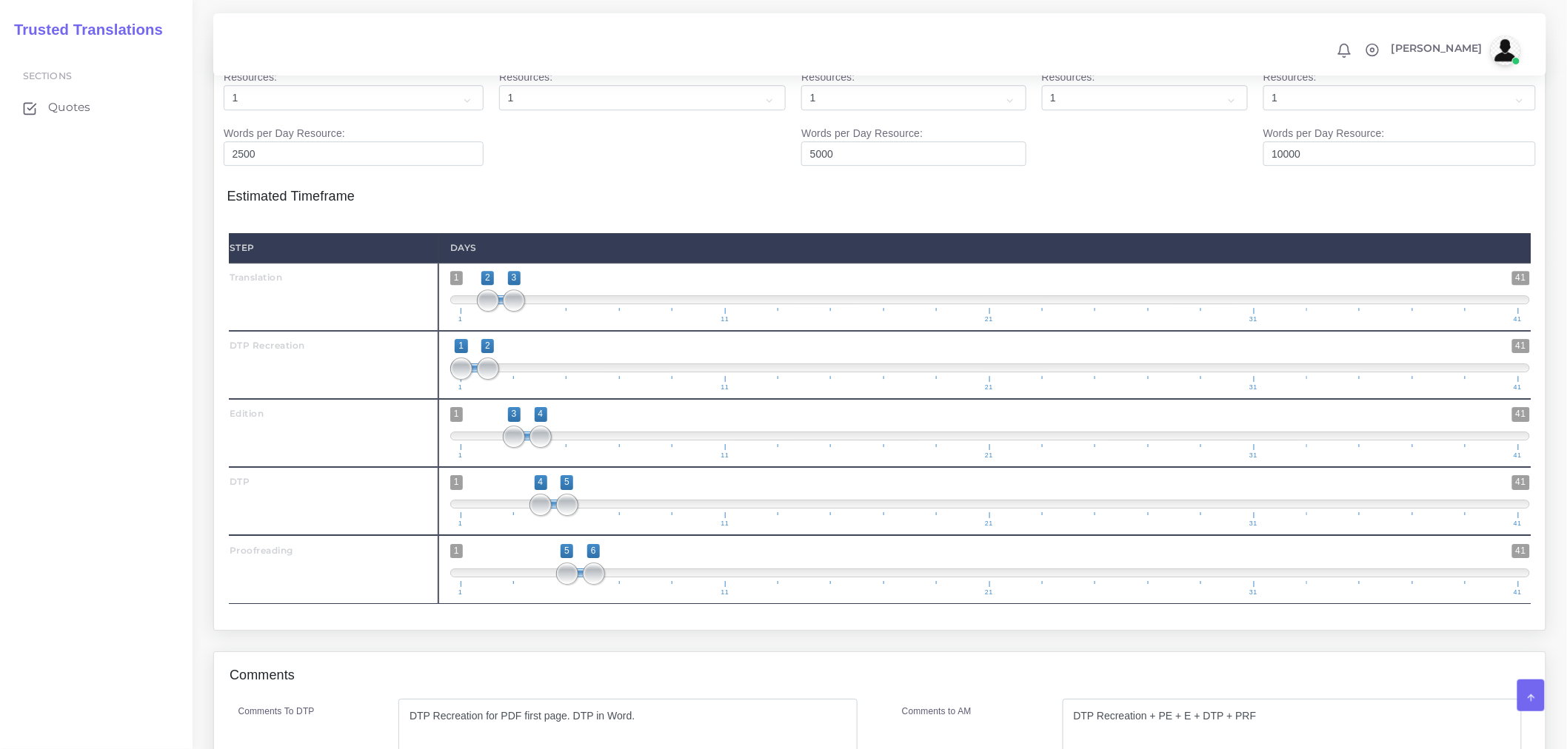
scroll to position [1720, 0]
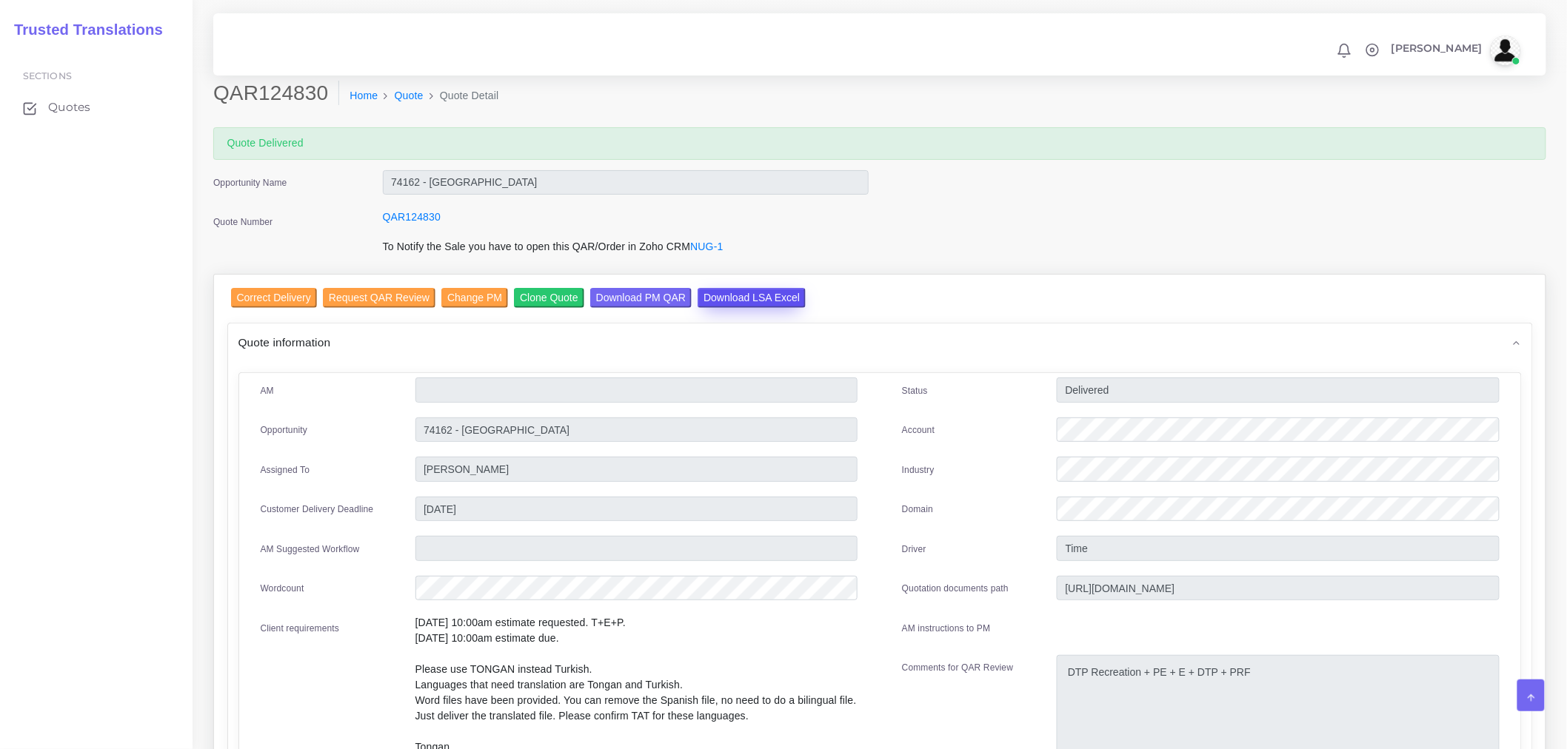
click at [746, 292] on input "Download LSA Excel" at bounding box center [751, 298] width 108 height 20
click at [278, 254] on div at bounding box center [287, 251] width 170 height 25
click at [292, 306] on input "Correct Delivery" at bounding box center [274, 298] width 86 height 20
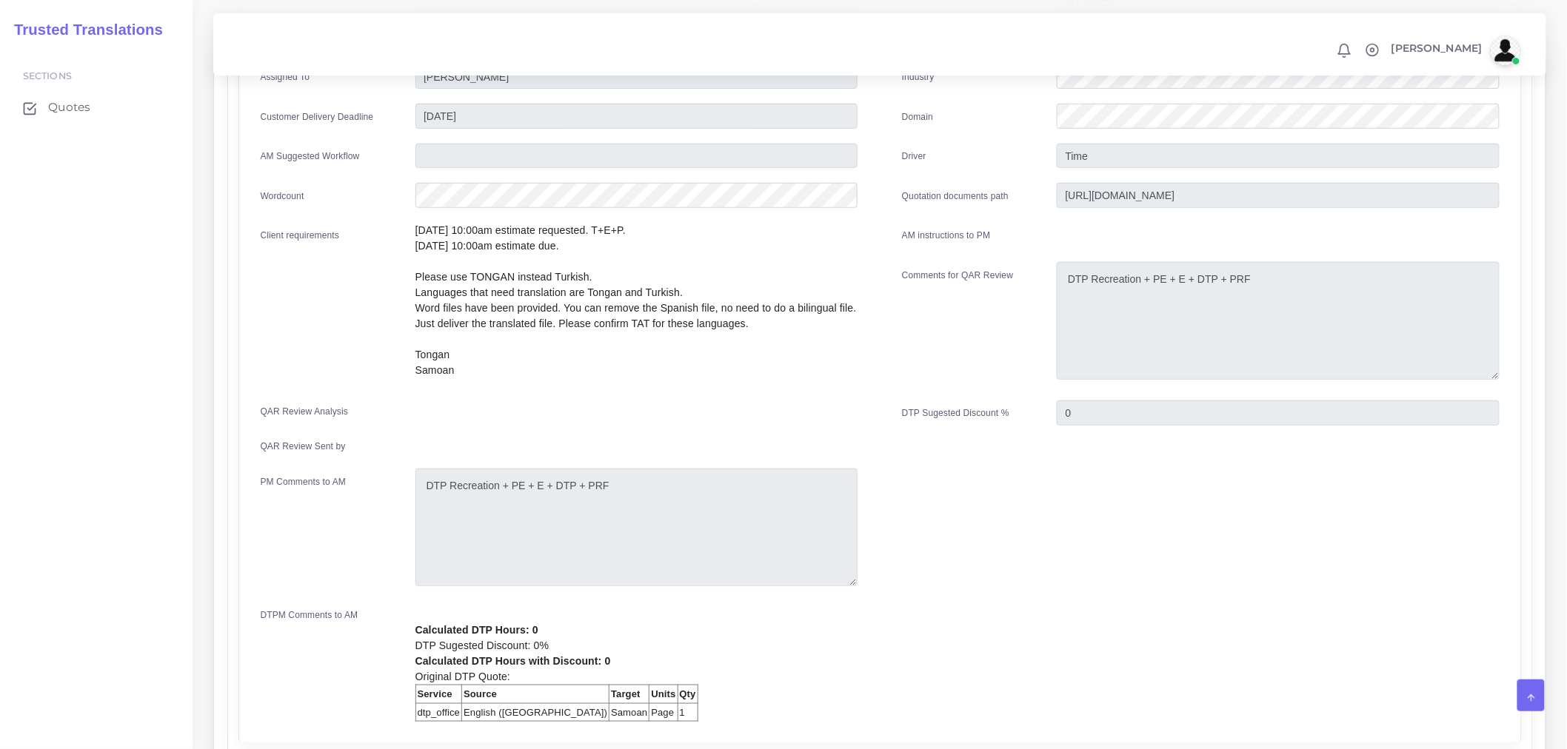
scroll to position [82, 0]
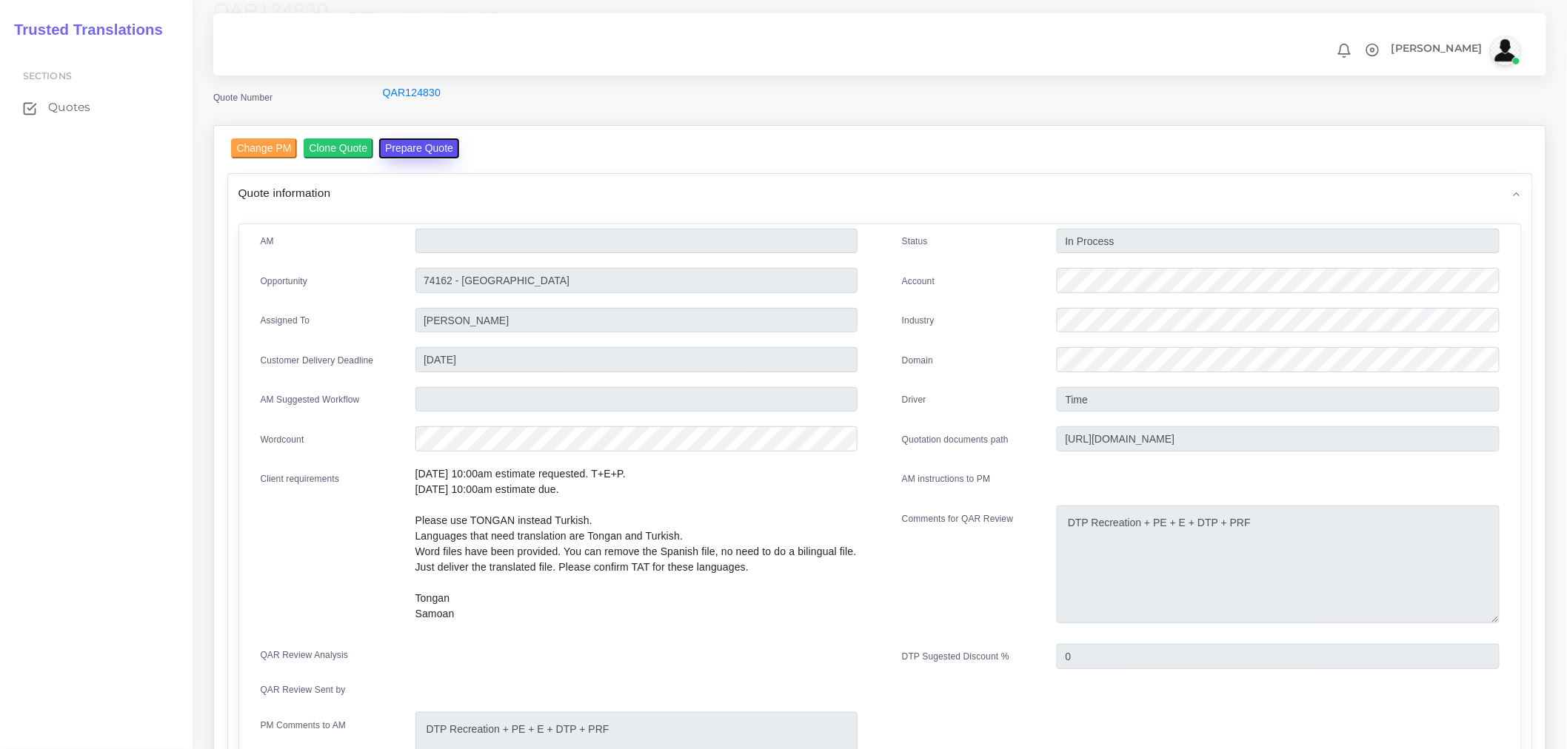
click at [435, 142] on button "Prepare Quote" at bounding box center [419, 148] width 80 height 20
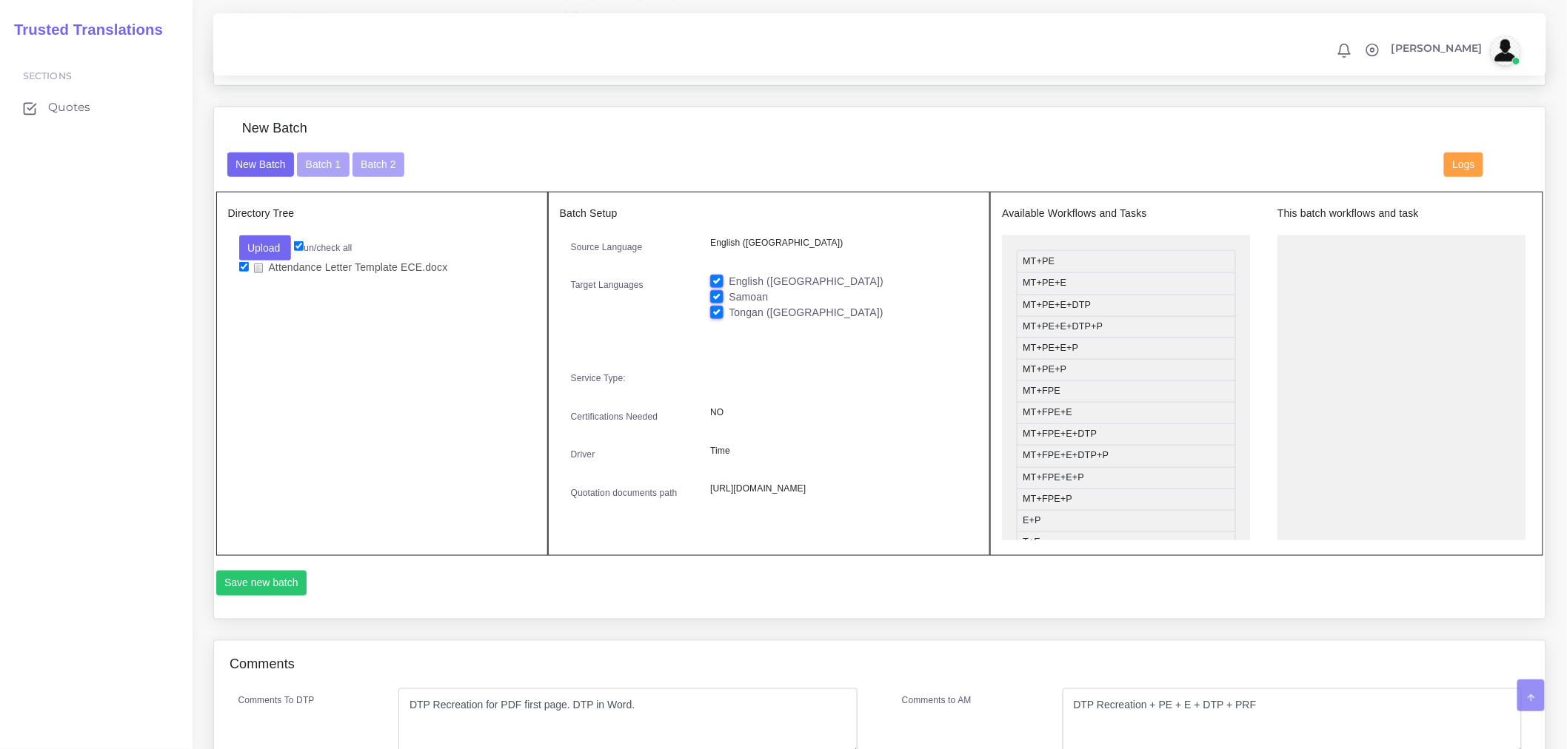
scroll to position [493, 0]
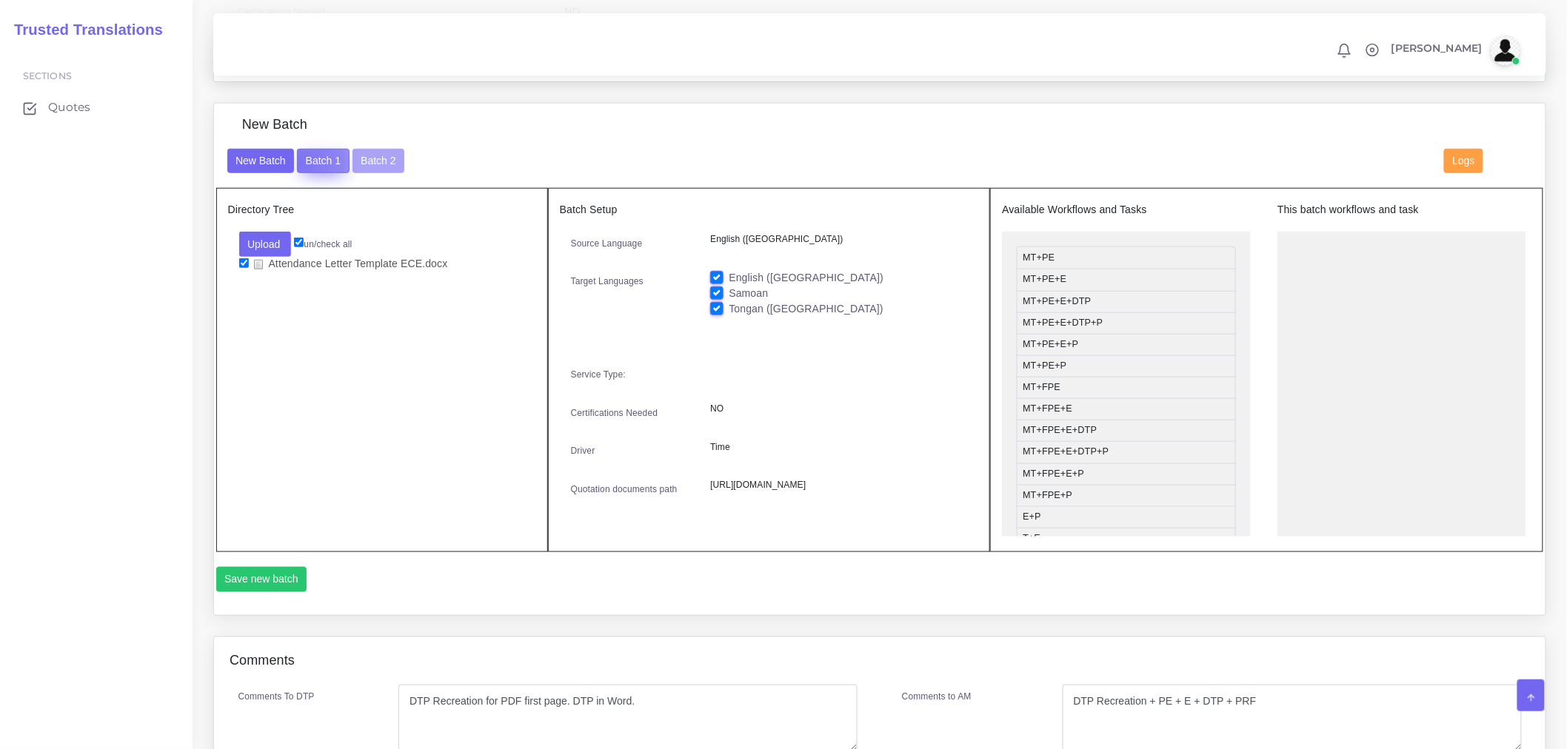
click at [300, 173] on button "Batch 1" at bounding box center [323, 161] width 52 height 25
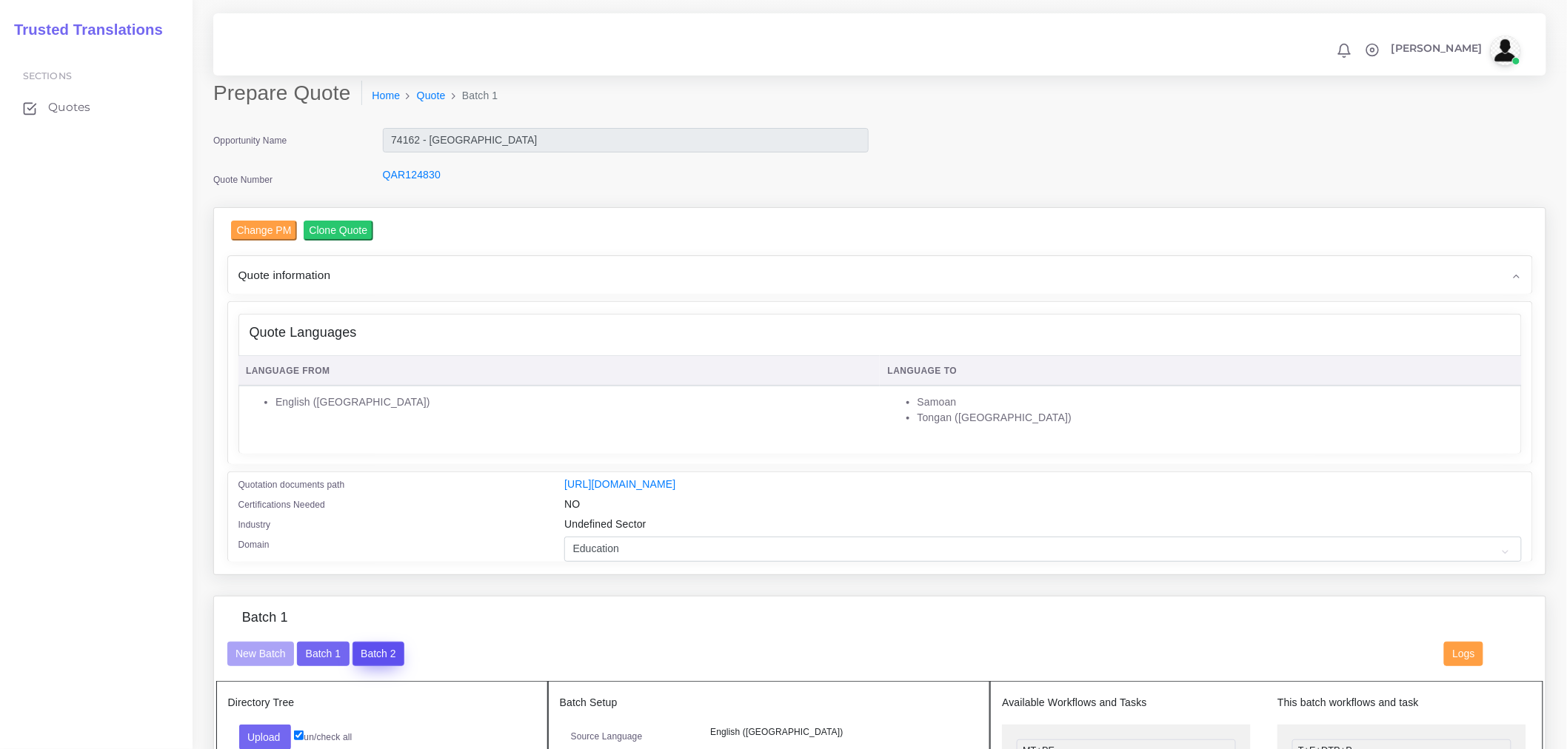
click at [394, 660] on button "Batch 2" at bounding box center [378, 654] width 52 height 25
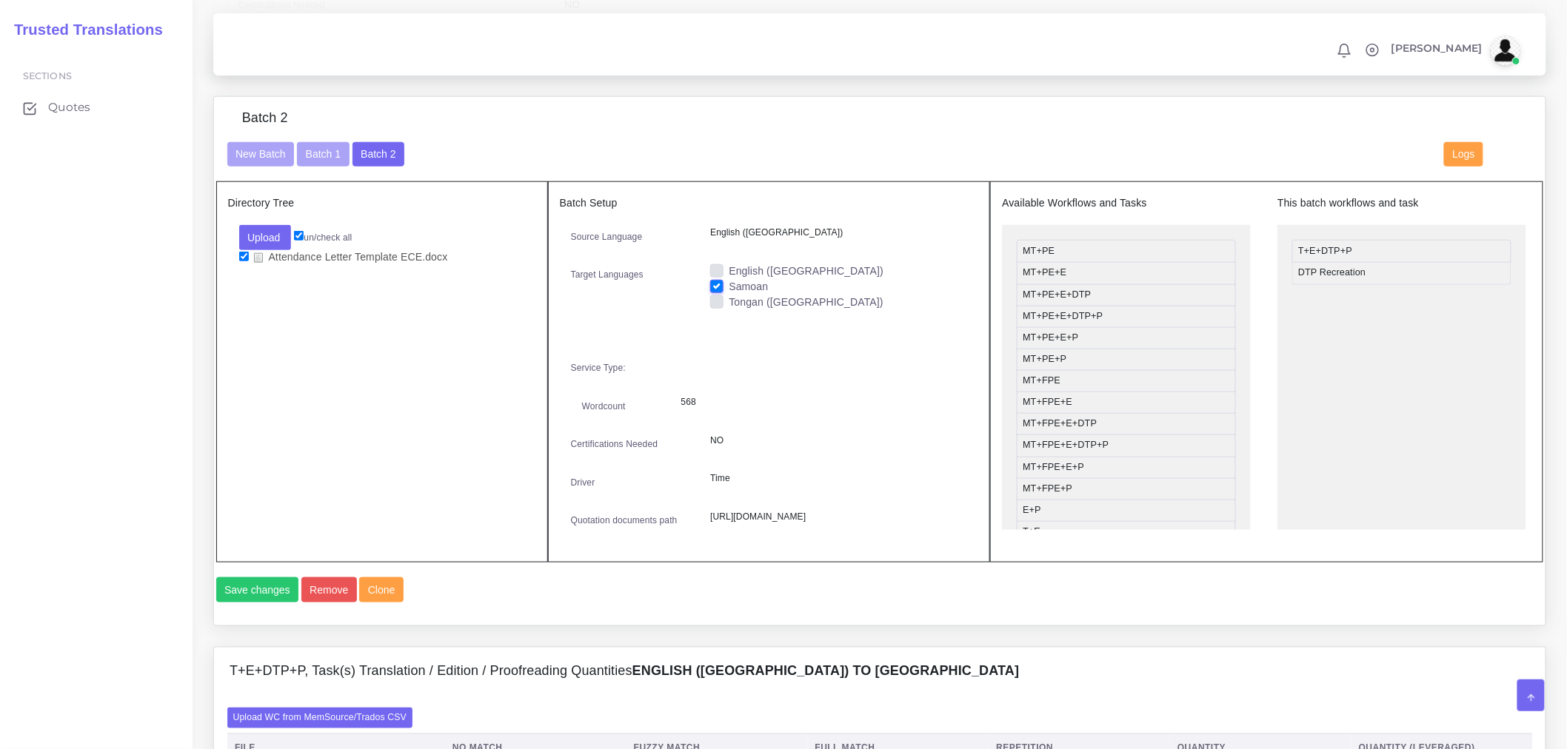
scroll to position [493, 0]
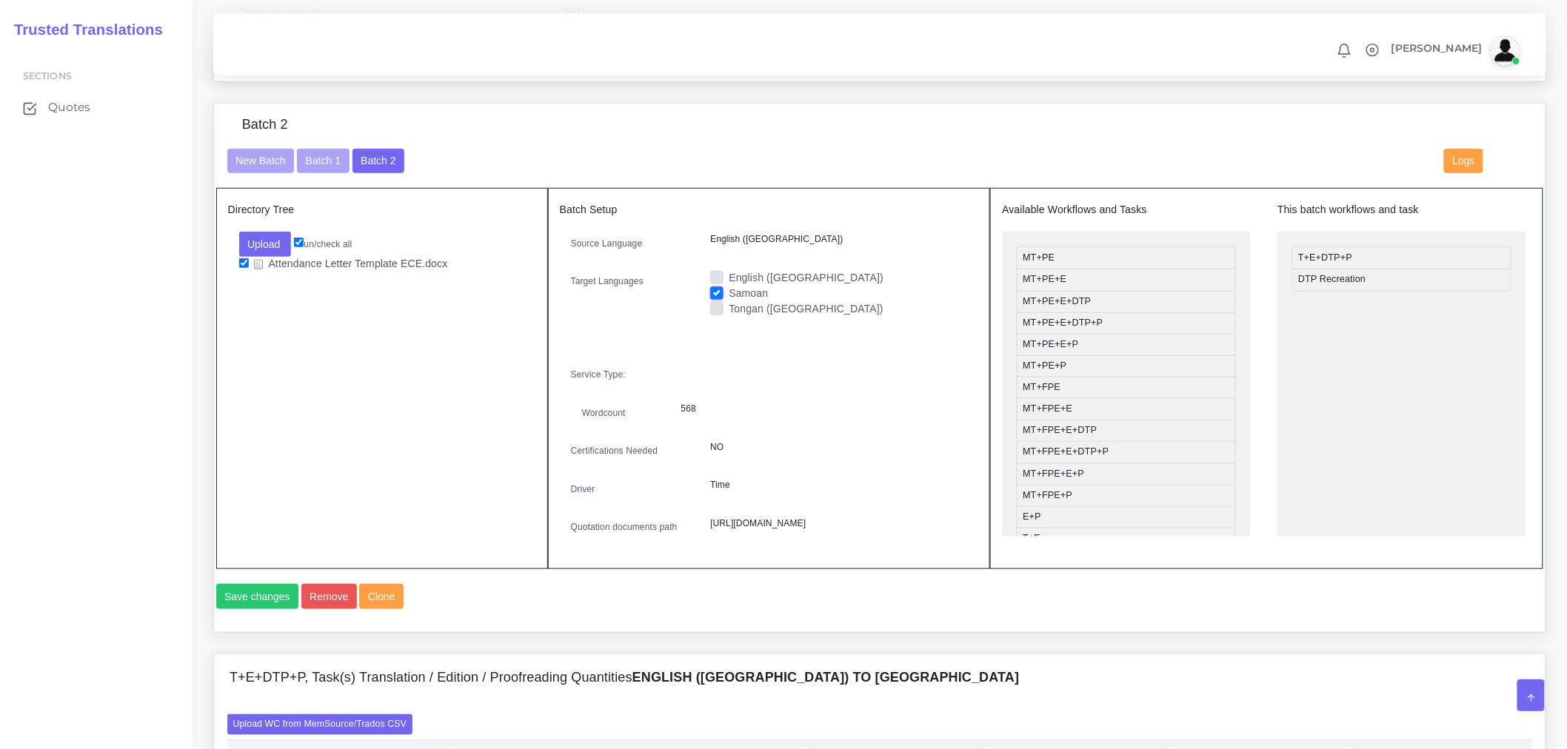
click at [729, 317] on label "Tongan ([GEOGRAPHIC_DATA])" at bounding box center [806, 309] width 155 height 16
click at [713, 315] on input "Tongan ([GEOGRAPHIC_DATA])" at bounding box center [716, 307] width 13 height 13
checkbox input "true"
click at [729, 301] on label "Samoan" at bounding box center [748, 294] width 39 height 16
click at [714, 299] on input "Samoan" at bounding box center [716, 292] width 13 height 13
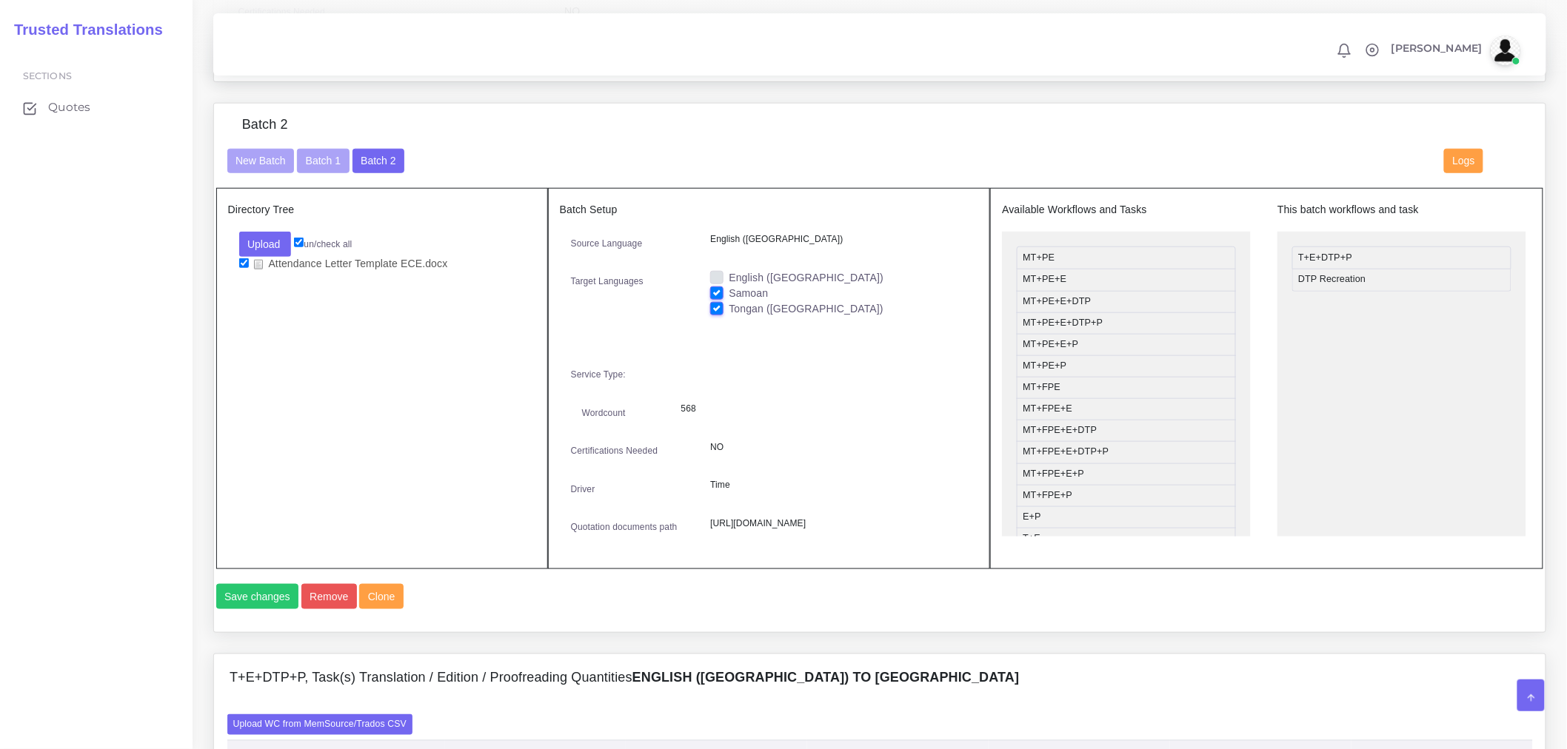
checkbox input "false"
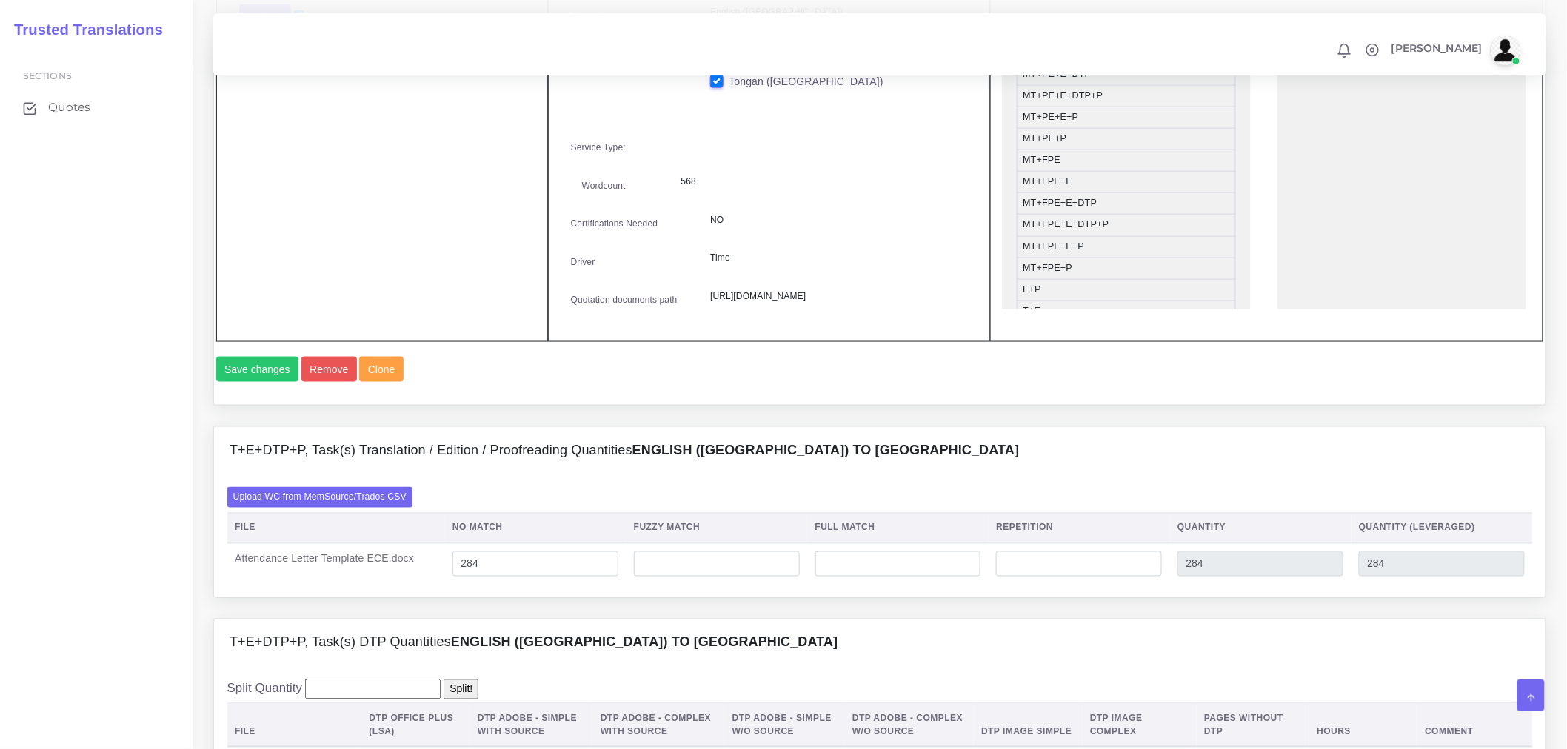
scroll to position [740, 0]
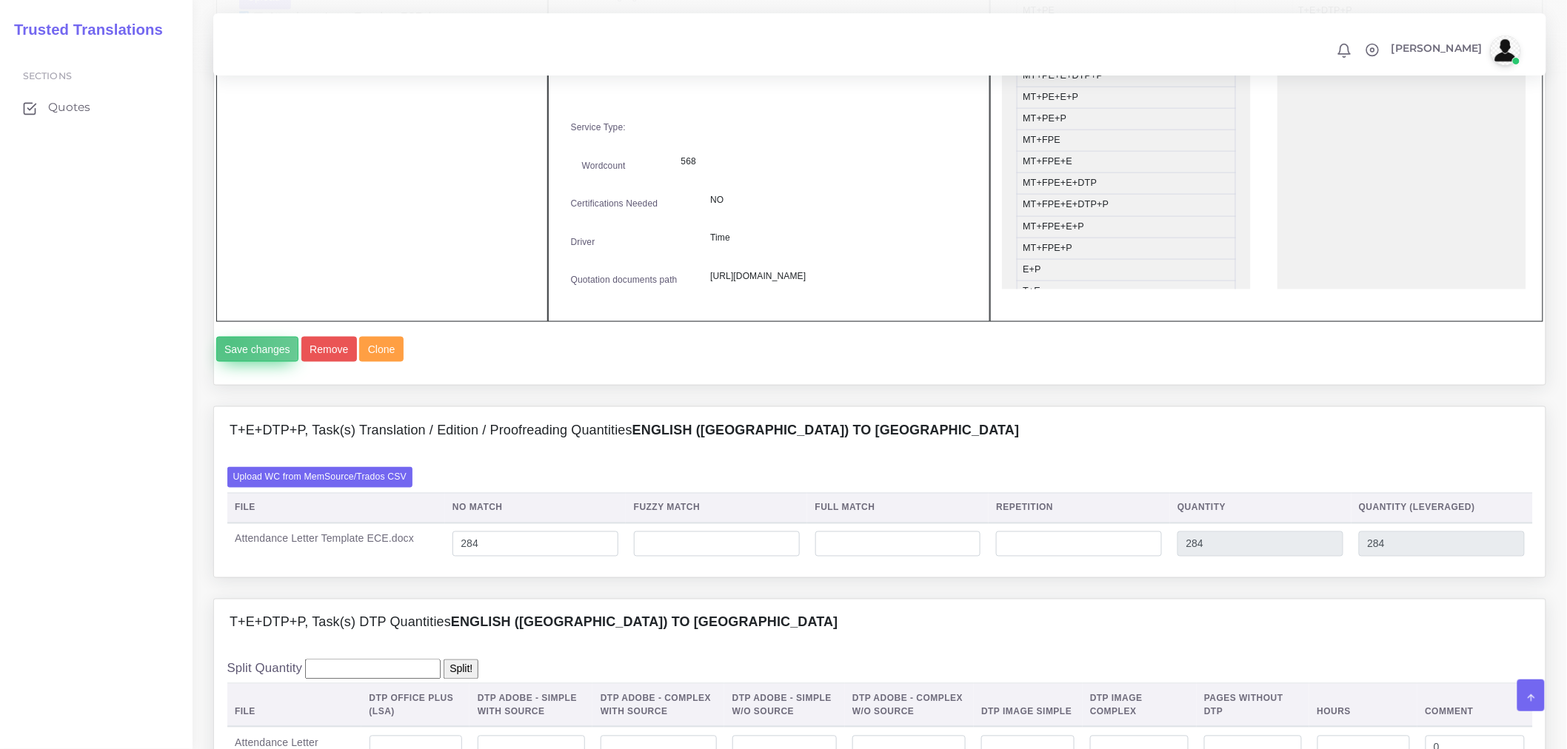
click at [230, 362] on button "Save changes" at bounding box center [257, 349] width 83 height 25
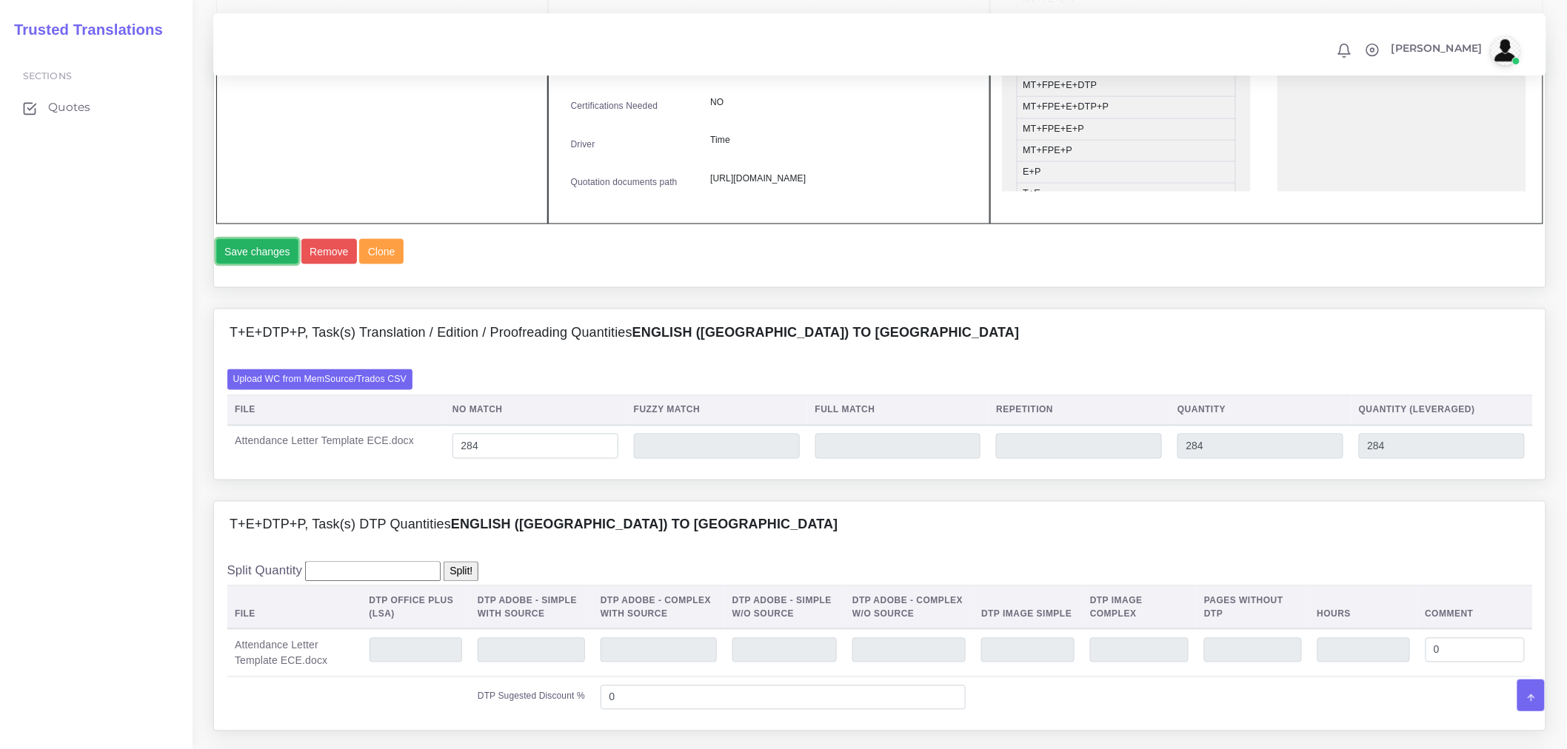
scroll to position [1069, 0]
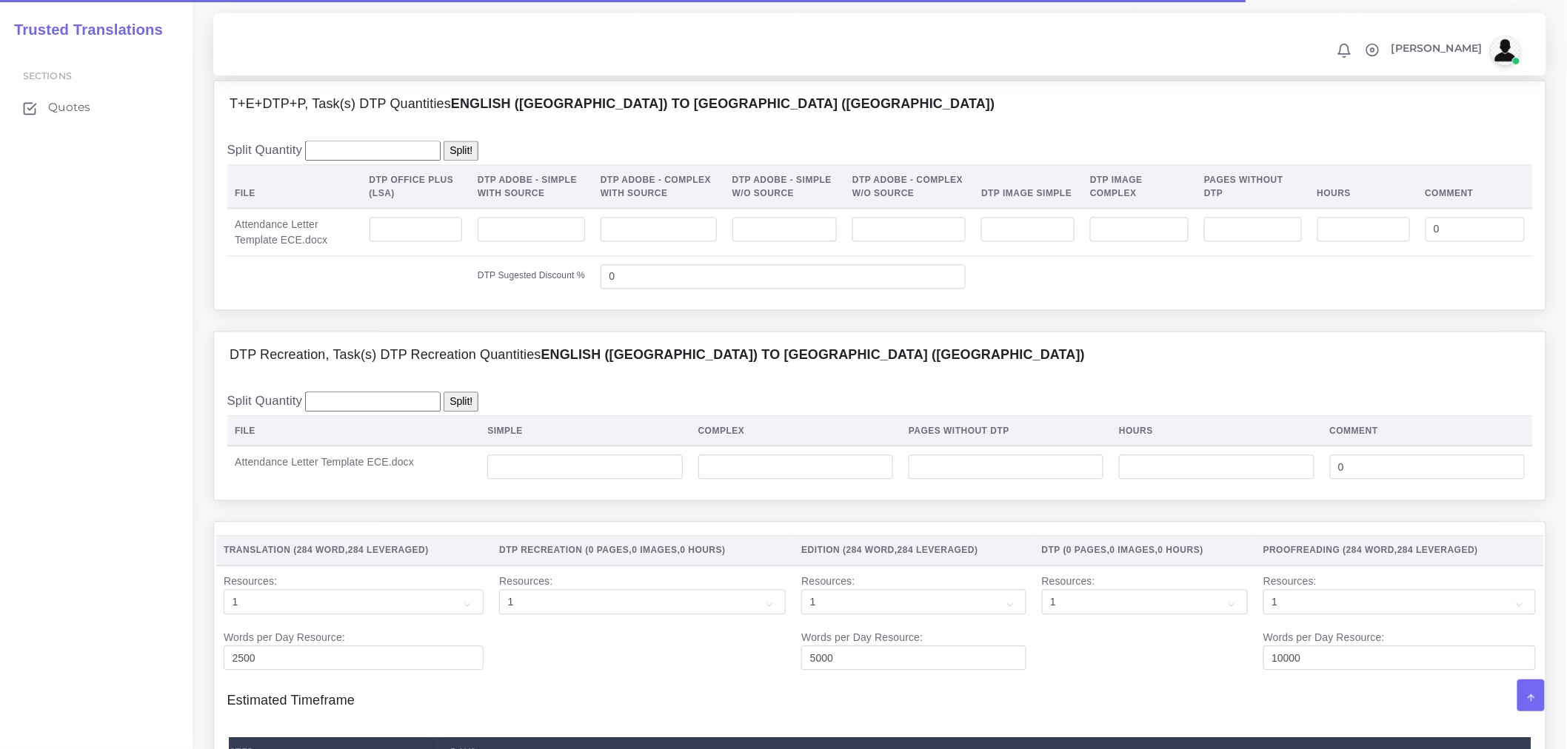
scroll to position [1316, 0]
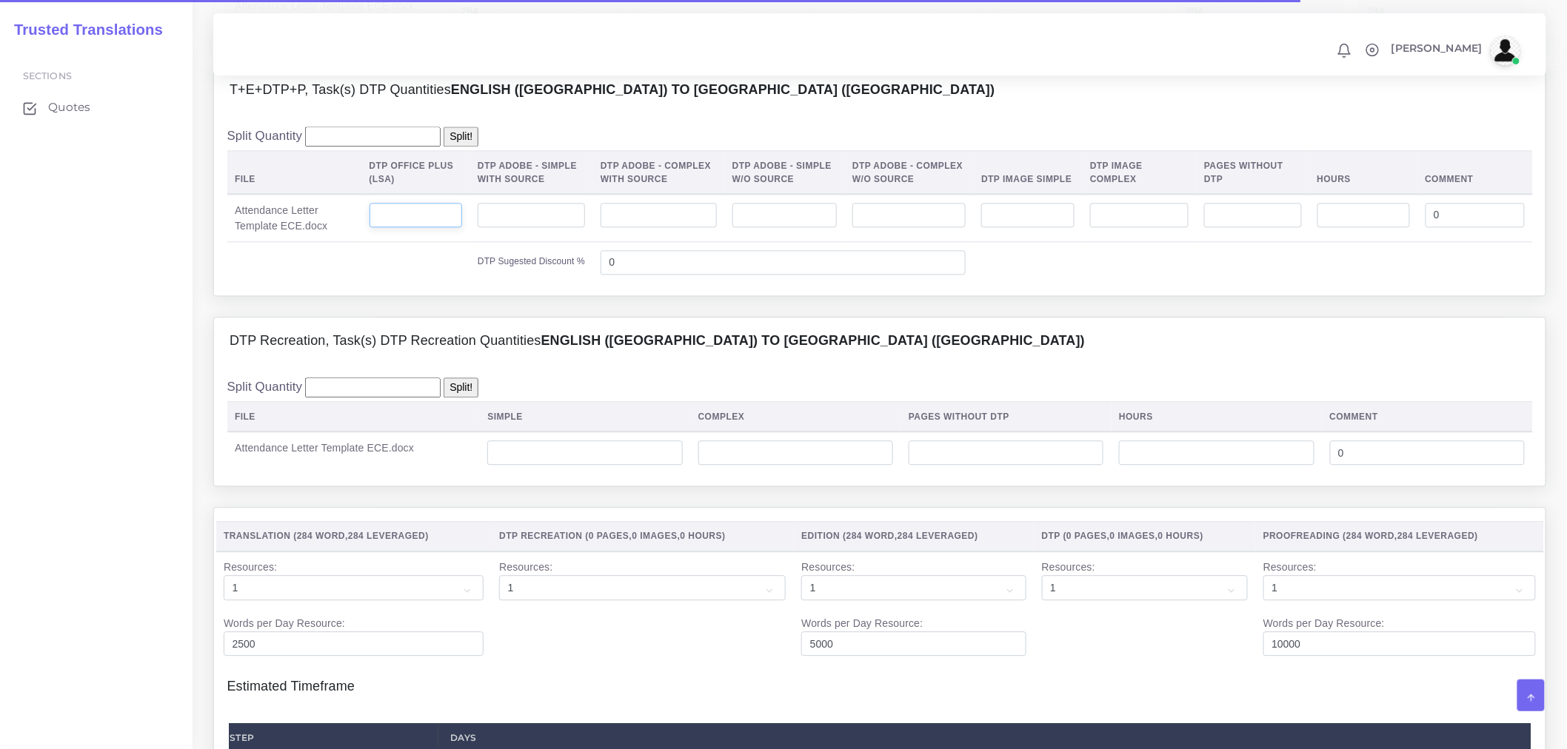
click at [413, 228] on input "number" at bounding box center [415, 215] width 93 height 25
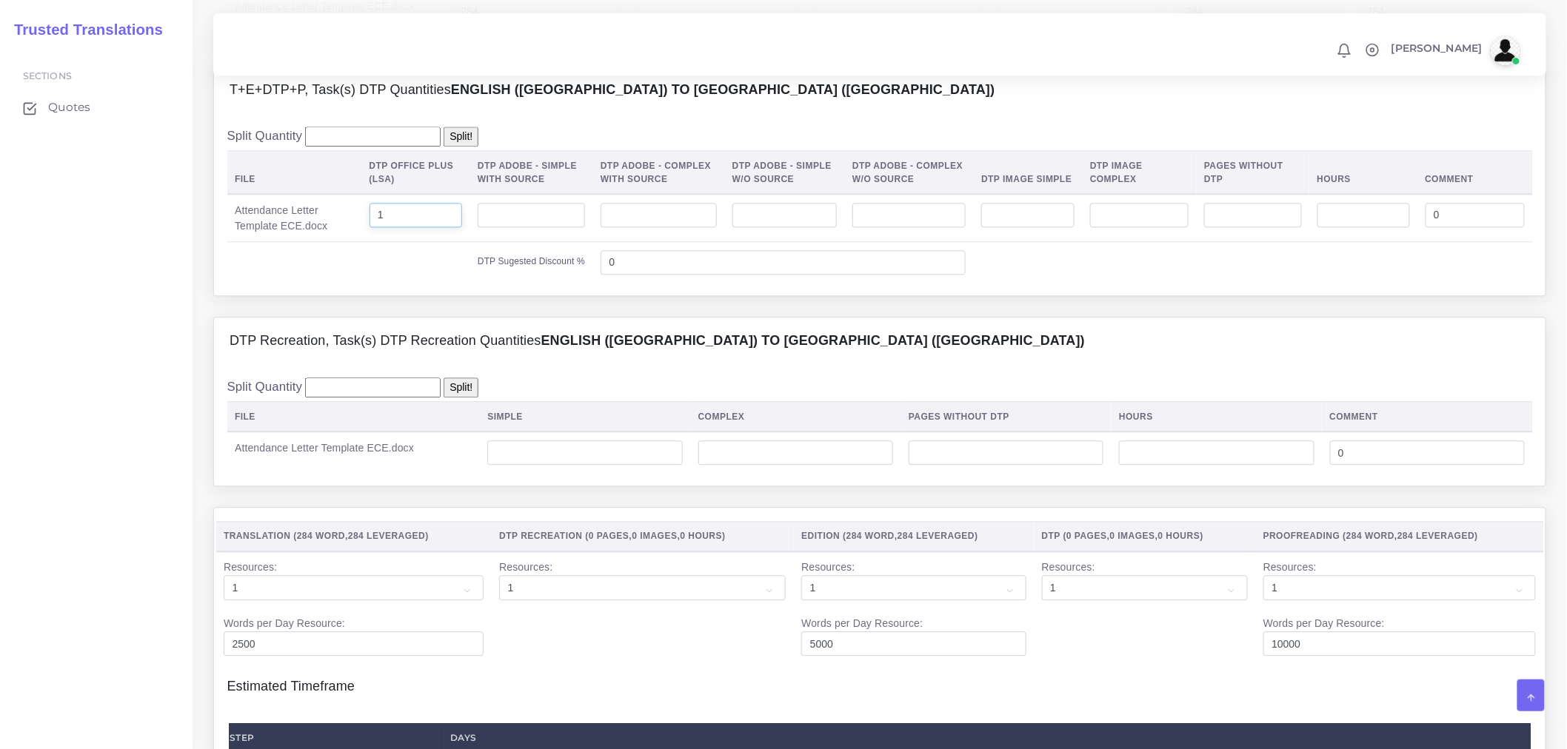
type input "1"
click at [615, 466] on input "number" at bounding box center [584, 453] width 195 height 25
type input "1"
click at [618, 486] on div "Split Quantity Split! File Simple Complex Pages Without DTP Hours Comment 1 0" at bounding box center [879, 425] width 1331 height 121
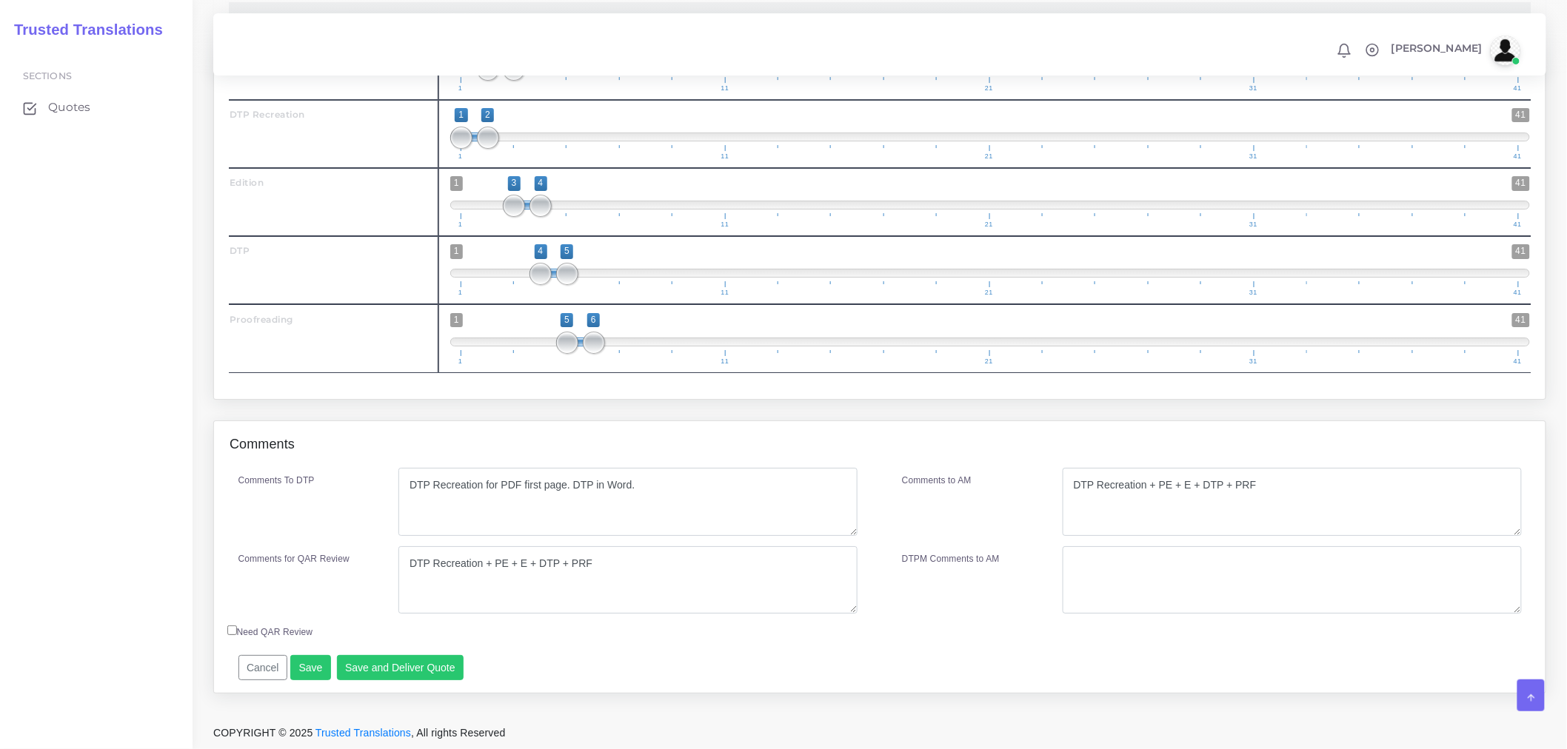
scroll to position [2092, 0]
click at [294, 674] on button "Save" at bounding box center [310, 667] width 41 height 25
click at [419, 663] on button "Save and Deliver Quote" at bounding box center [400, 667] width 127 height 25
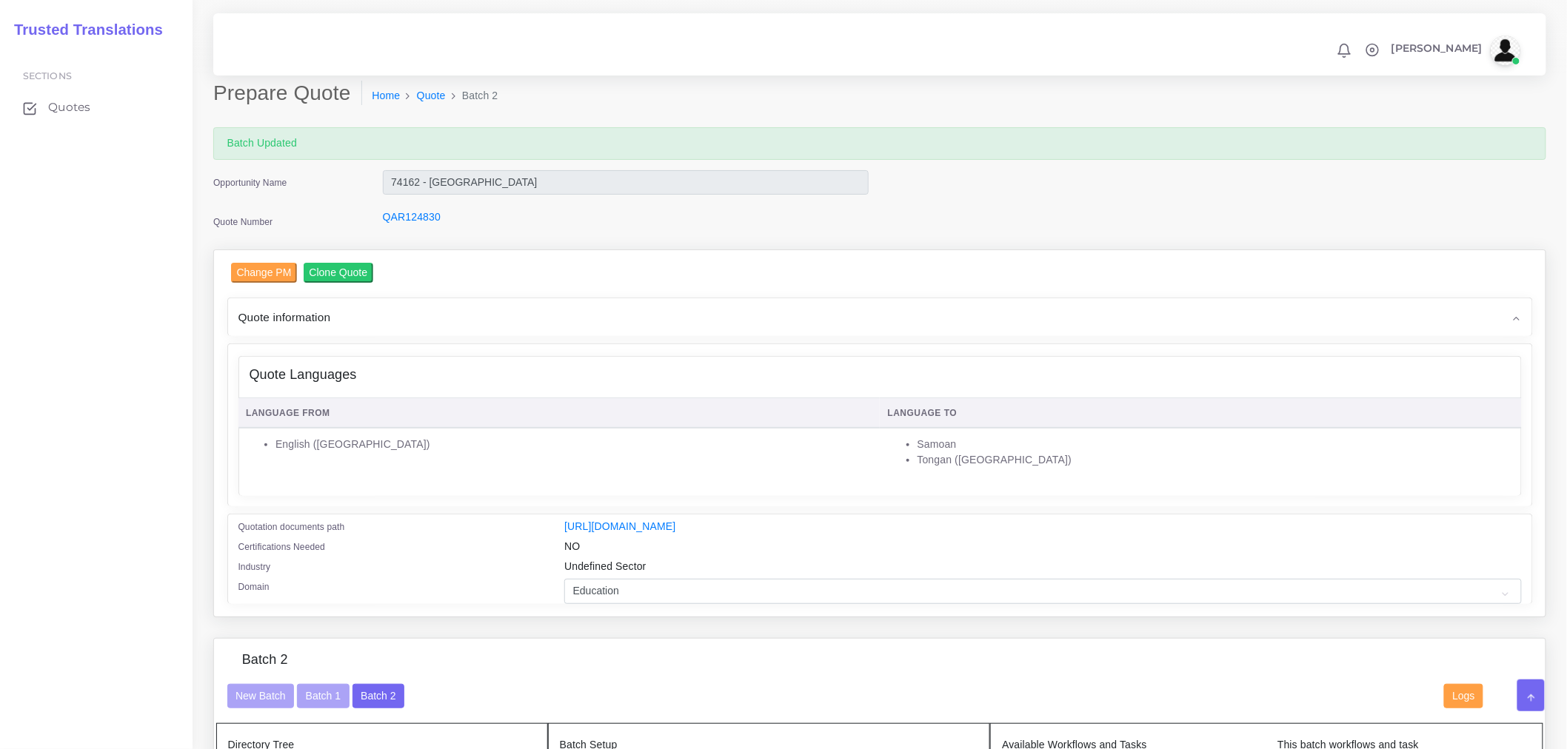
click at [435, 298] on div "Quote information" at bounding box center [880, 317] width 1304 height 38
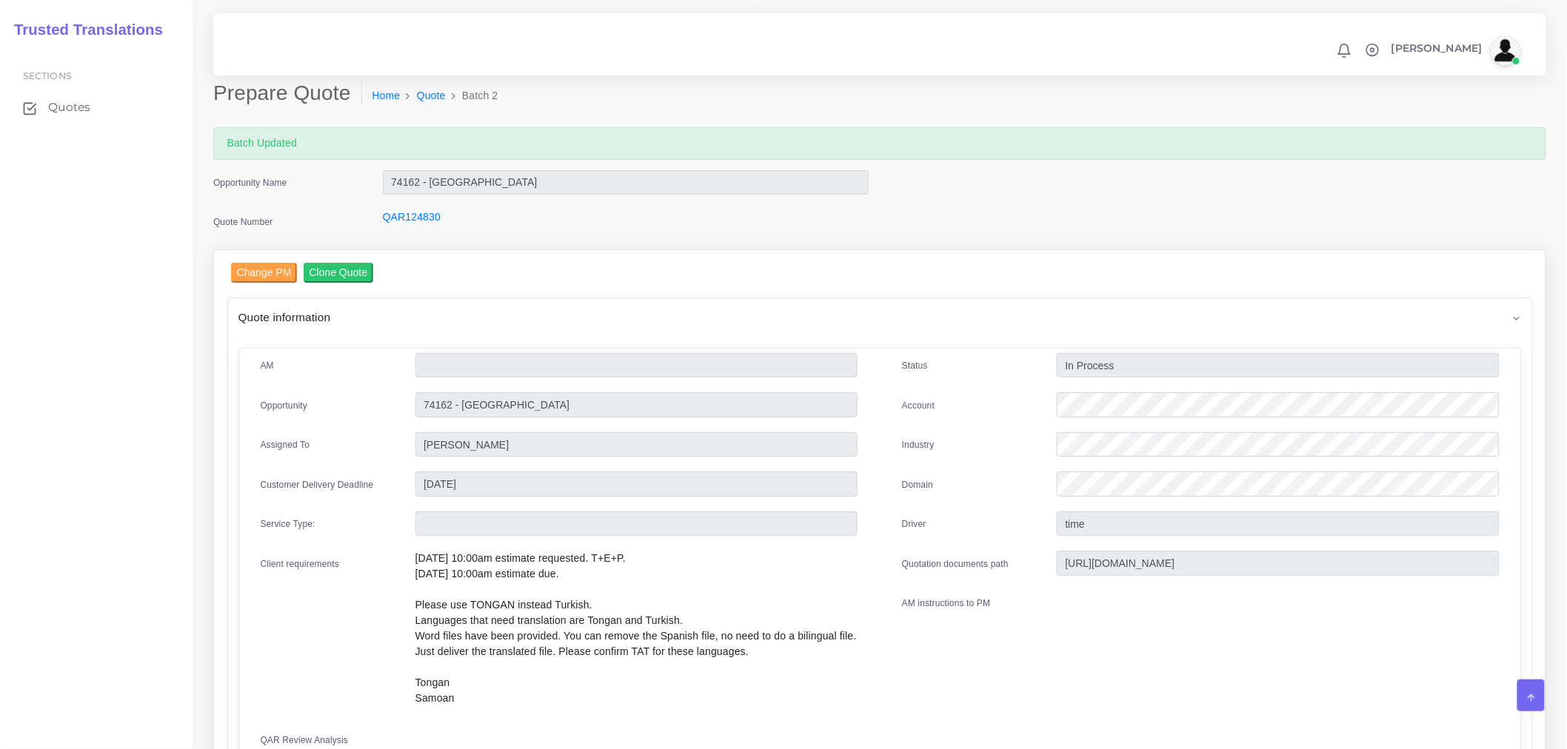
click at [443, 306] on div "Quote information" at bounding box center [880, 317] width 1304 height 38
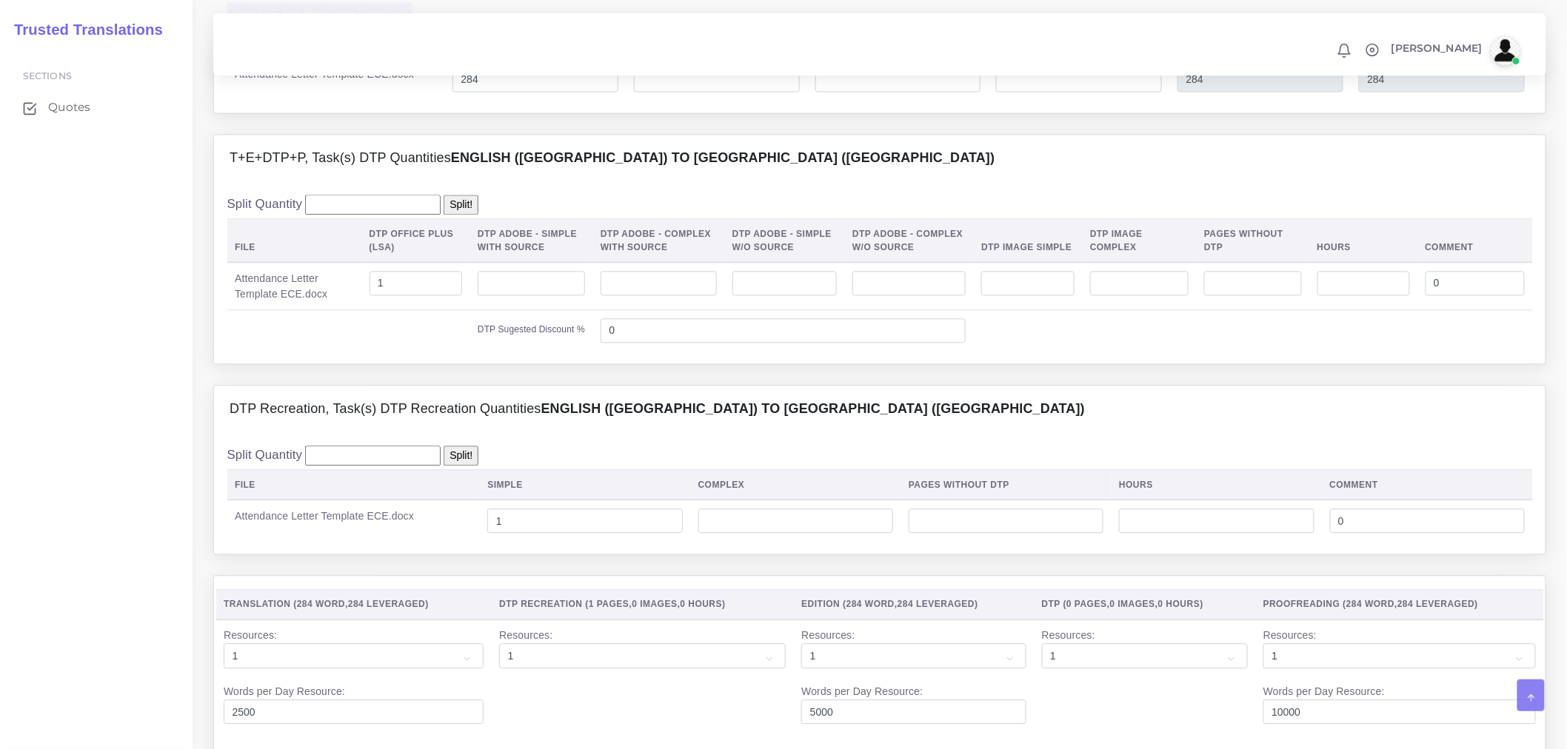
scroll to position [2092, 0]
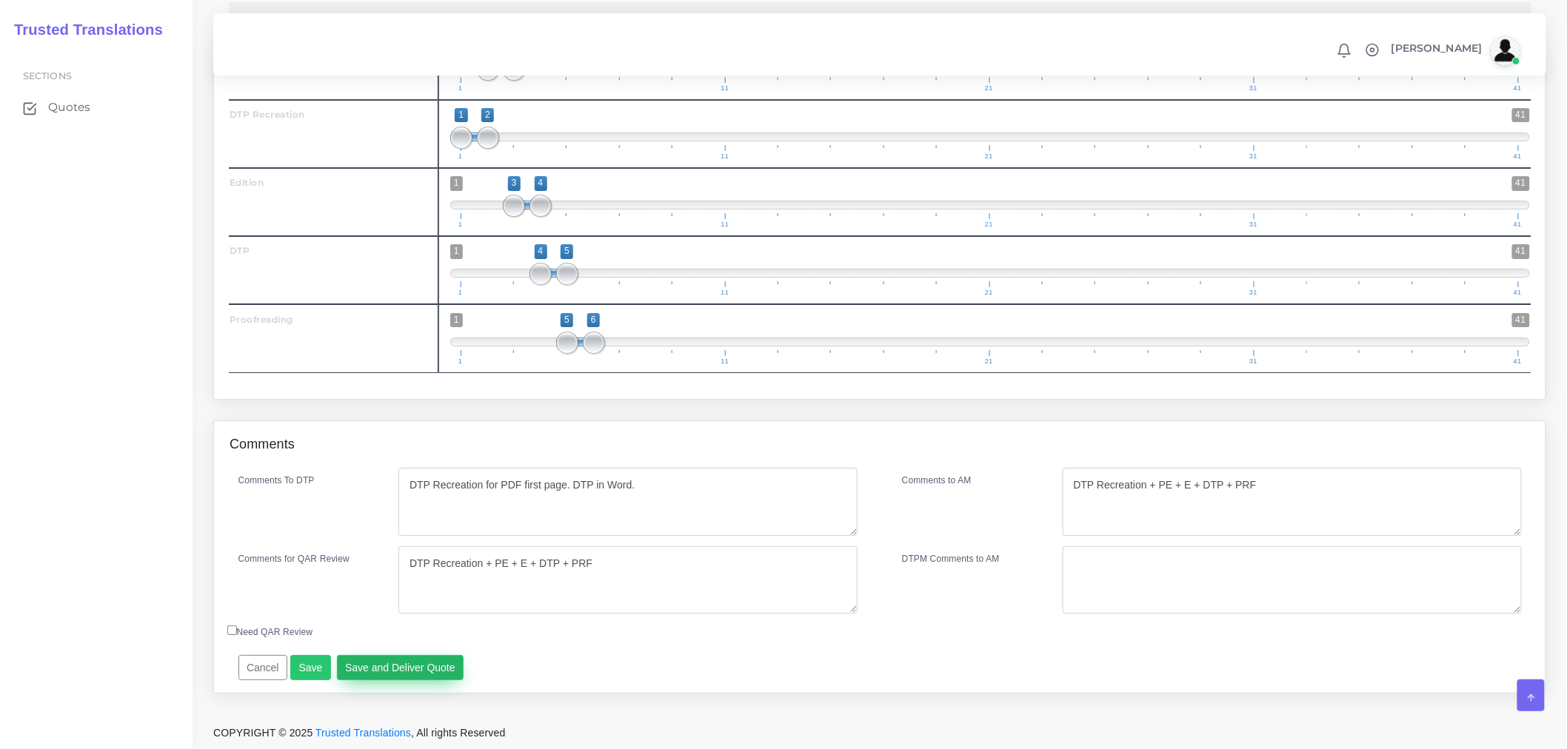
click at [398, 663] on button "Save and Deliver Quote" at bounding box center [400, 667] width 127 height 25
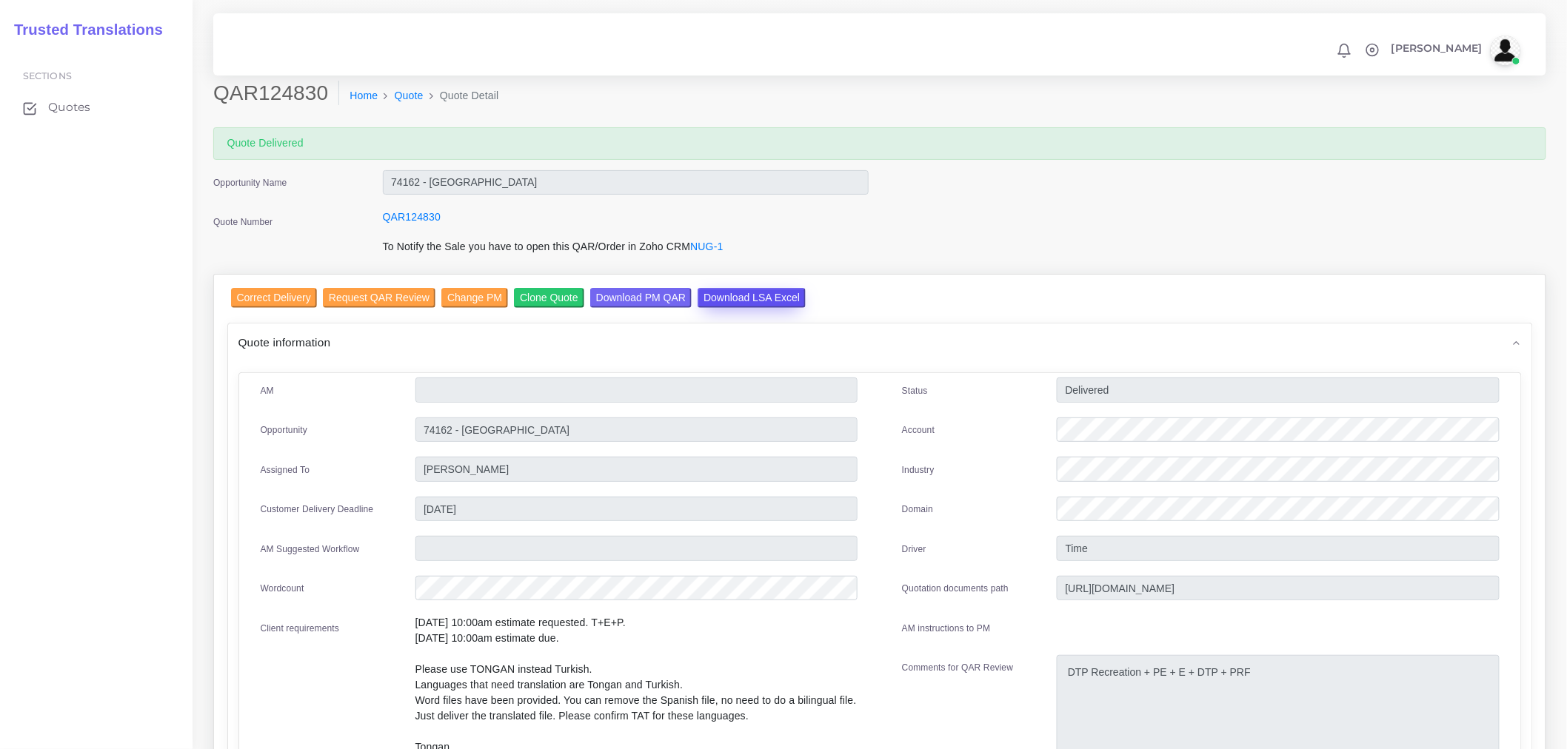
click at [759, 298] on input "Download LSA Excel" at bounding box center [751, 298] width 108 height 20
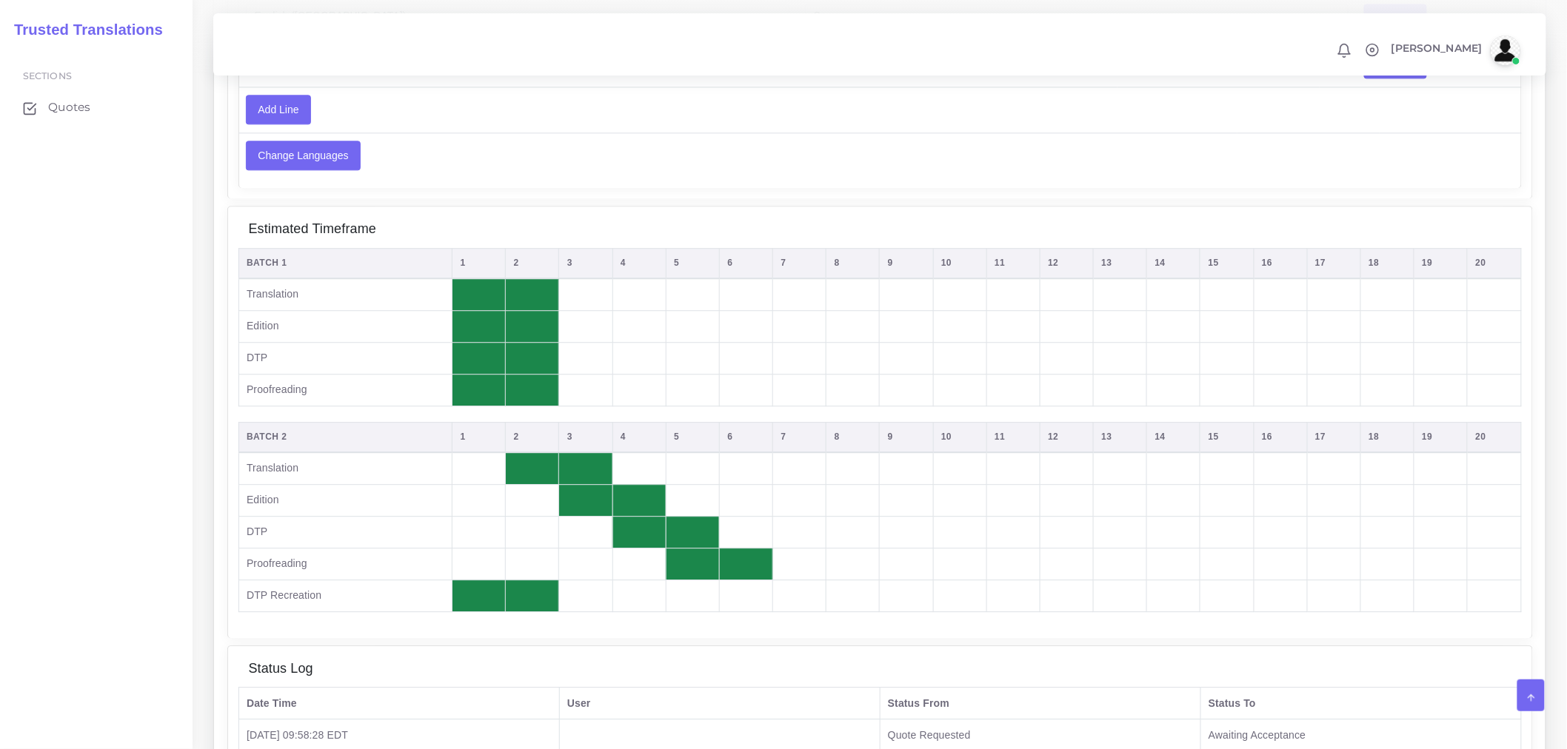
scroll to position [1398, 0]
